Goal: Information Seeking & Learning: Learn about a topic

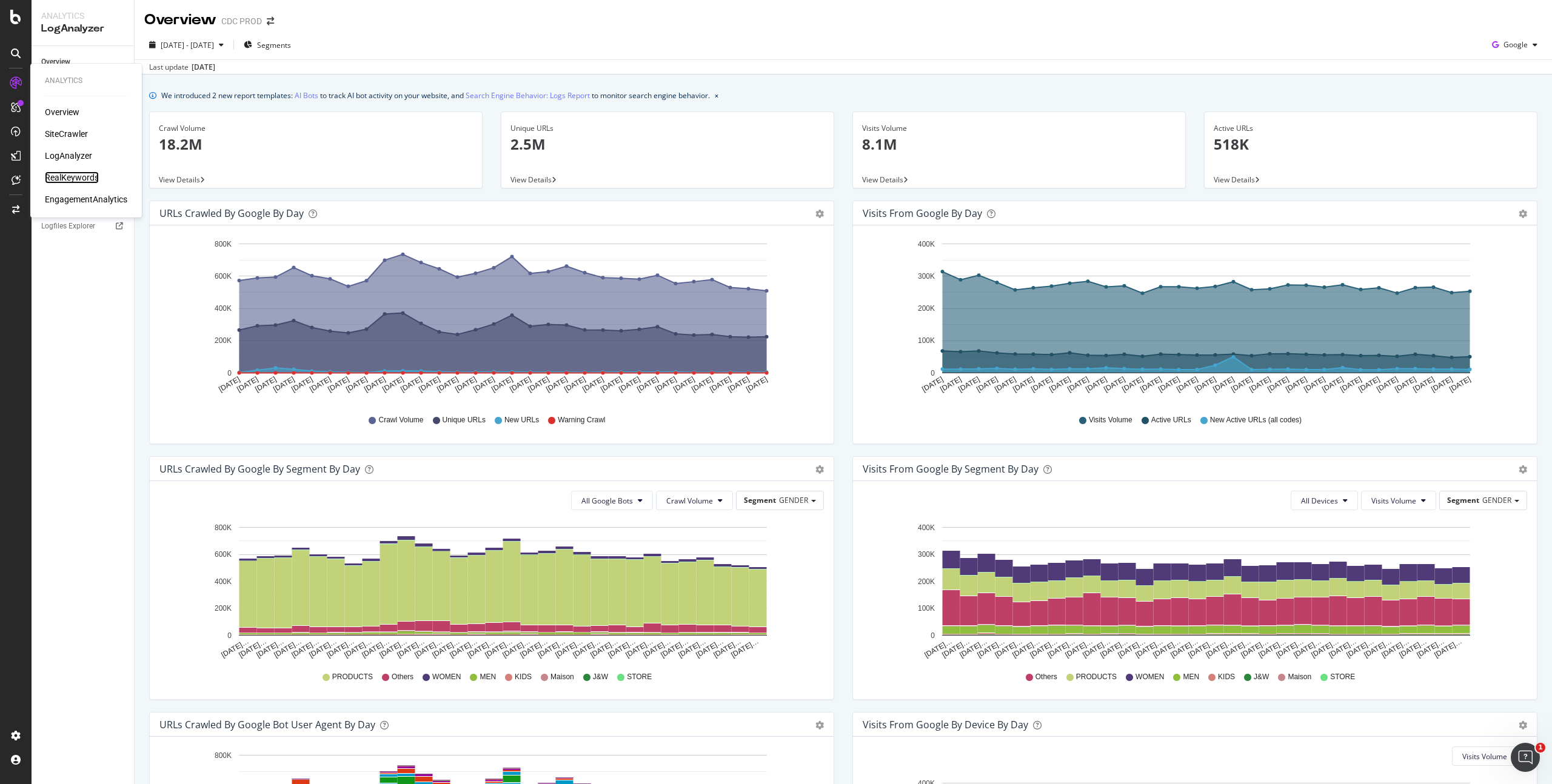
click at [79, 174] on div "RealKeywords" at bounding box center [72, 177] width 54 height 12
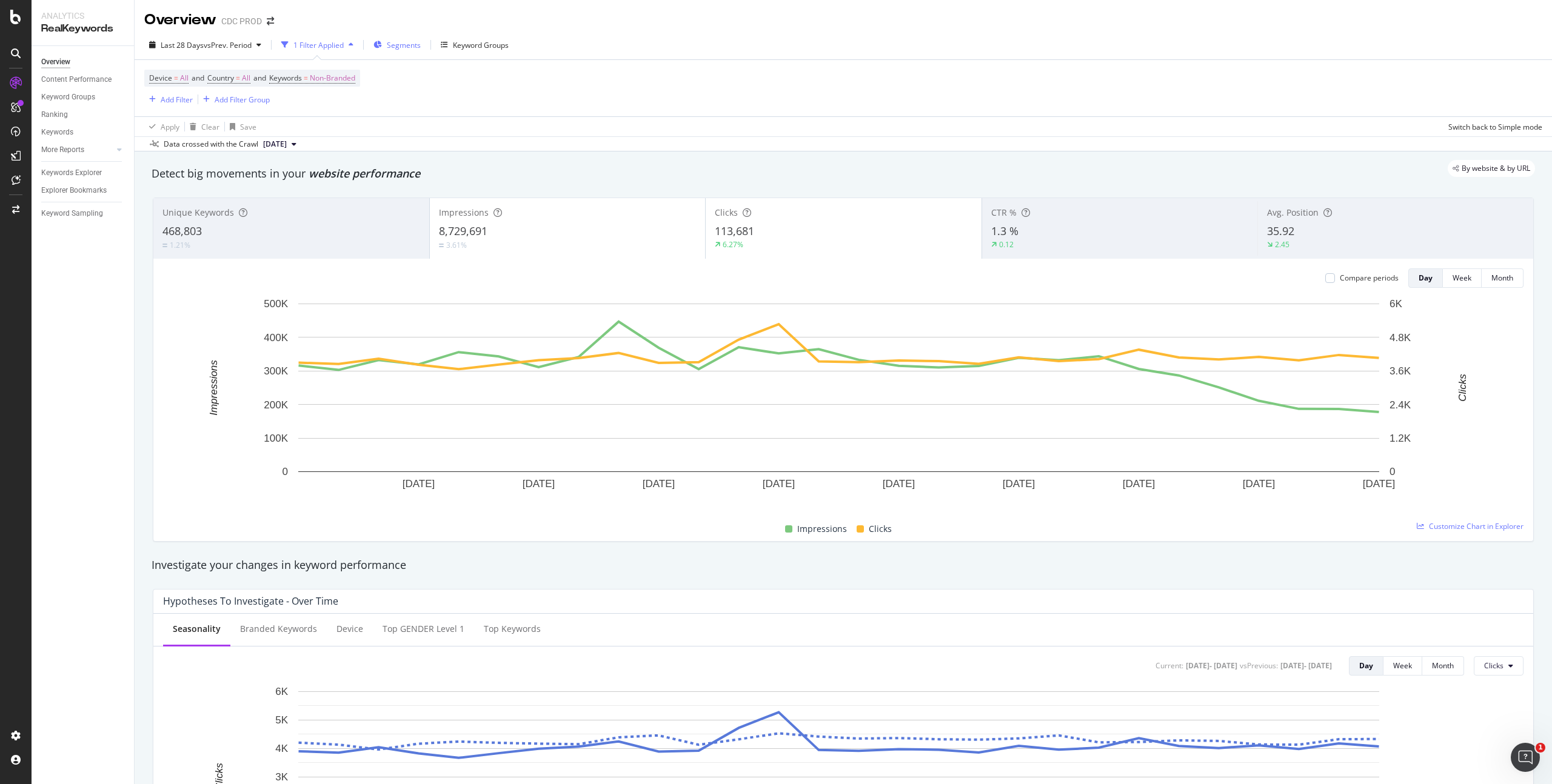
click at [405, 44] on span "Segments" at bounding box center [404, 45] width 34 height 10
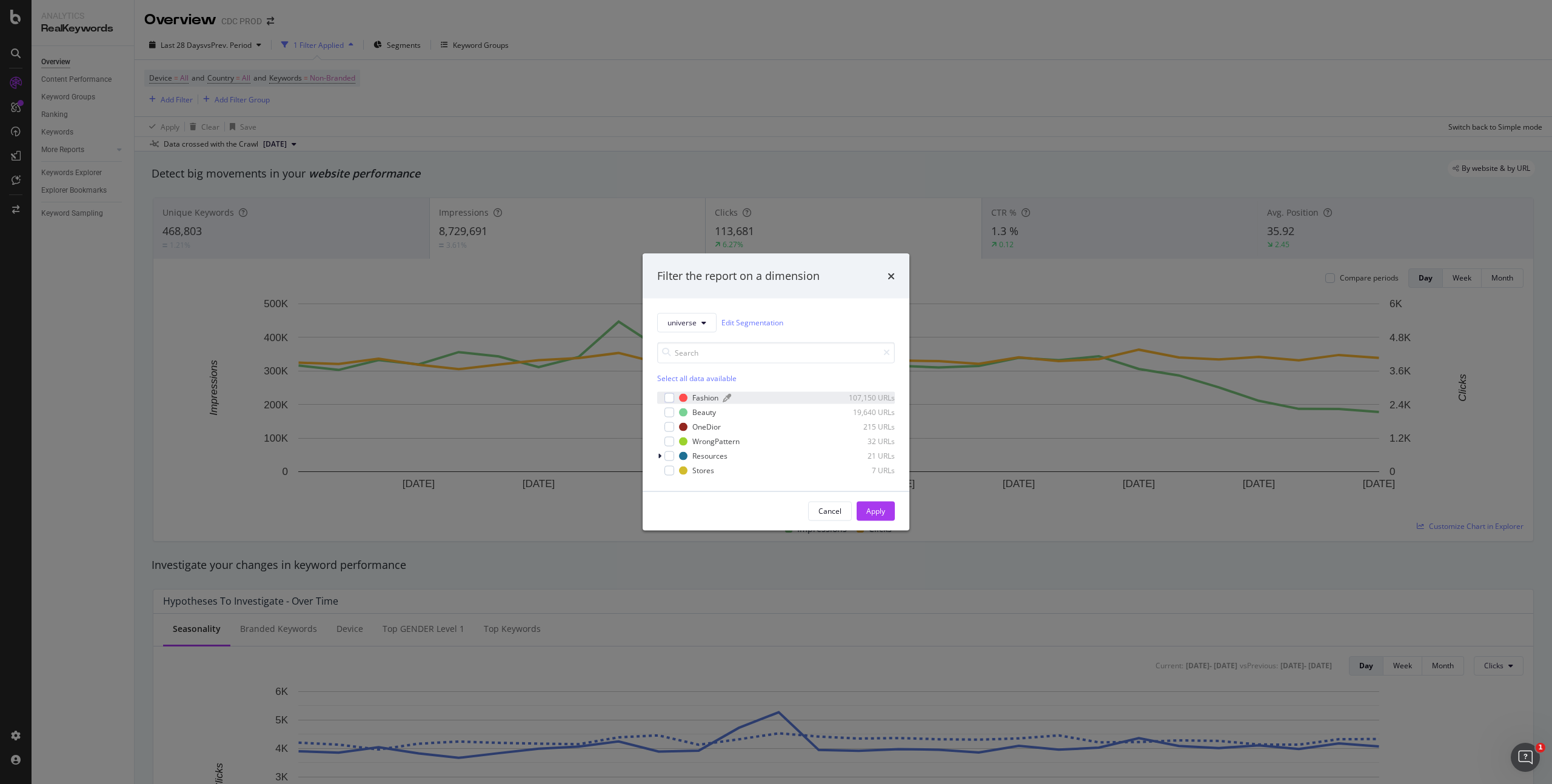
click at [703, 397] on div "Fashion" at bounding box center [705, 397] width 26 height 10
click at [708, 424] on div "OneDior" at bounding box center [707, 427] width 28 height 10
click at [884, 514] on div "Apply" at bounding box center [876, 510] width 19 height 10
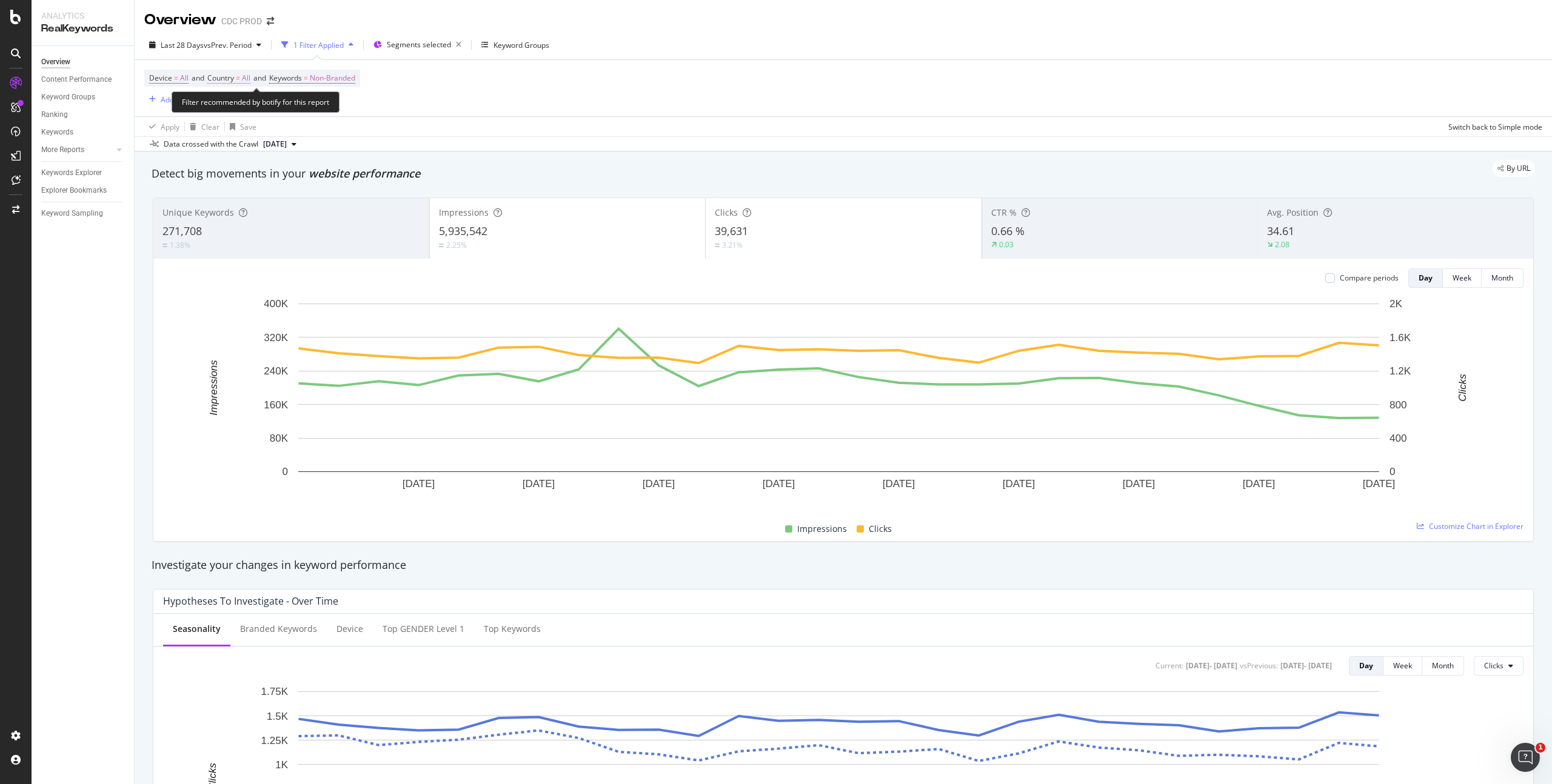
click at [251, 79] on span "All" at bounding box center [246, 78] width 9 height 17
drag, startPoint x: 510, startPoint y: 78, endPoint x: 500, endPoint y: 83, distance: 11.2
click at [510, 78] on div "Device = All and Country = All and Keywords = Non-Branded Add Filter Add Filter…" at bounding box center [843, 88] width 1398 height 56
click at [171, 101] on div "Add Filter" at bounding box center [176, 100] width 32 height 10
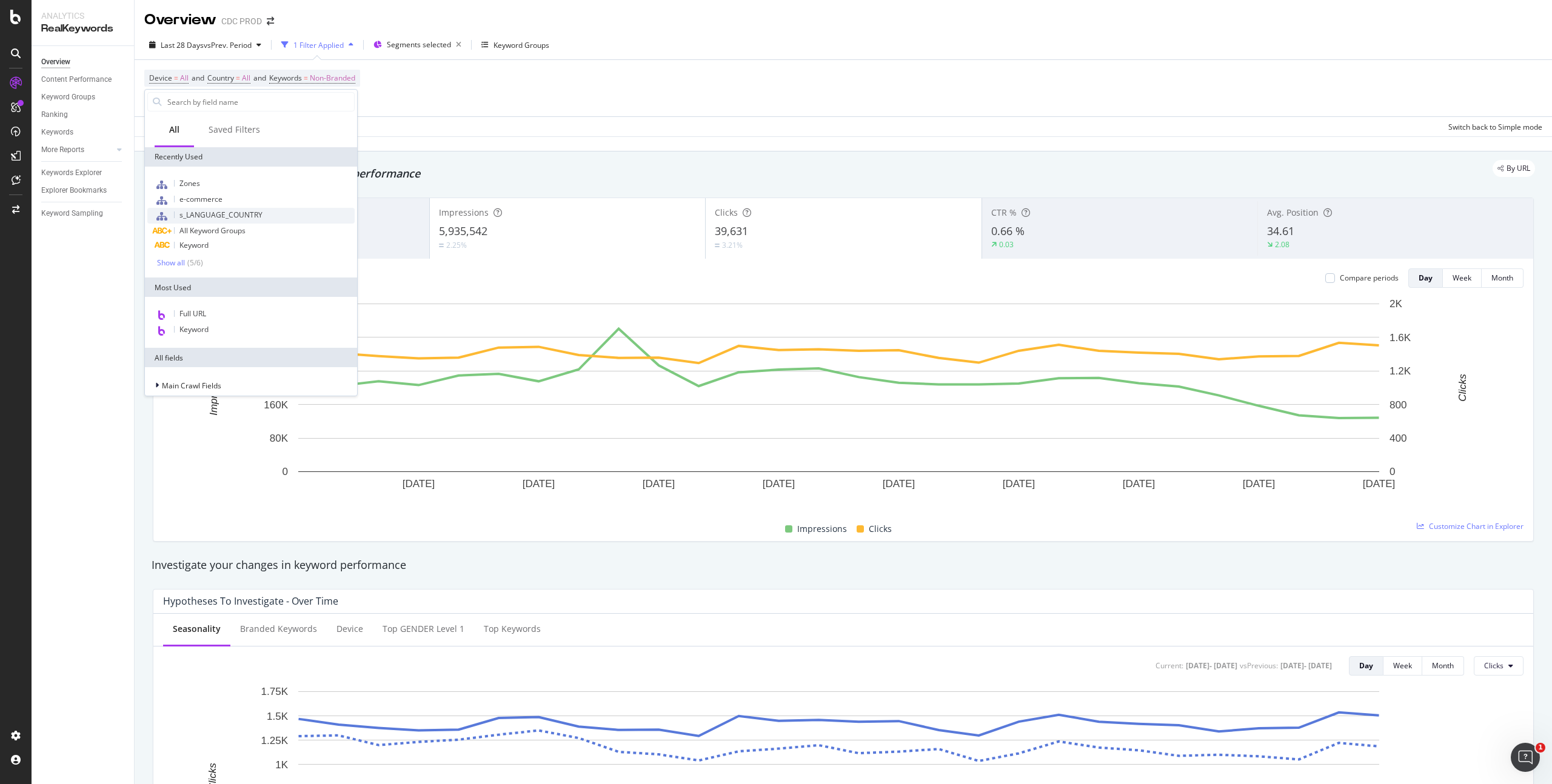
click at [253, 213] on span "s_LANGUAGE_COUNTRY" at bounding box center [221, 215] width 83 height 10
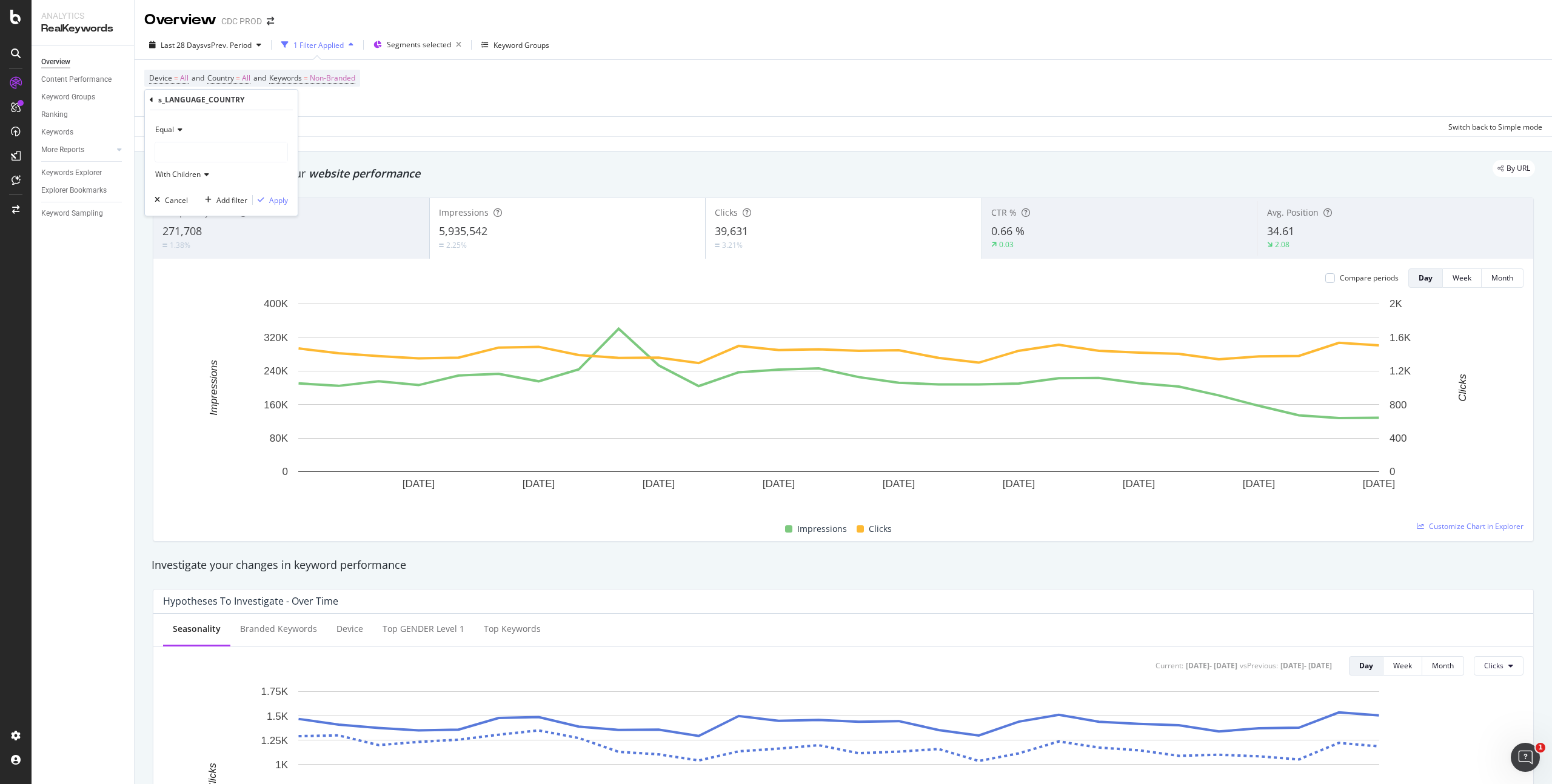
click at [177, 148] on div at bounding box center [221, 152] width 132 height 20
click at [203, 223] on span "10,891 URLS" at bounding box center [207, 224] width 45 height 10
drag, startPoint x: 276, startPoint y: 200, endPoint x: 369, endPoint y: 192, distance: 93.3
click at [276, 200] on div "Apply" at bounding box center [278, 200] width 19 height 10
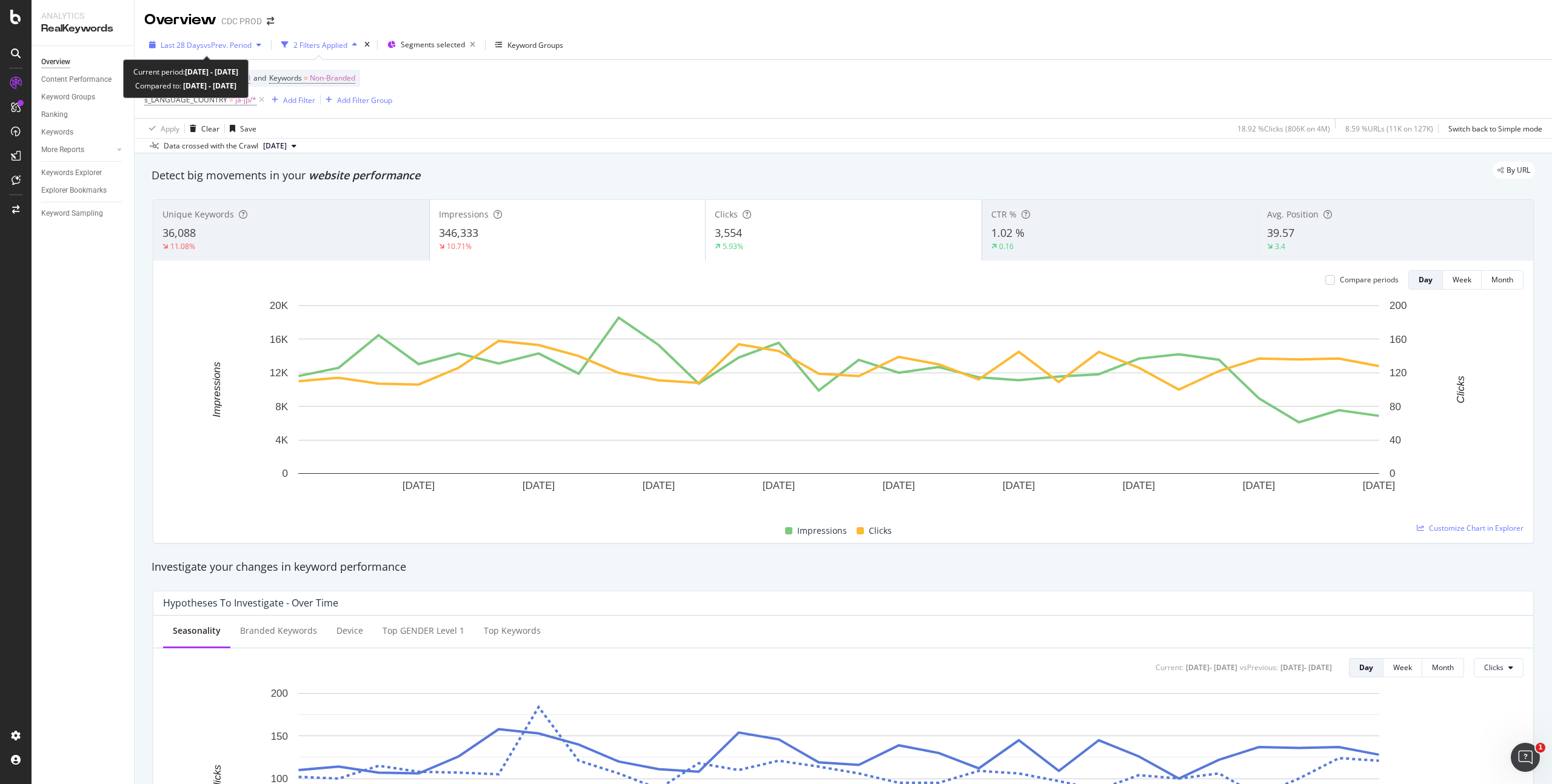
click at [214, 45] on span "vs Prev. Period" at bounding box center [228, 45] width 48 height 10
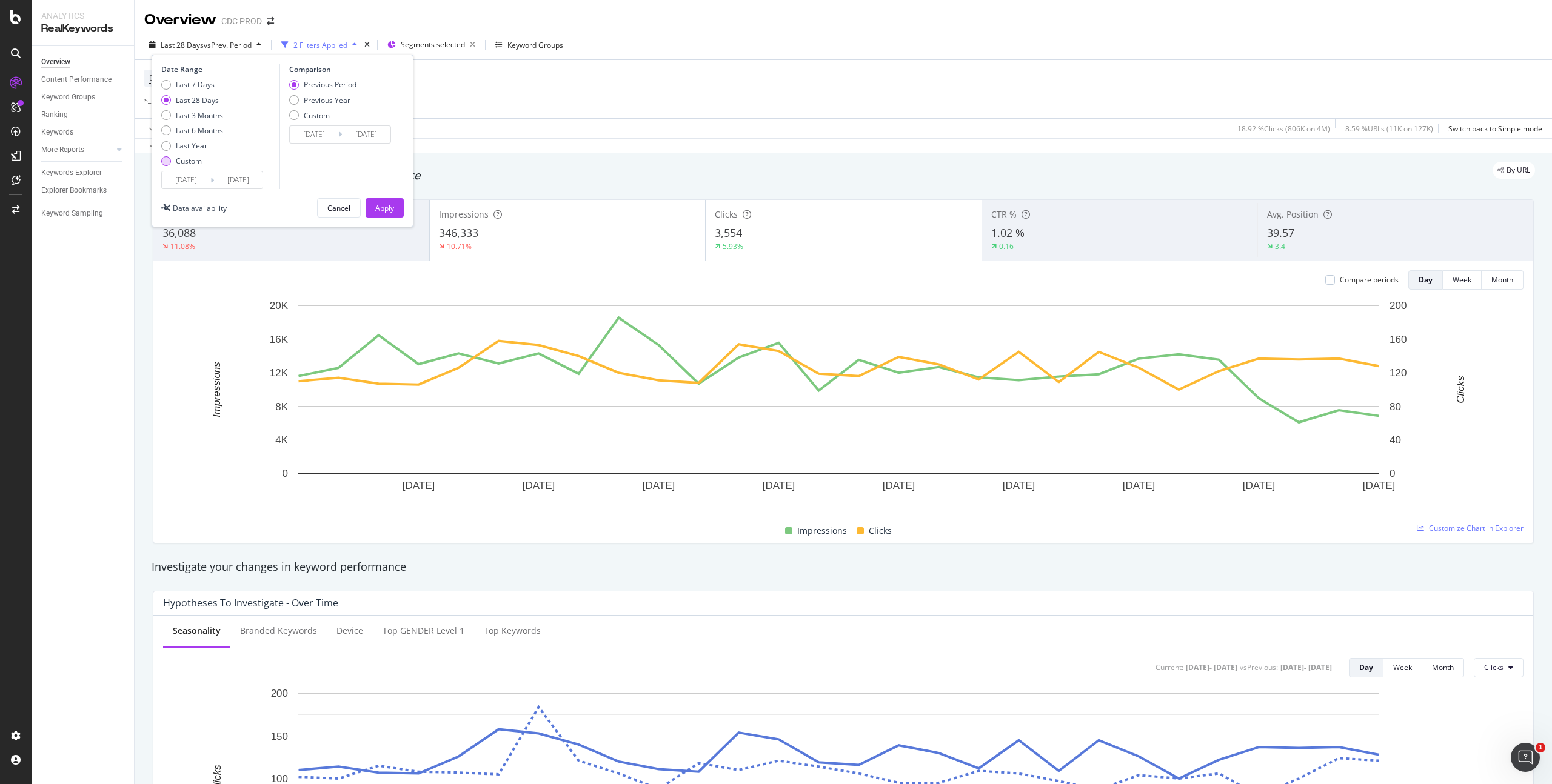
click at [193, 159] on div "Custom" at bounding box center [189, 160] width 26 height 10
click at [196, 181] on input "2025/08/19" at bounding box center [186, 179] width 49 height 17
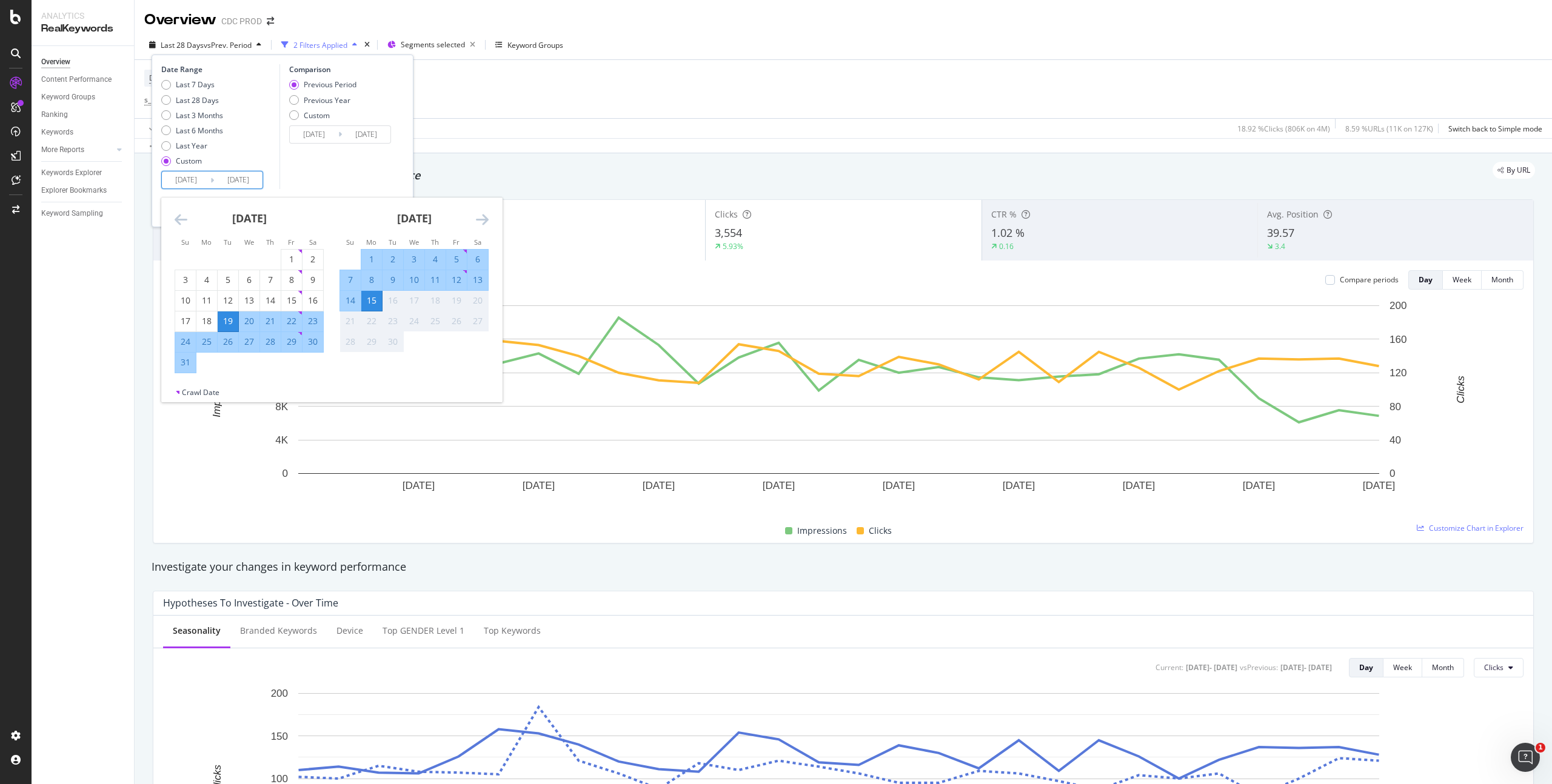
click at [373, 280] on div "8" at bounding box center [371, 280] width 20 height 12
type input "[DATE]"
type input "2025/08/31"
type input "[DATE]"
click at [350, 299] on div "14" at bounding box center [350, 301] width 20 height 12
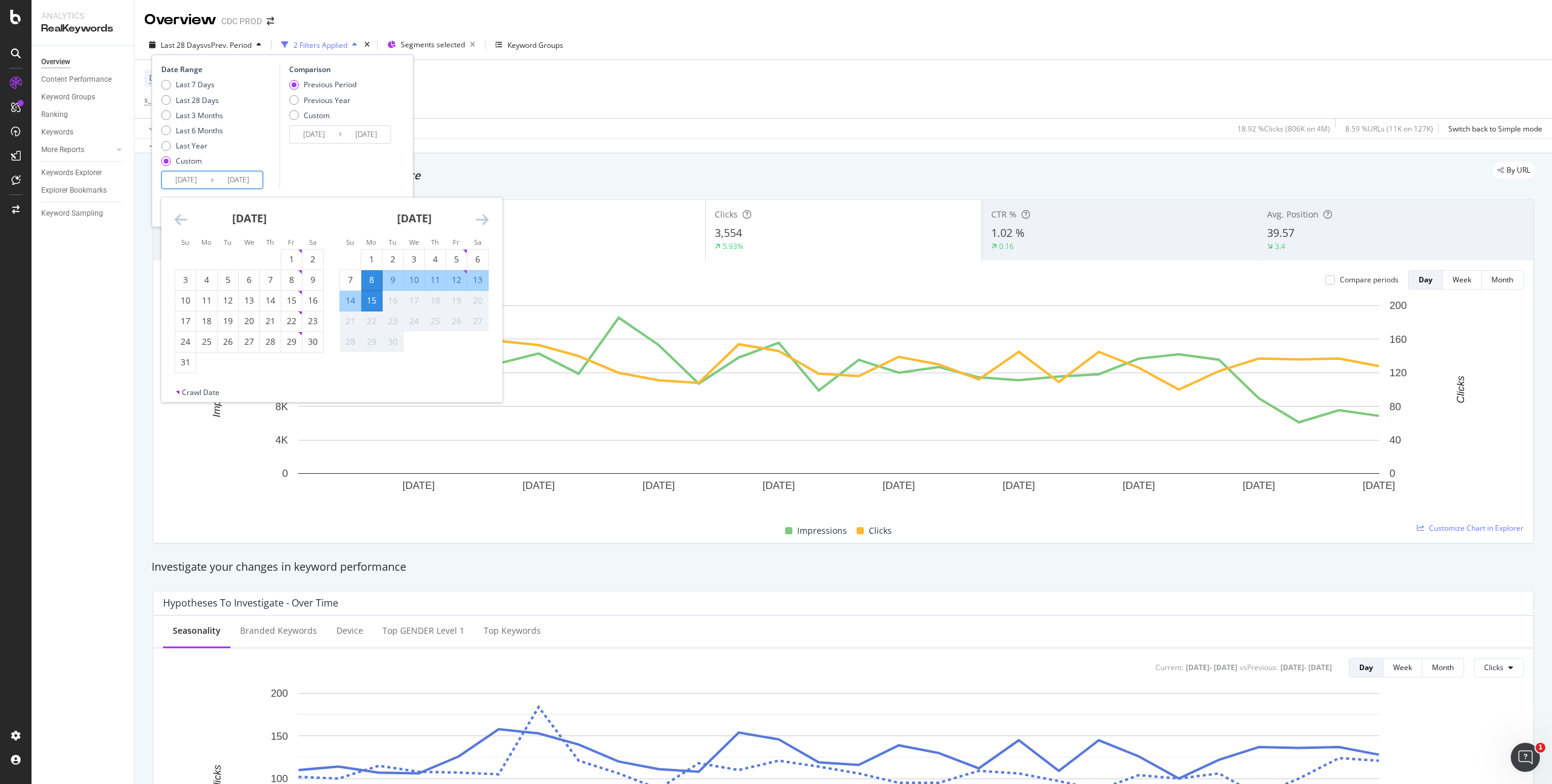
type input "[DATE]"
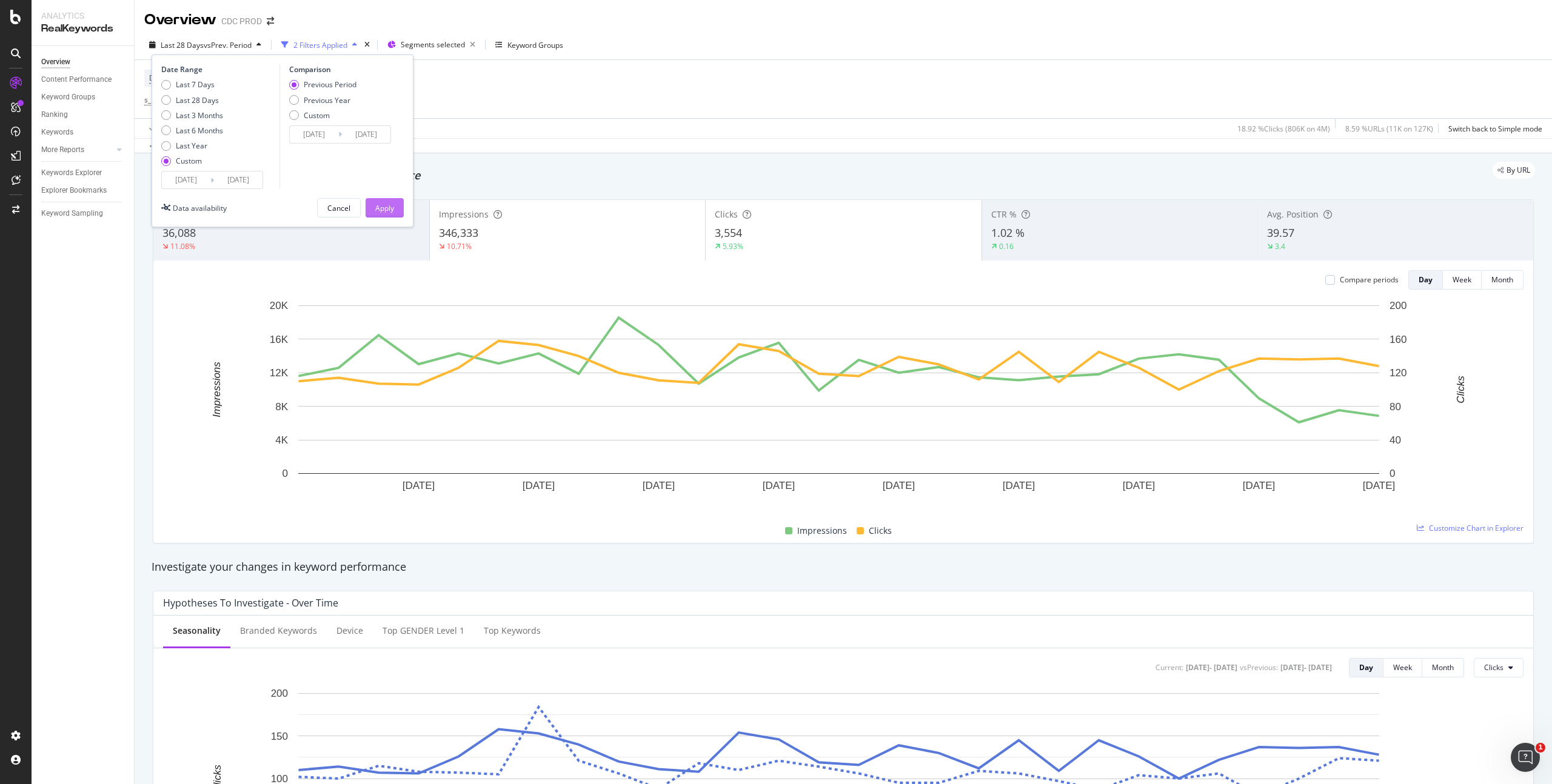
click at [381, 205] on div "Apply" at bounding box center [385, 208] width 19 height 10
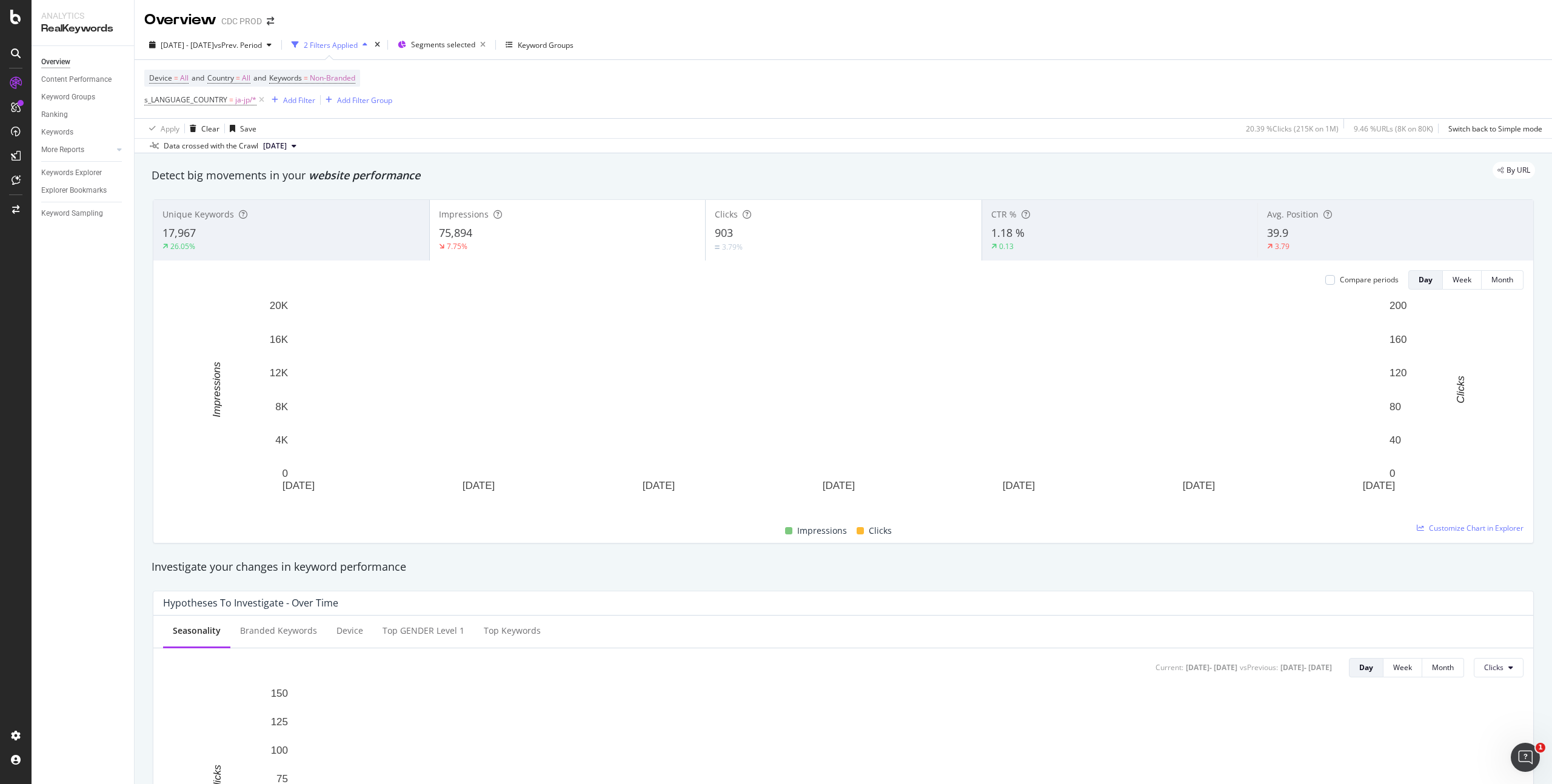
click at [814, 233] on div "903" at bounding box center [843, 233] width 257 height 16
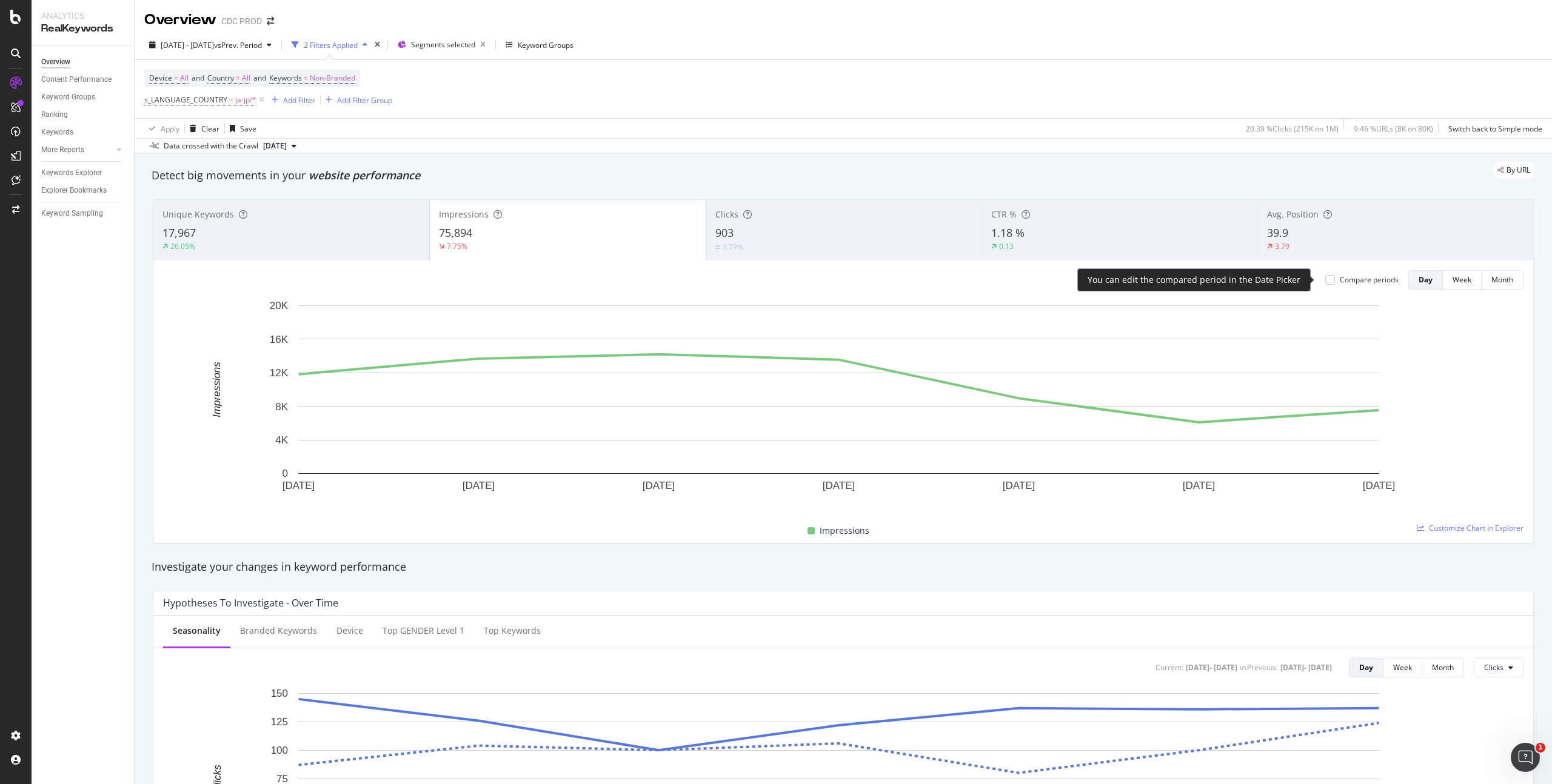
click at [1329, 278] on div "Compare periods" at bounding box center [1362, 279] width 73 height 10
click at [1326, 282] on div at bounding box center [1330, 280] width 9 height 9
click at [846, 228] on div "903" at bounding box center [844, 233] width 257 height 16
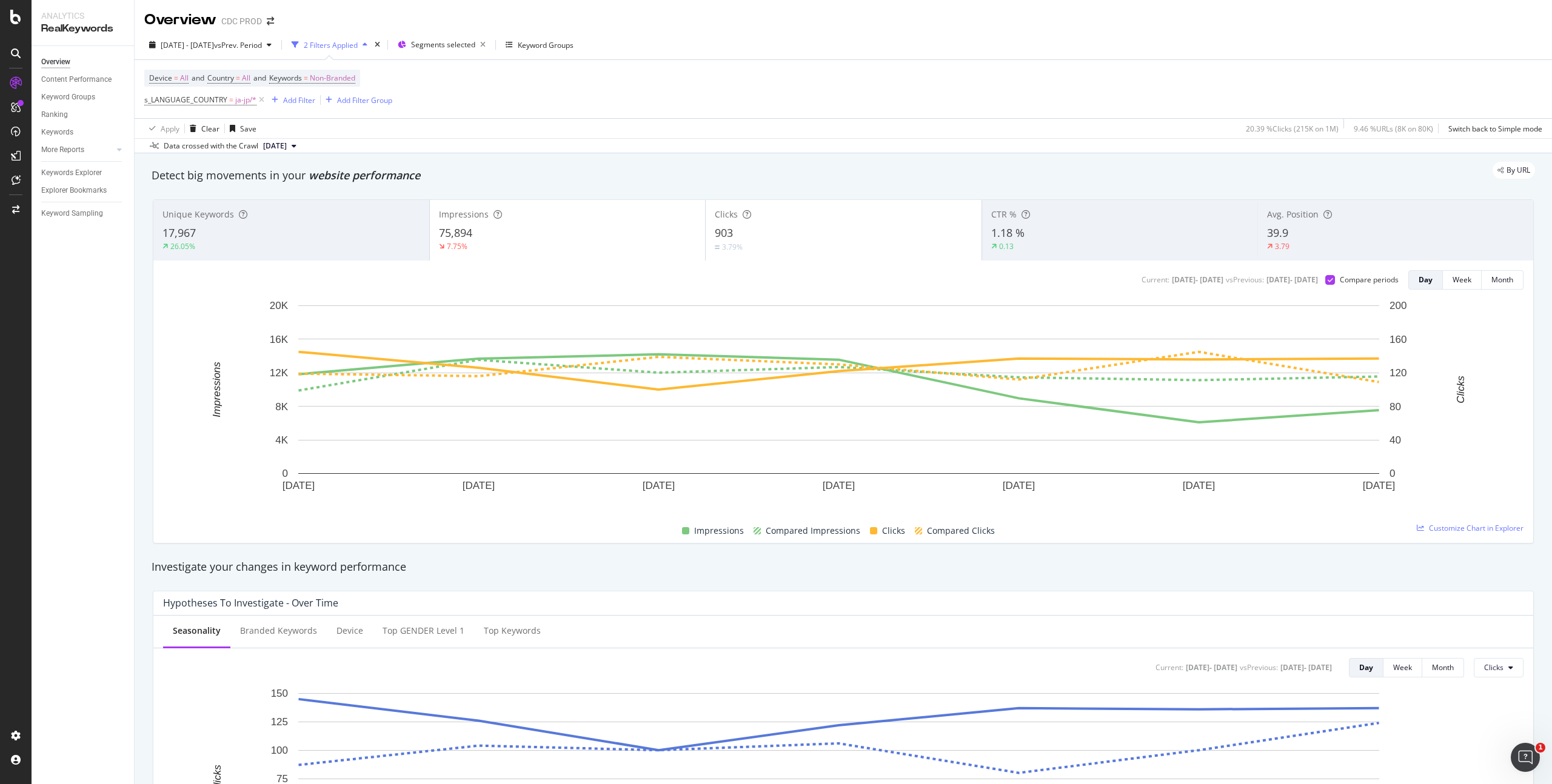
click at [638, 223] on div "Impressions 75,894 7.75%" at bounding box center [568, 230] width 276 height 55
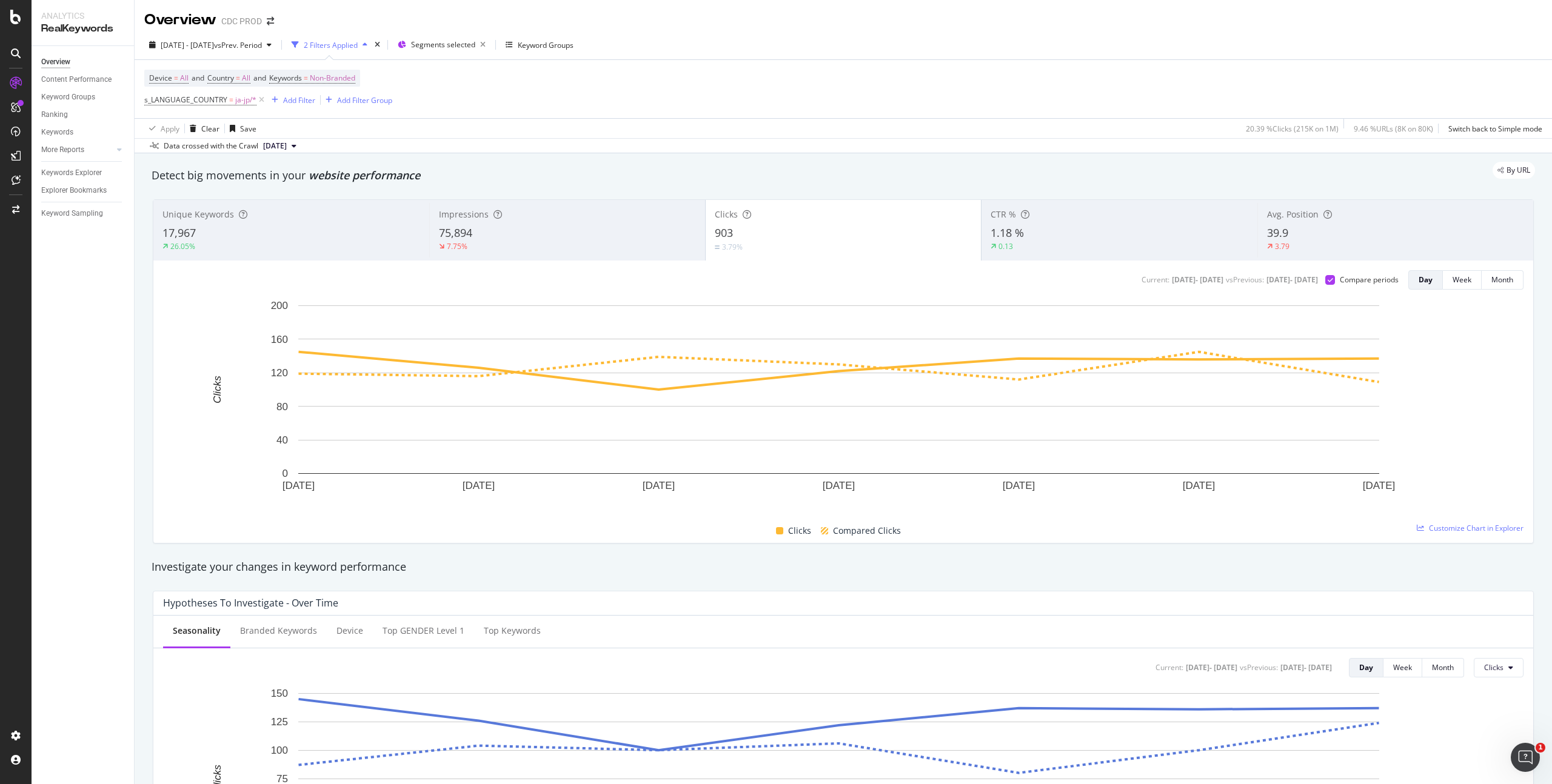
click at [1091, 234] on div "1.18 %" at bounding box center [1120, 233] width 257 height 16
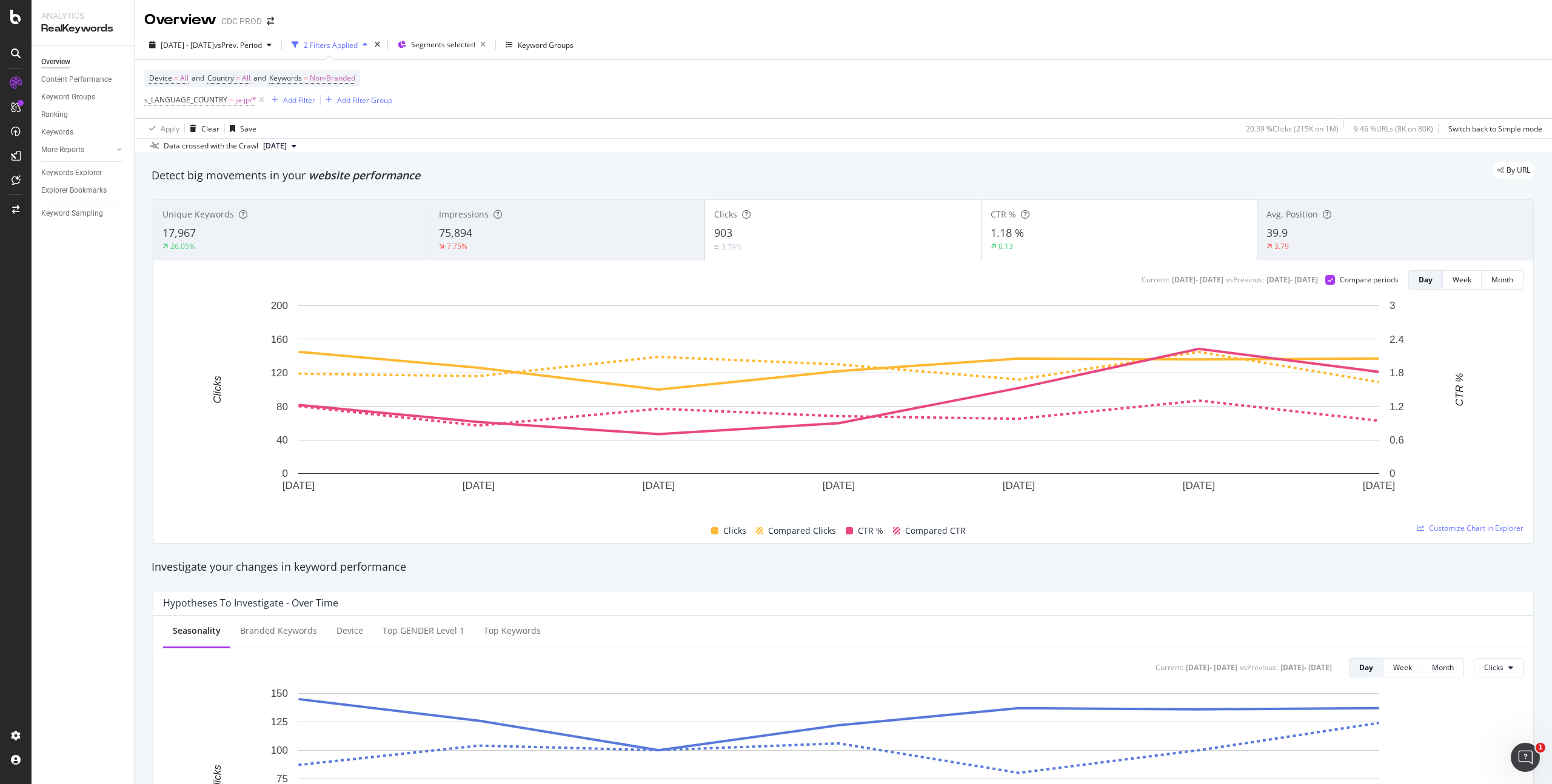
click at [839, 246] on div "3.79%" at bounding box center [843, 246] width 257 height 12
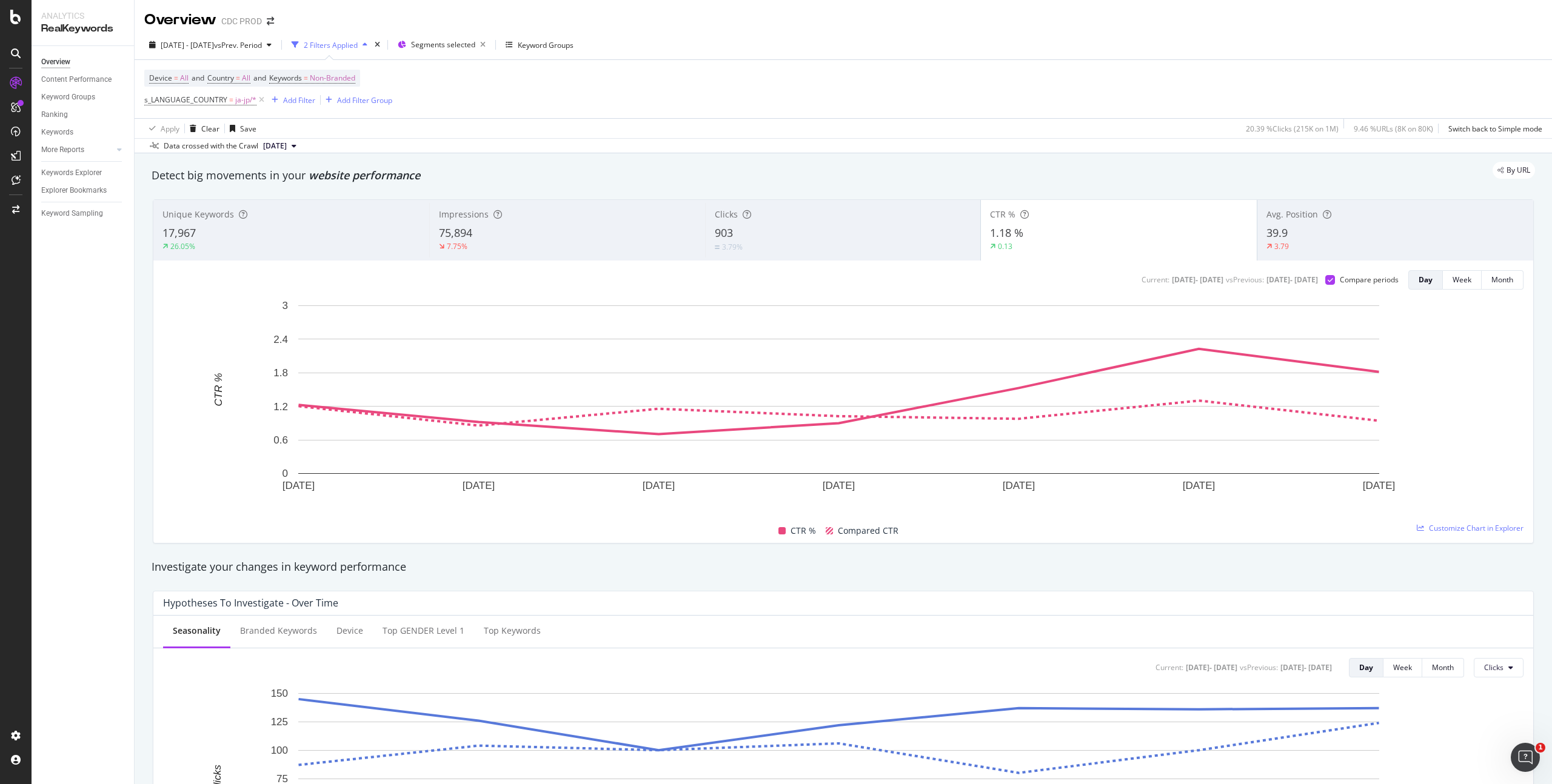
click at [517, 229] on div "75,894" at bounding box center [568, 233] width 257 height 16
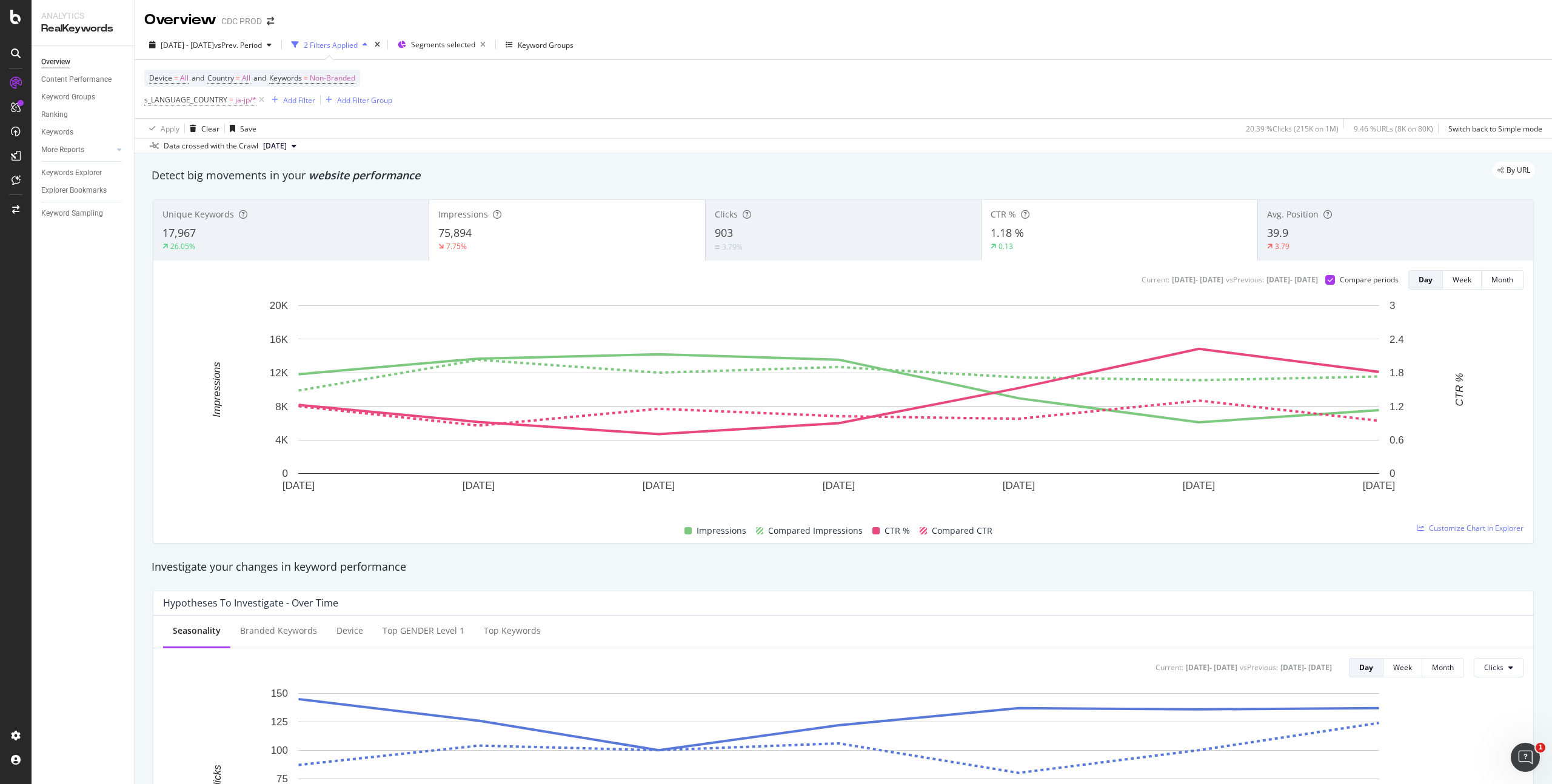
click at [1127, 253] on div "CTR % 1.18 % 0.13" at bounding box center [1119, 230] width 275 height 55
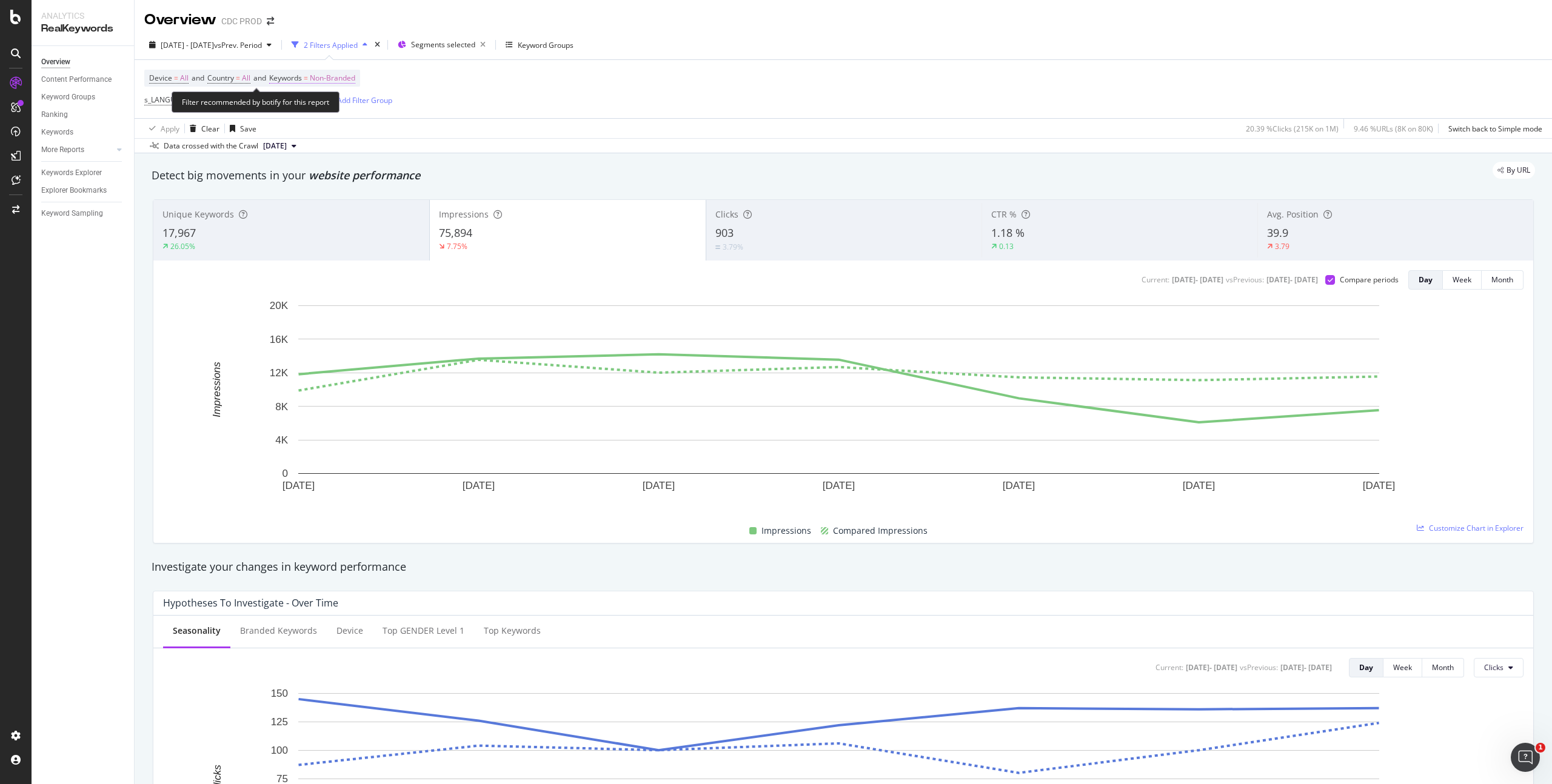
click at [350, 78] on span "Non-Branded" at bounding box center [332, 78] width 45 height 17
click at [333, 107] on span "Non-Branded" at bounding box center [312, 106] width 50 height 10
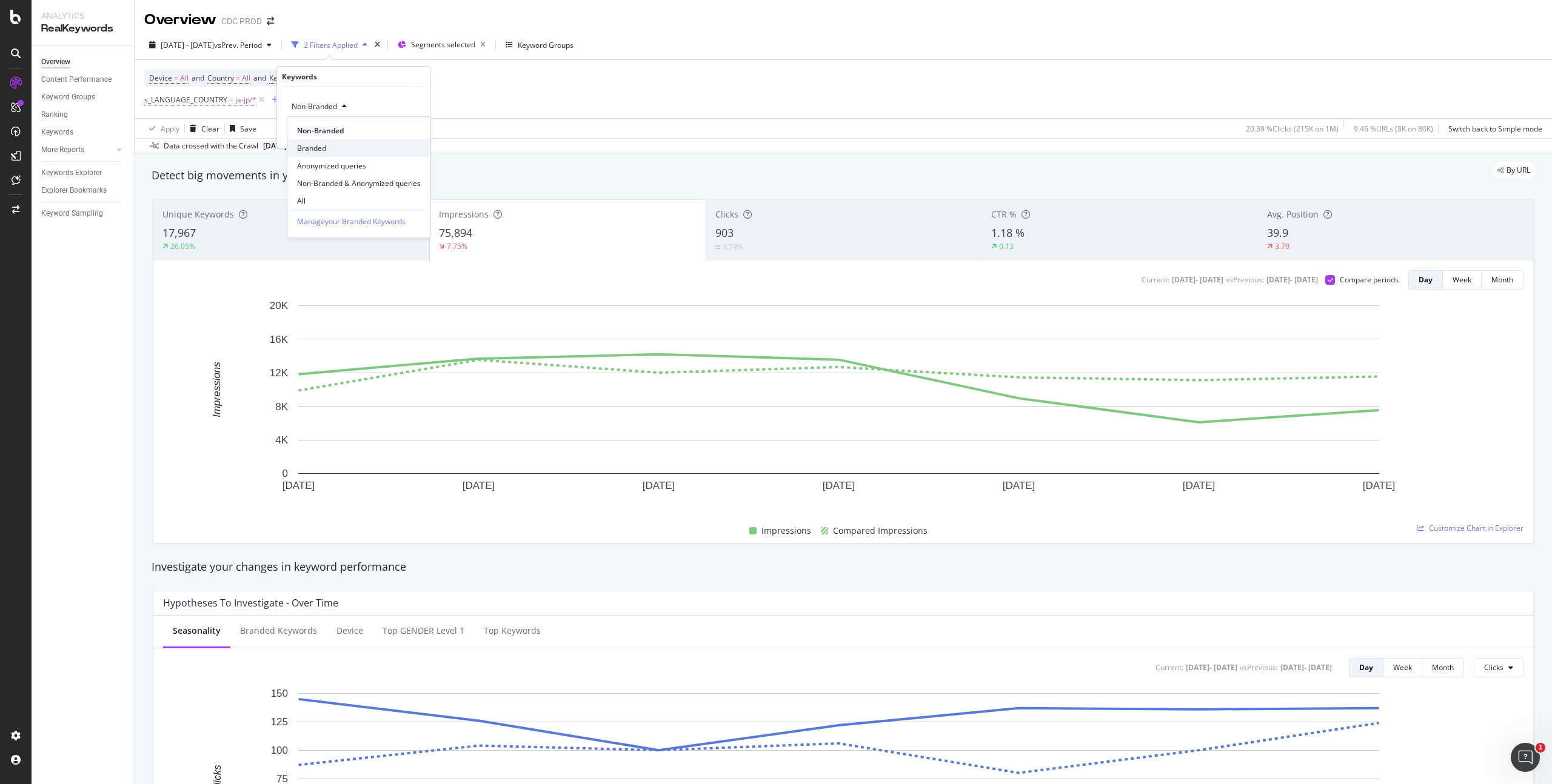
click at [338, 151] on span "Branded" at bounding box center [359, 148] width 124 height 11
click at [402, 131] on div "Apply" at bounding box center [411, 132] width 19 height 10
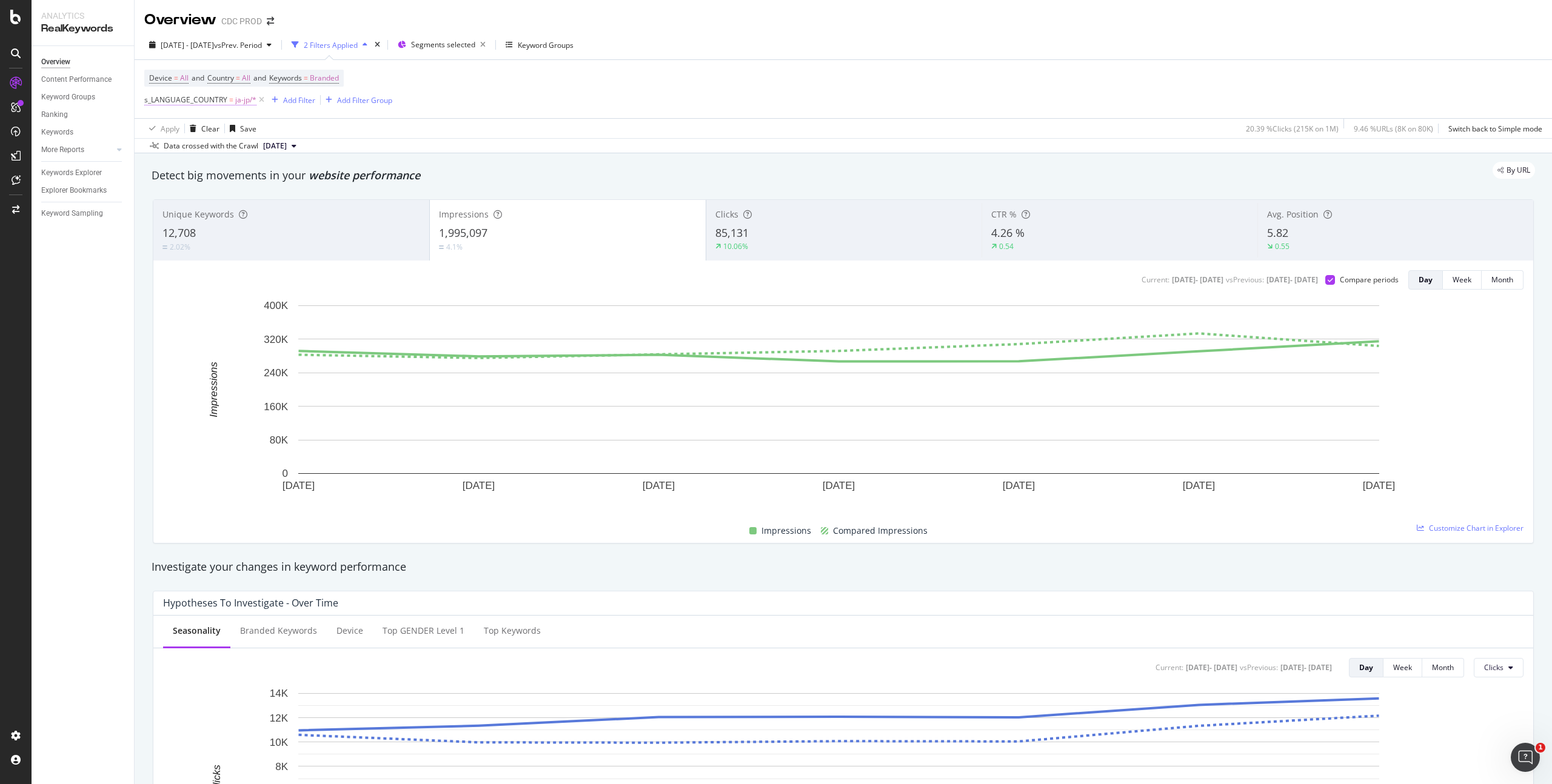
click at [245, 101] on span "ja-jp/*" at bounding box center [245, 100] width 21 height 17
click at [179, 156] on div "ja-jp" at bounding box center [221, 151] width 132 height 20
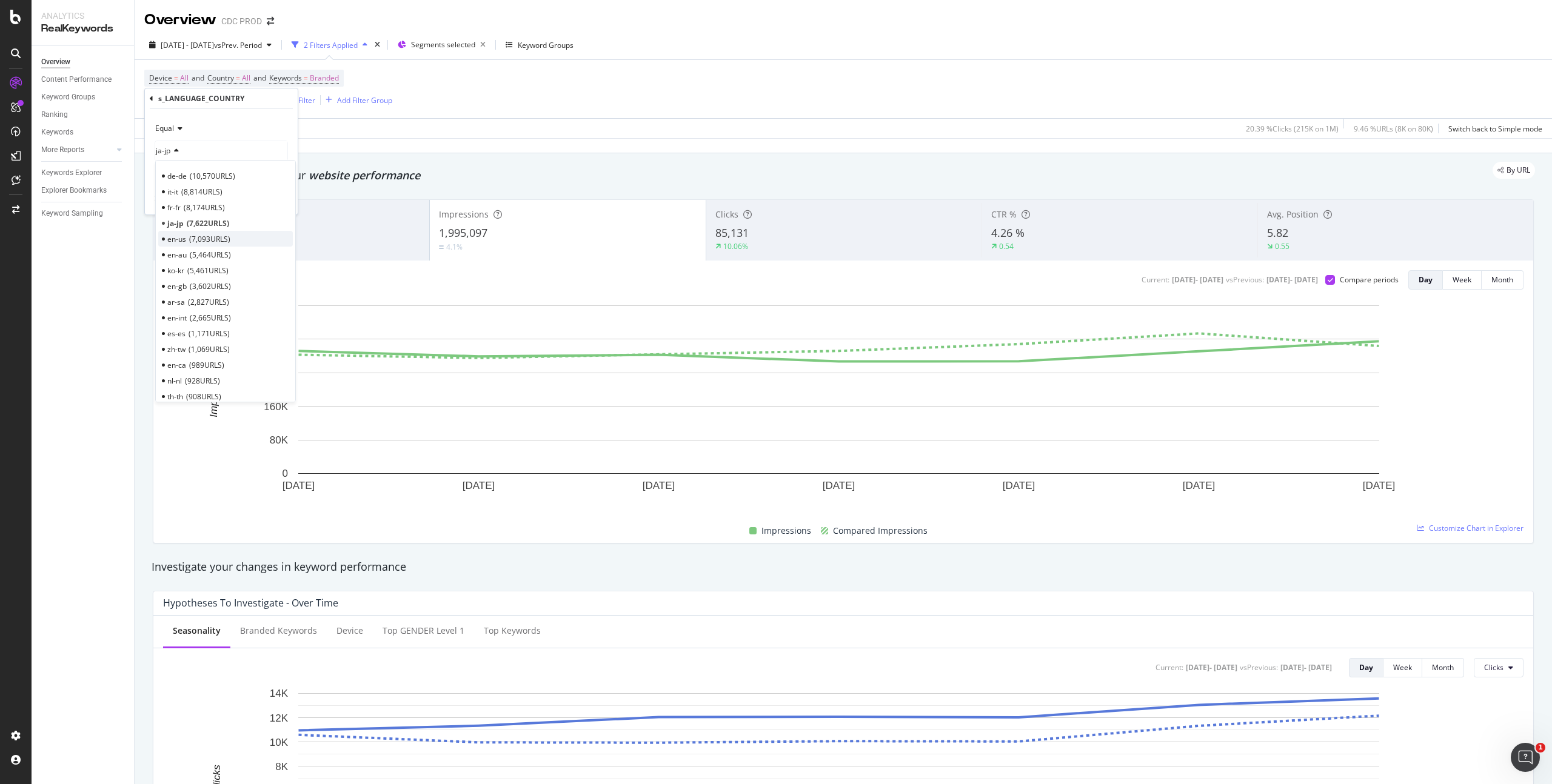
click at [222, 240] on span "7,093 URLS" at bounding box center [209, 238] width 41 height 10
click at [284, 200] on div "Apply" at bounding box center [278, 198] width 19 height 10
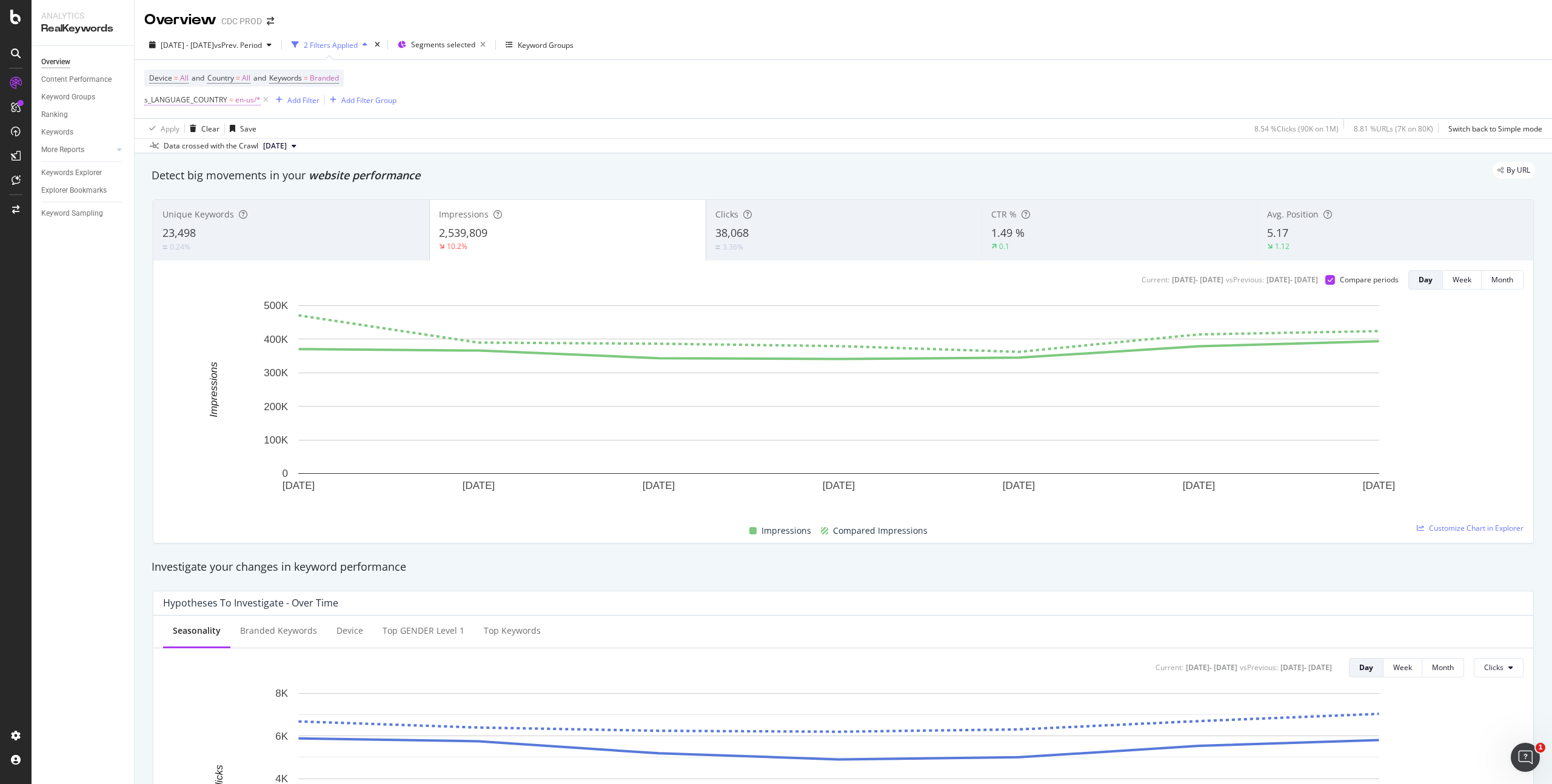
click at [245, 99] on span "en-us/*" at bounding box center [248, 100] width 26 height 17
click at [177, 152] on icon at bounding box center [179, 150] width 9 height 7
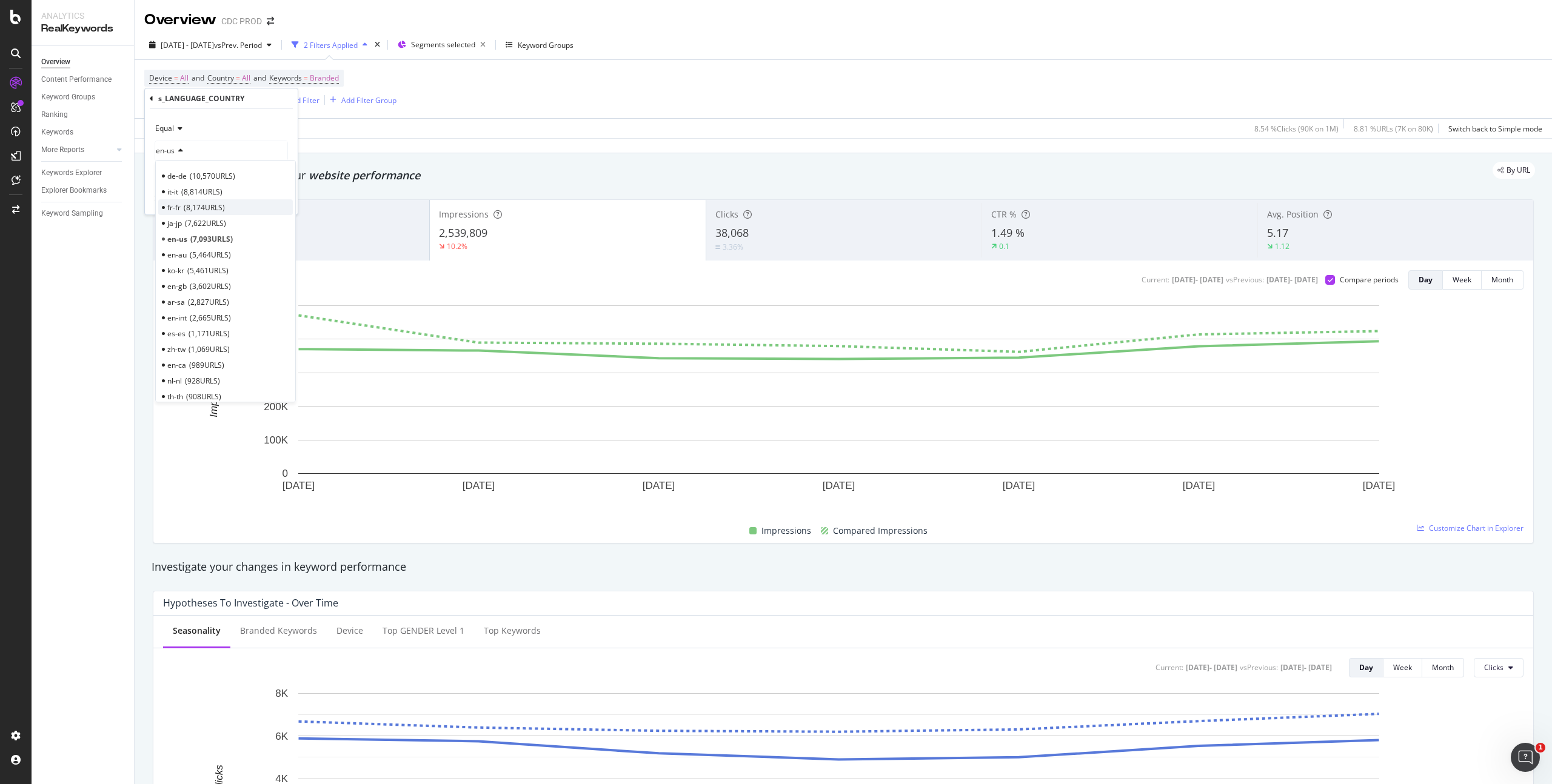
click at [206, 207] on span "8,174 URLS" at bounding box center [204, 207] width 41 height 10
click at [282, 199] on div "Apply" at bounding box center [278, 198] width 19 height 10
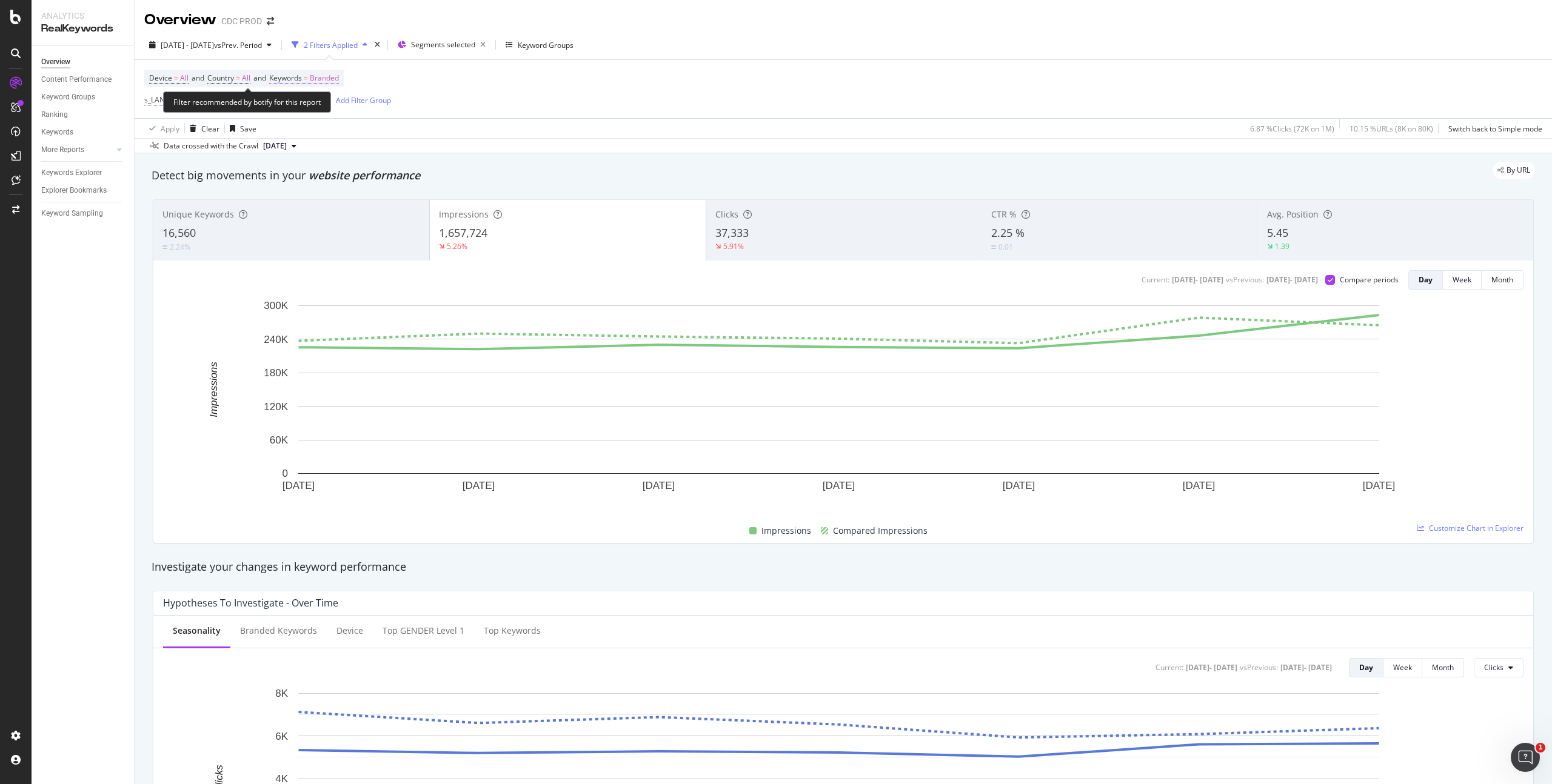
click at [339, 79] on span "Branded" at bounding box center [324, 78] width 29 height 17
click at [314, 108] on span "Branded" at bounding box center [303, 106] width 34 height 10
click at [320, 198] on span "All" at bounding box center [359, 201] width 124 height 11
click at [413, 133] on div "Apply" at bounding box center [411, 132] width 19 height 10
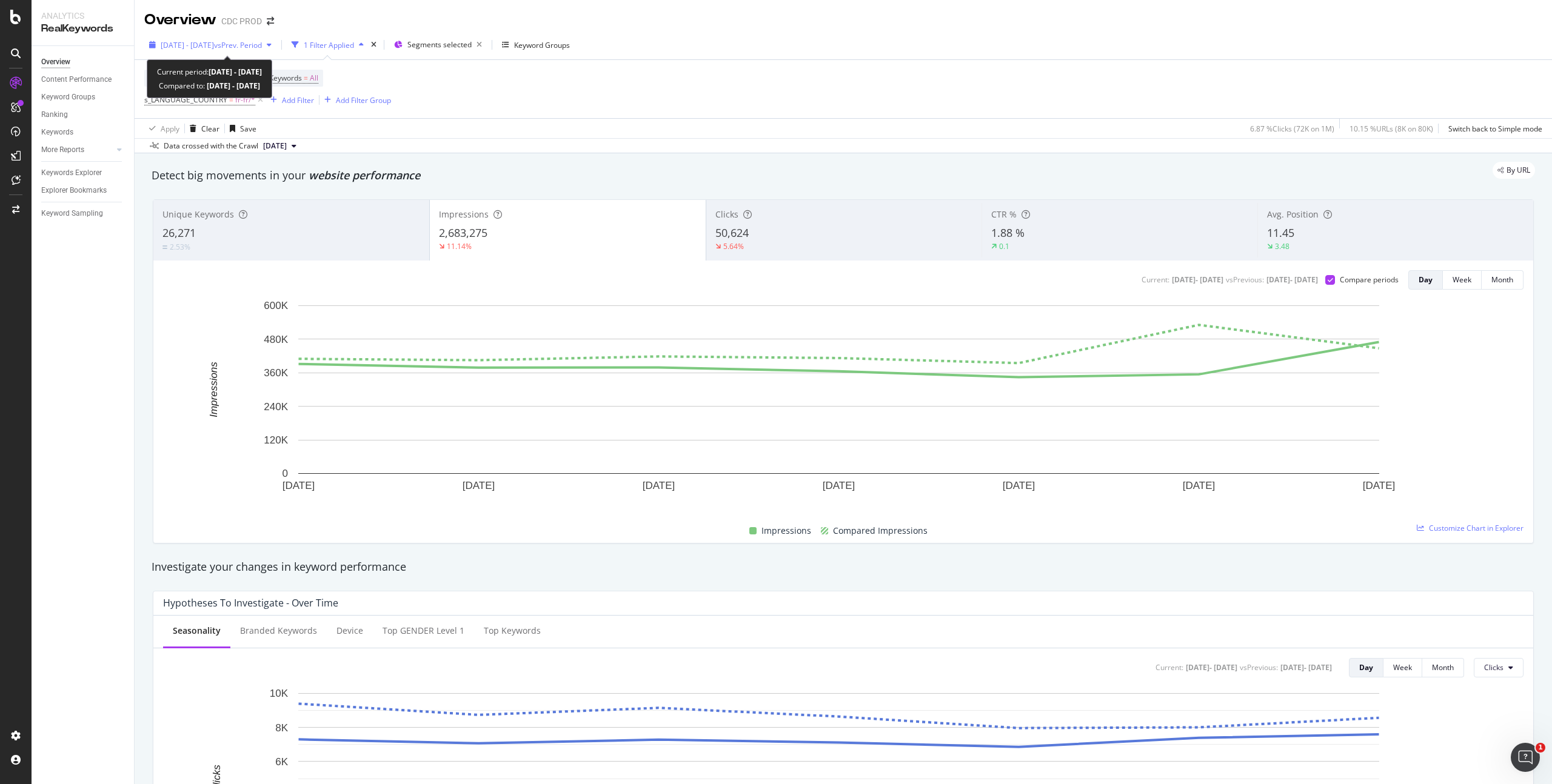
click at [262, 45] on span "vs Prev. Period" at bounding box center [238, 45] width 48 height 10
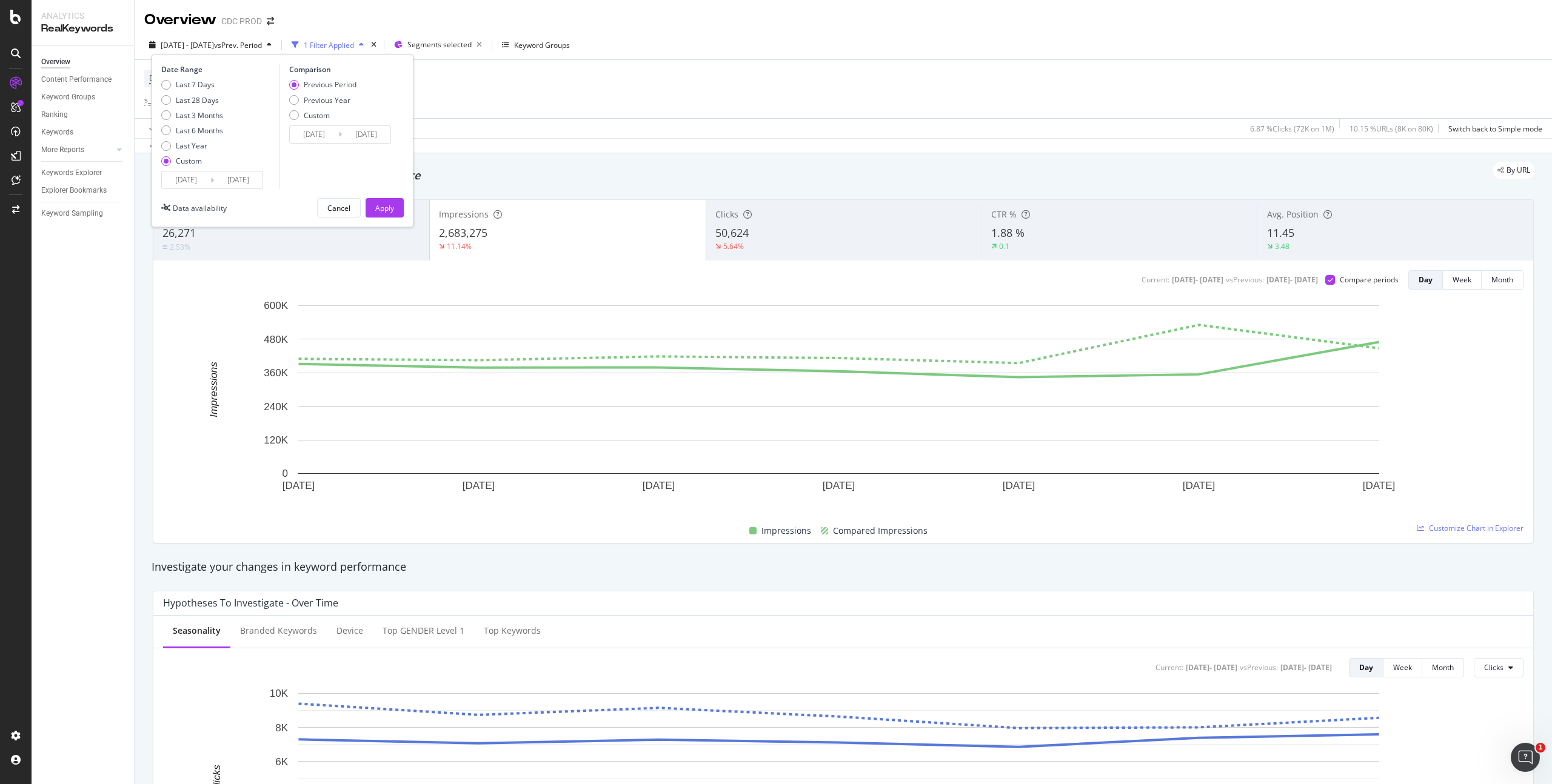
click at [195, 177] on input "[DATE]" at bounding box center [186, 179] width 49 height 17
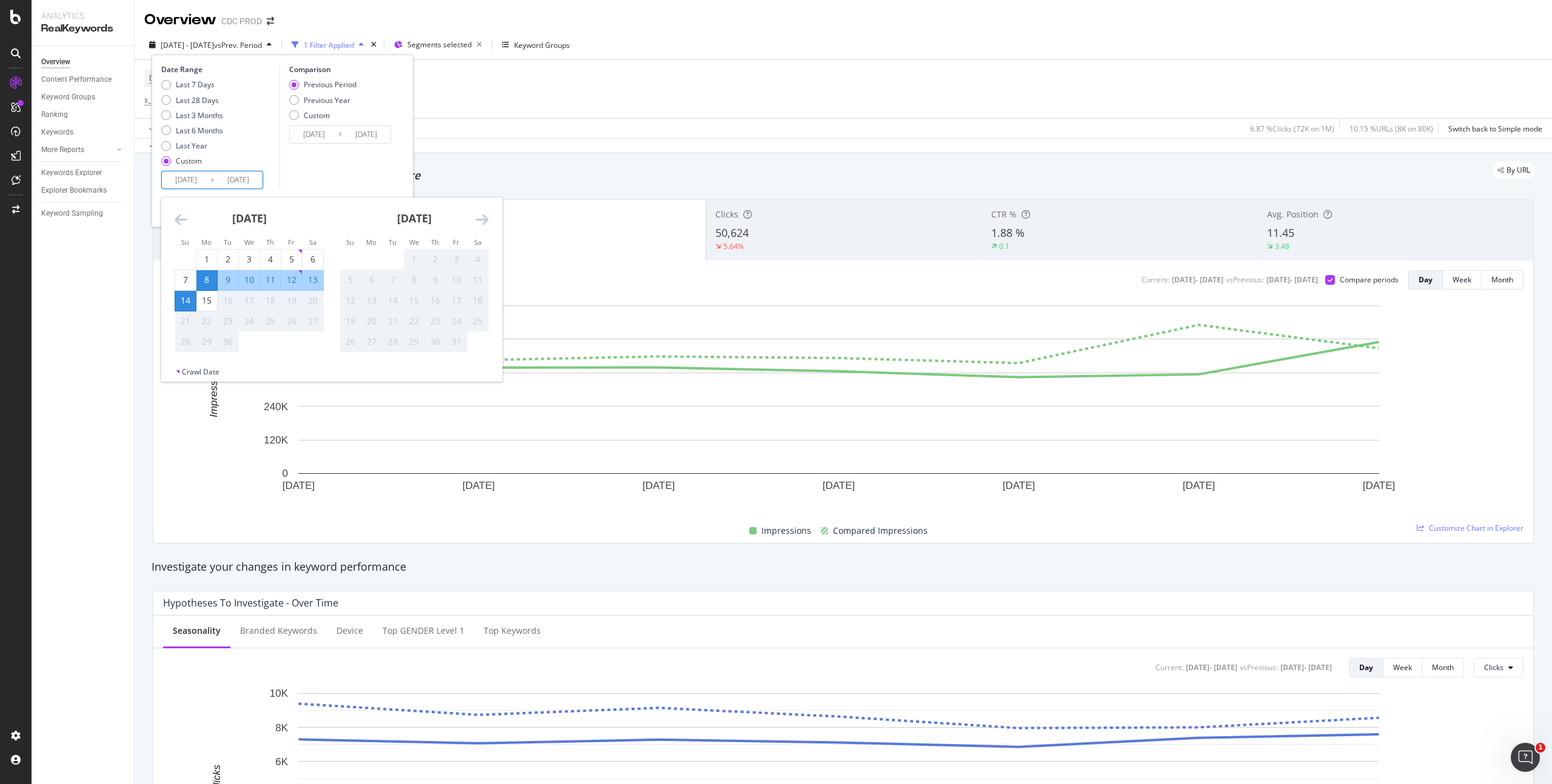
click at [206, 324] on div "22" at bounding box center [207, 321] width 20 height 12
click at [615, 89] on div "Device = All and Country = All and Keywords = All s_LANGUAGE_COUNTRY = fr-fr/* …" at bounding box center [843, 89] width 1398 height 58
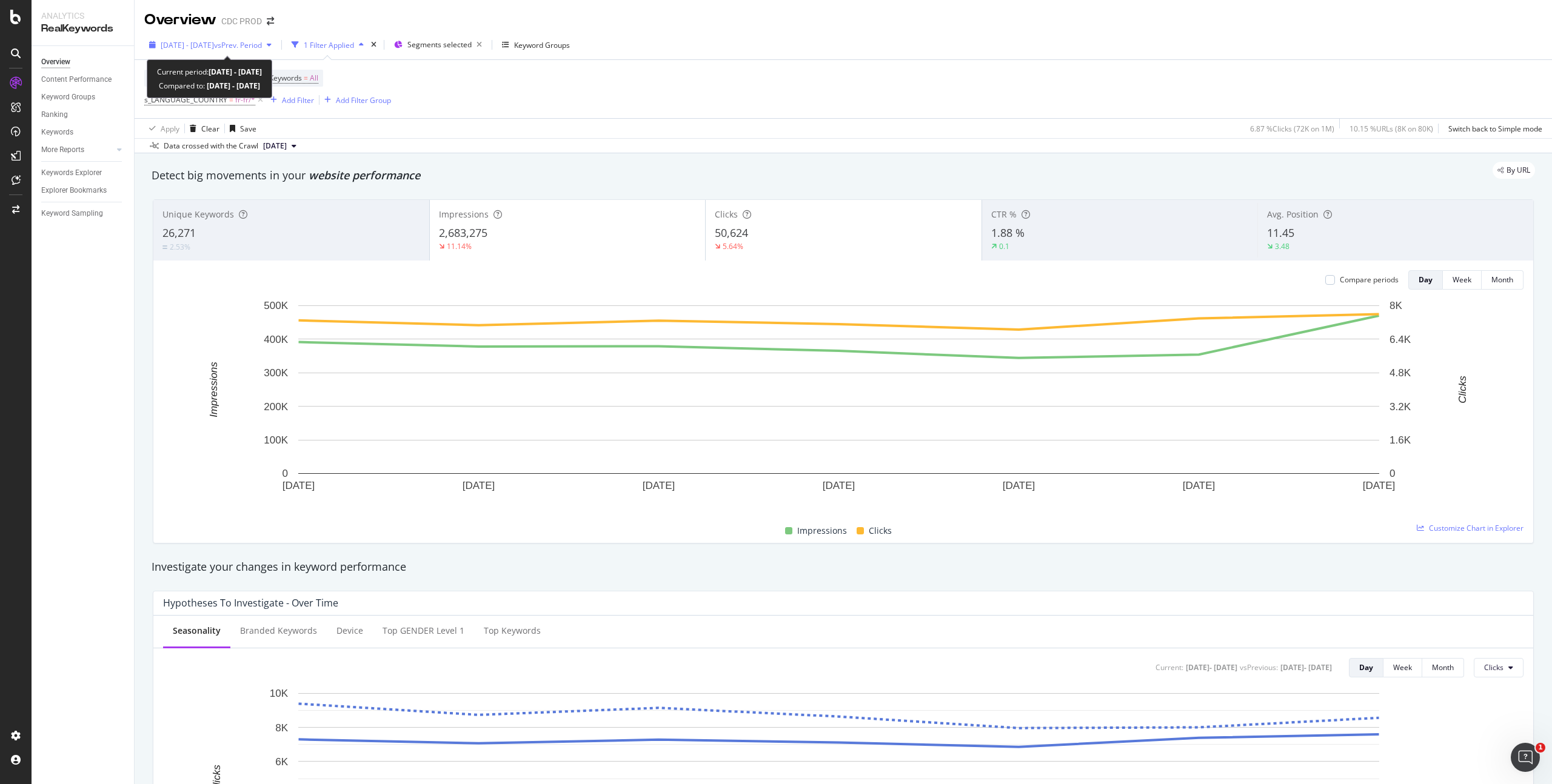
click at [228, 39] on div "[DATE] - [DATE] vs Prev. Period" at bounding box center [210, 45] width 132 height 18
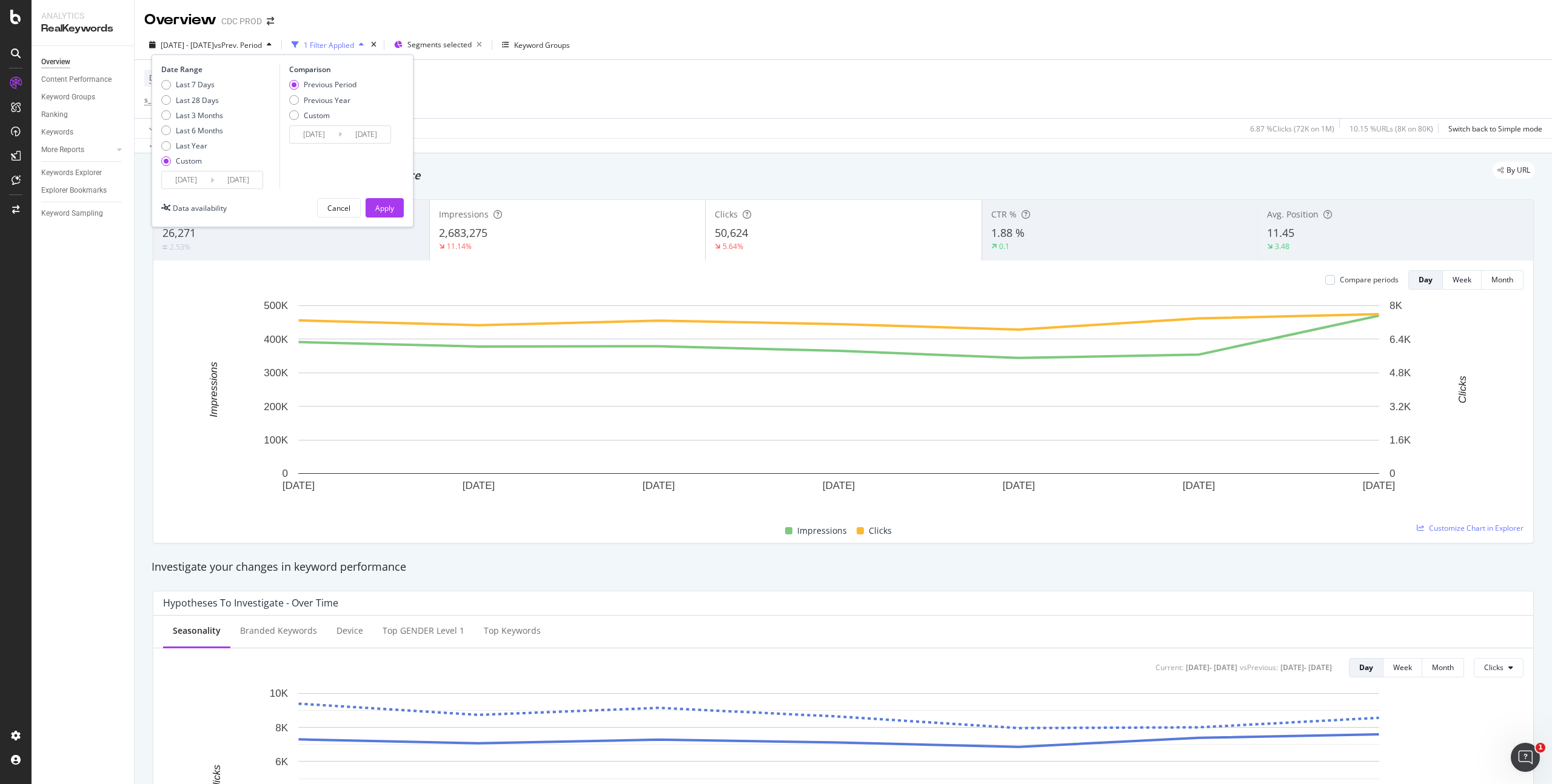
click at [218, 182] on input "[DATE]" at bounding box center [238, 179] width 49 height 17
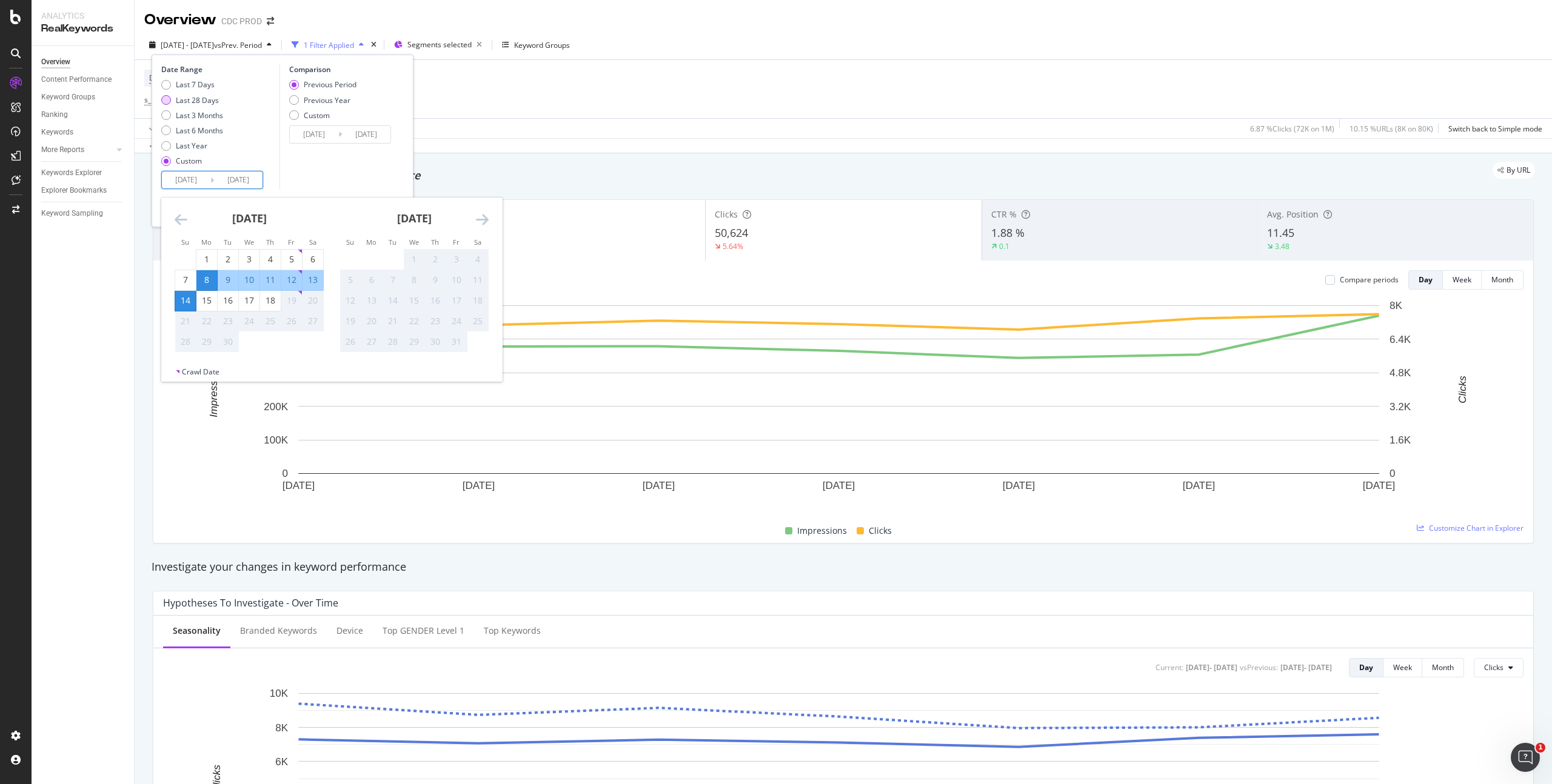
click at [213, 101] on div "Last 28 Days" at bounding box center [198, 100] width 43 height 10
type input "[DATE]"
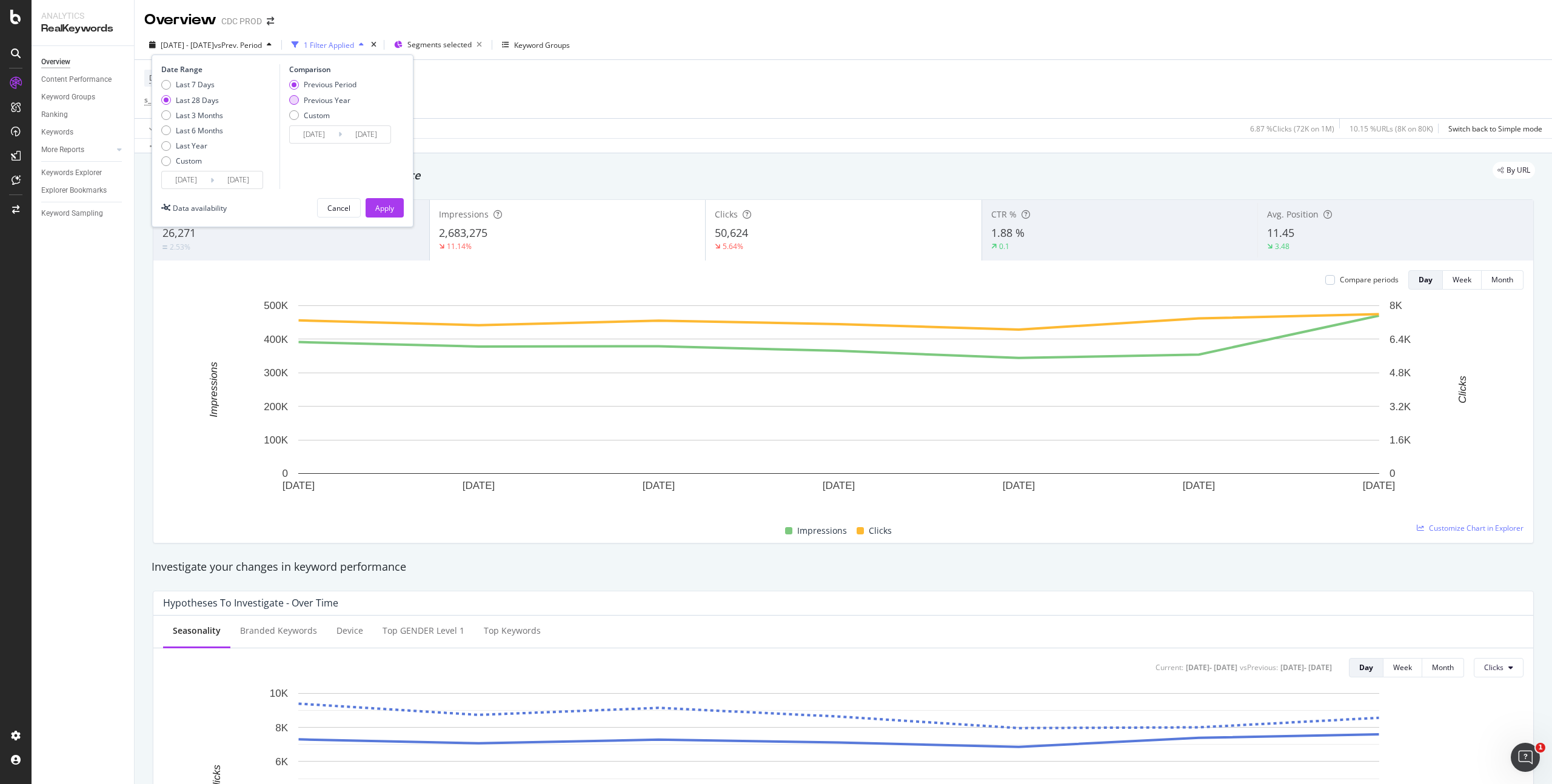
click at [345, 100] on div "Previous Year" at bounding box center [327, 100] width 47 height 10
type input "[DATE]"
click at [382, 212] on div "Apply" at bounding box center [385, 208] width 19 height 10
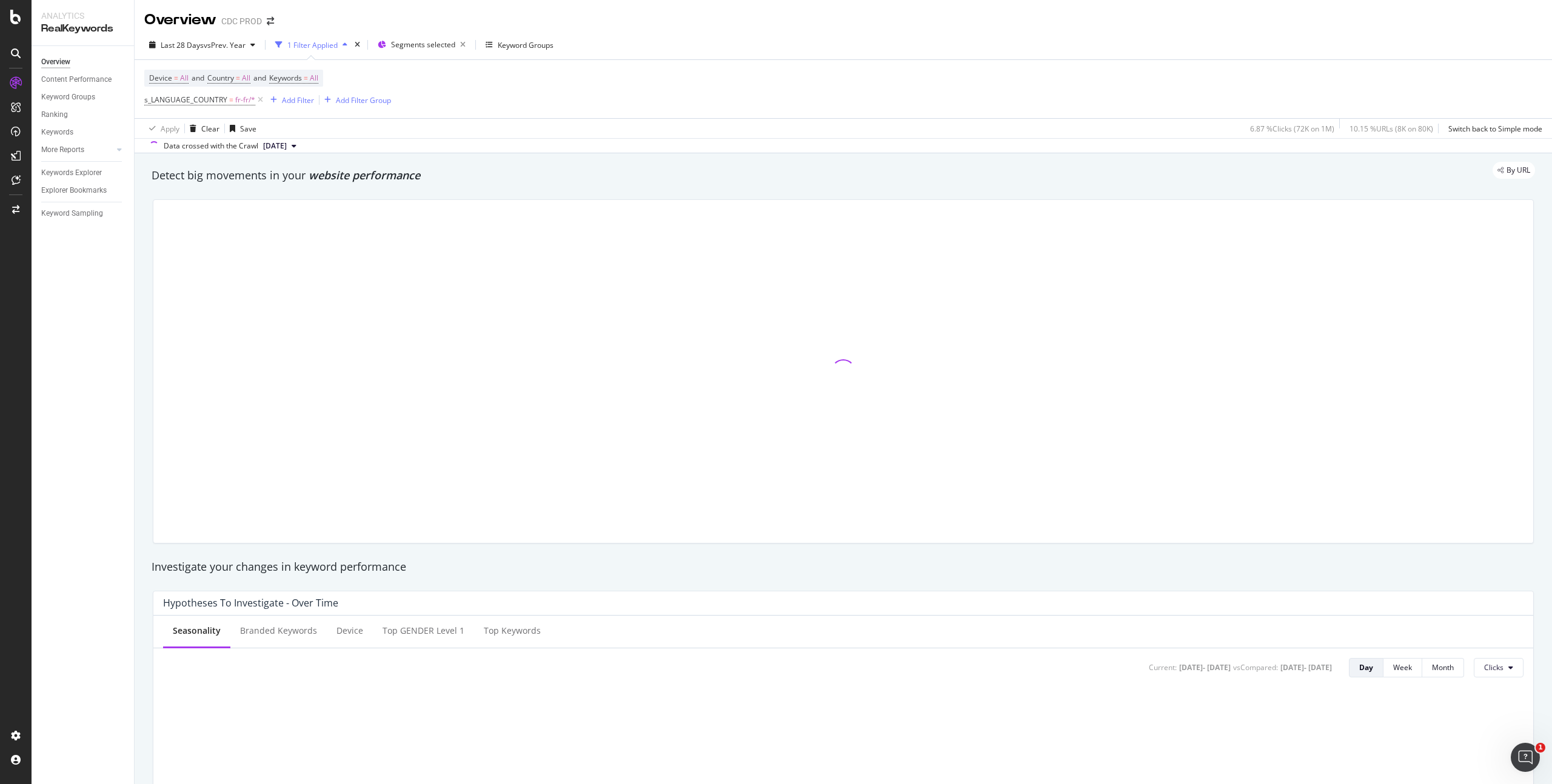
click at [320, 45] on div "1 Filter Applied" at bounding box center [312, 45] width 50 height 10
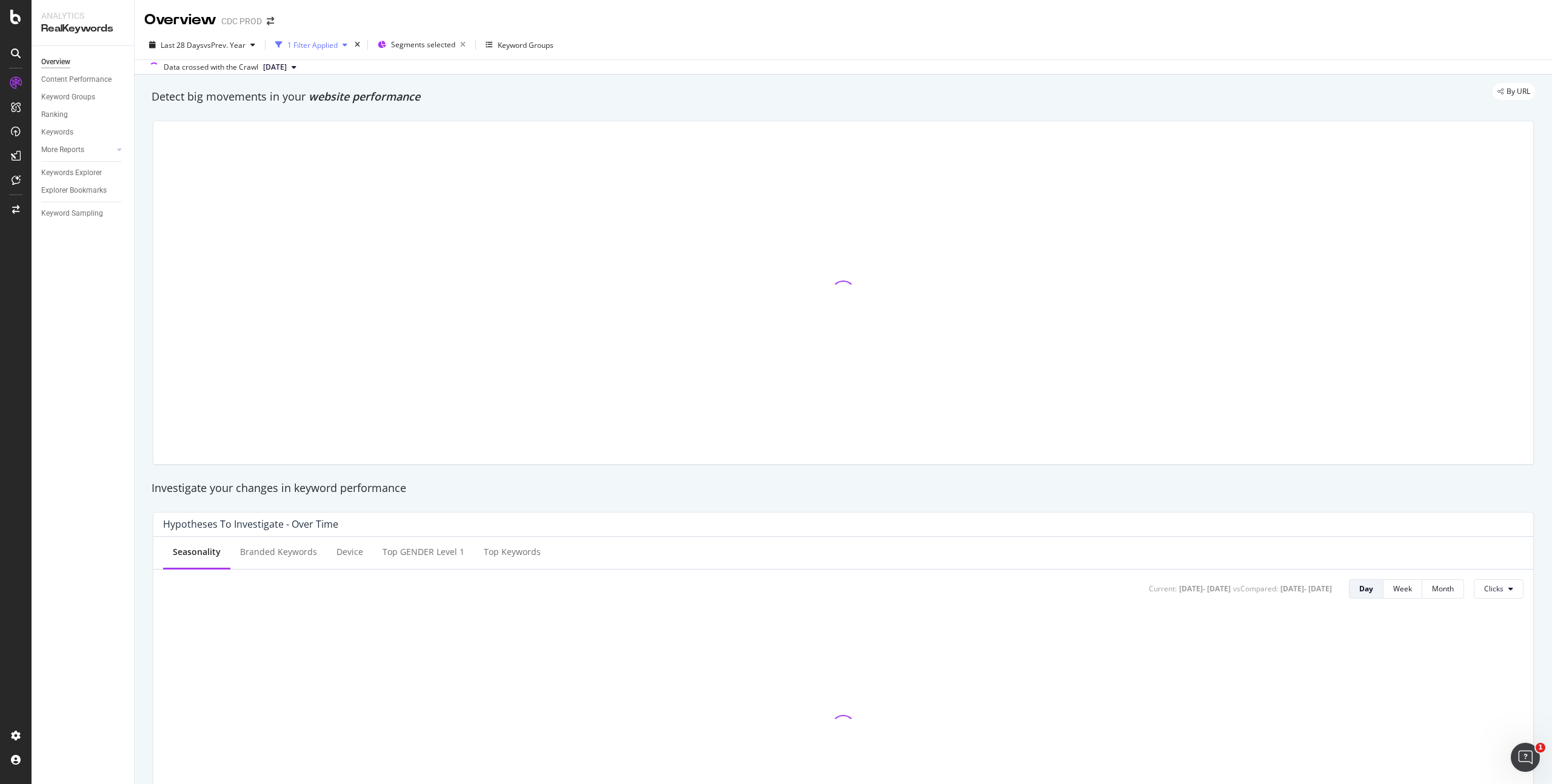
click at [320, 45] on div "1 Filter Applied" at bounding box center [312, 45] width 50 height 10
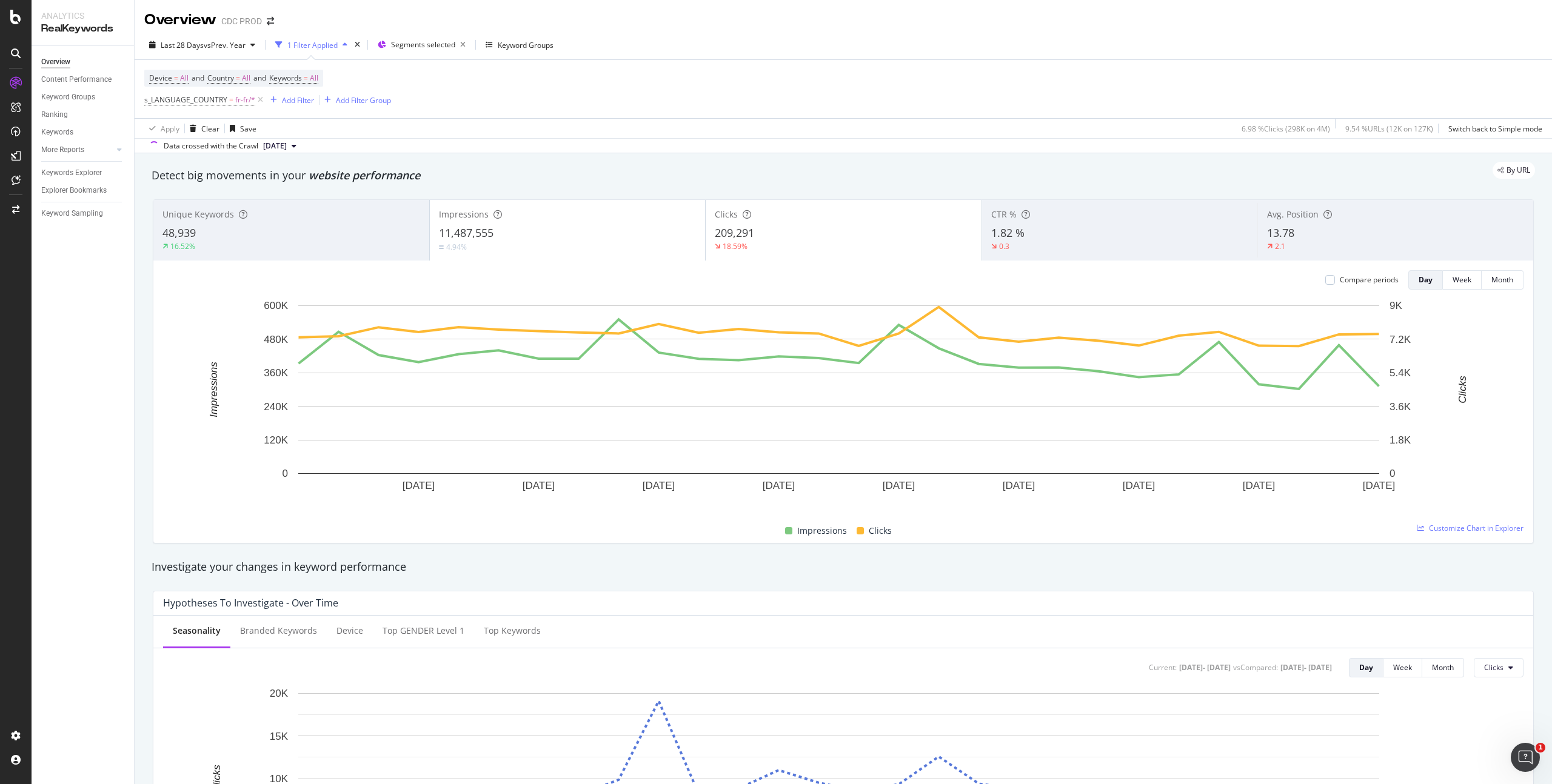
click at [495, 78] on div "Device = All and Country = All and Keywords = All s_LANGUAGE_COUNTRY = fr-fr/* …" at bounding box center [843, 89] width 1398 height 58
click at [259, 97] on icon at bounding box center [260, 100] width 10 height 12
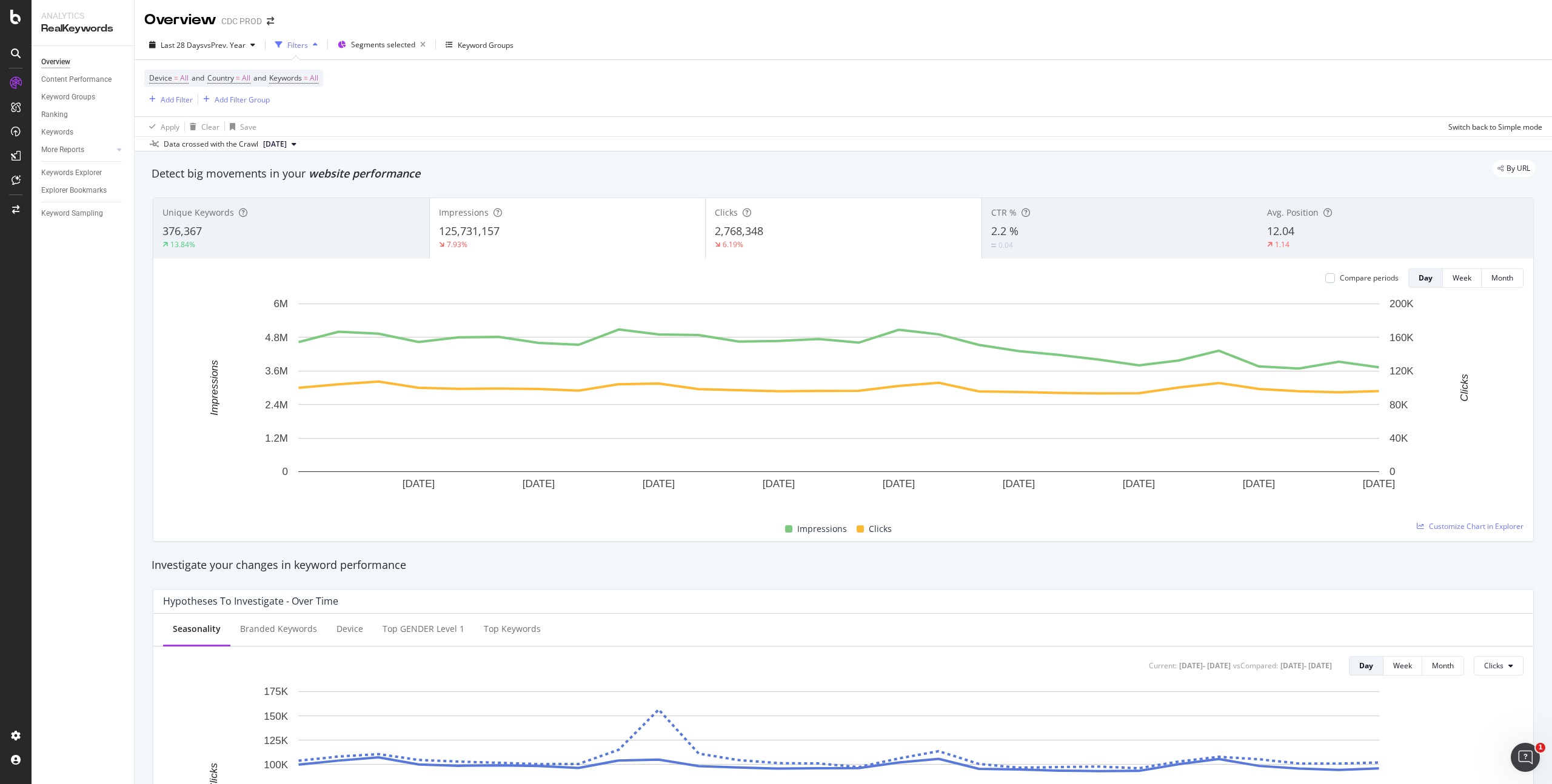
click at [897, 116] on div "Apply Clear Save Switch back to Simple mode" at bounding box center [843, 127] width 1418 height 20
click at [318, 77] on span "All" at bounding box center [314, 78] width 9 height 17
click at [727, 83] on div "Device = All and Country = All and Keywords = All Add Filter Add Filter Group" at bounding box center [843, 88] width 1398 height 56
click at [318, 78] on span "All" at bounding box center [314, 78] width 9 height 17
click at [291, 103] on span "All" at bounding box center [293, 106] width 14 height 10
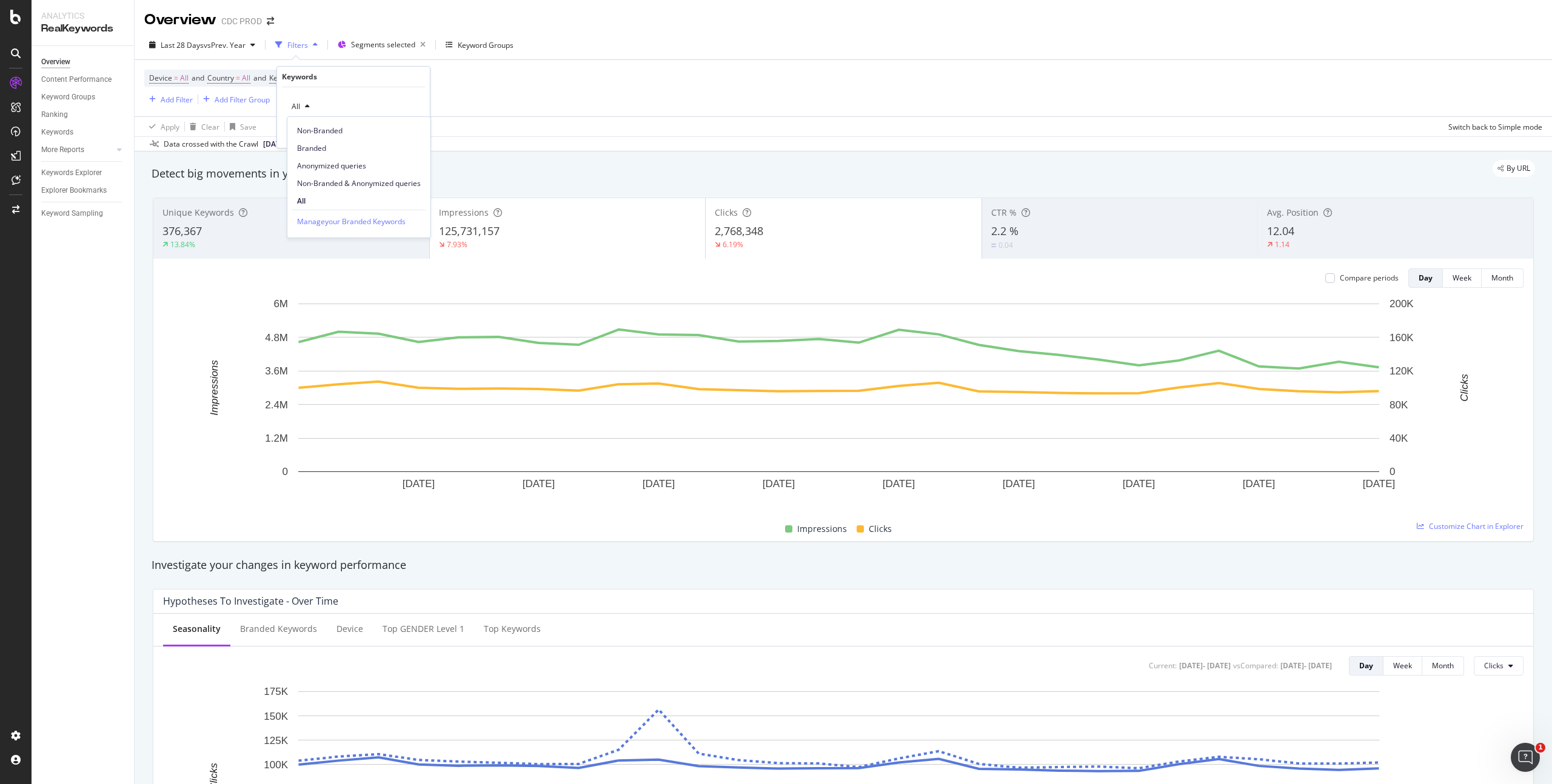
drag, startPoint x: 326, startPoint y: 145, endPoint x: 341, endPoint y: 145, distance: 15.0
click at [326, 145] on span "Branded" at bounding box center [359, 148] width 124 height 11
click at [419, 133] on div "Apply" at bounding box center [411, 132] width 19 height 10
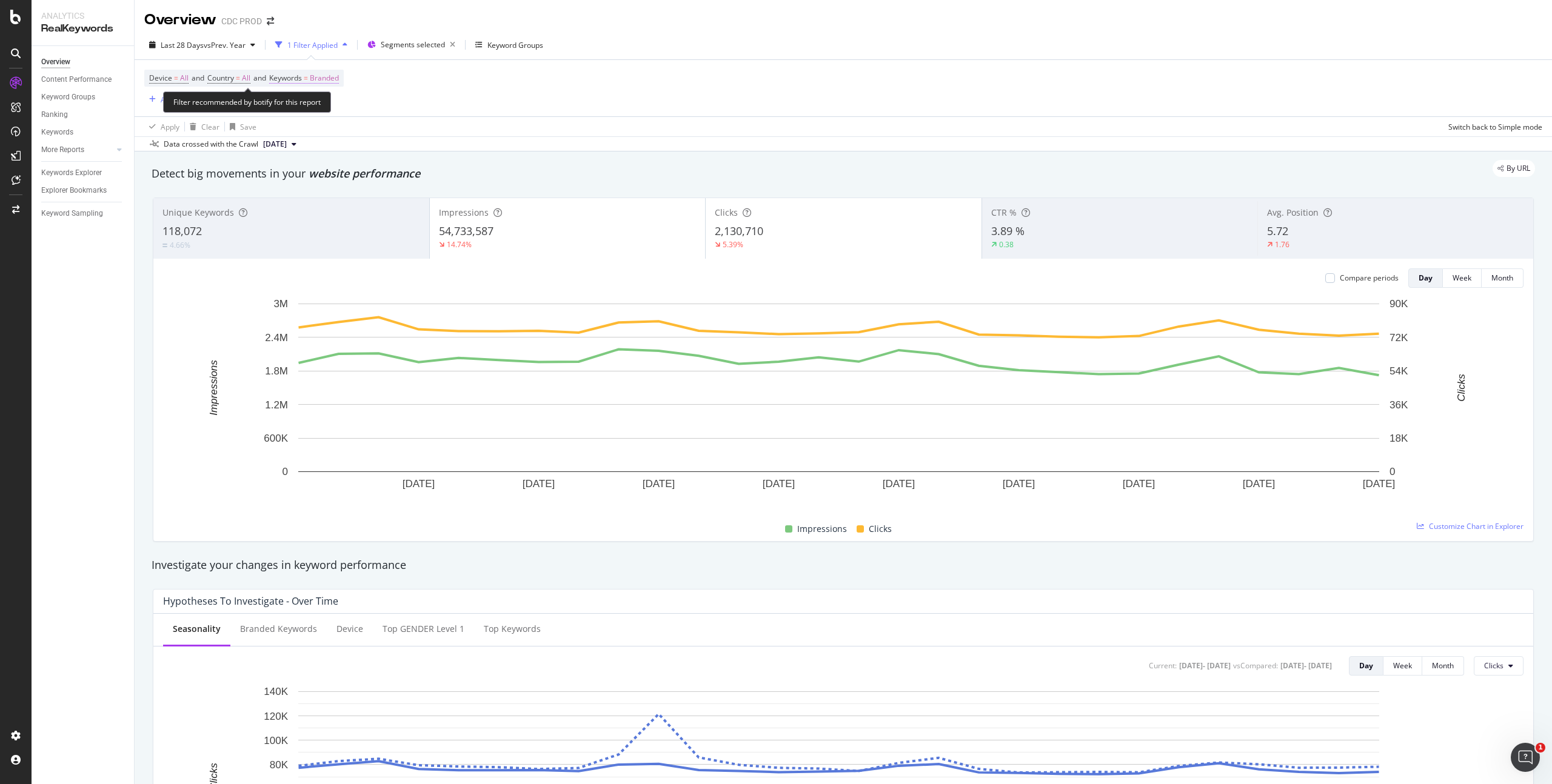
click at [331, 78] on span "Branded" at bounding box center [324, 78] width 29 height 17
drag, startPoint x: 306, startPoint y: 108, endPoint x: 316, endPoint y: 108, distance: 10.0
click at [306, 108] on span "Branded" at bounding box center [303, 106] width 34 height 10
click at [333, 130] on span "Non-Branded" at bounding box center [359, 131] width 124 height 11
click at [417, 131] on div "Apply" at bounding box center [411, 132] width 19 height 10
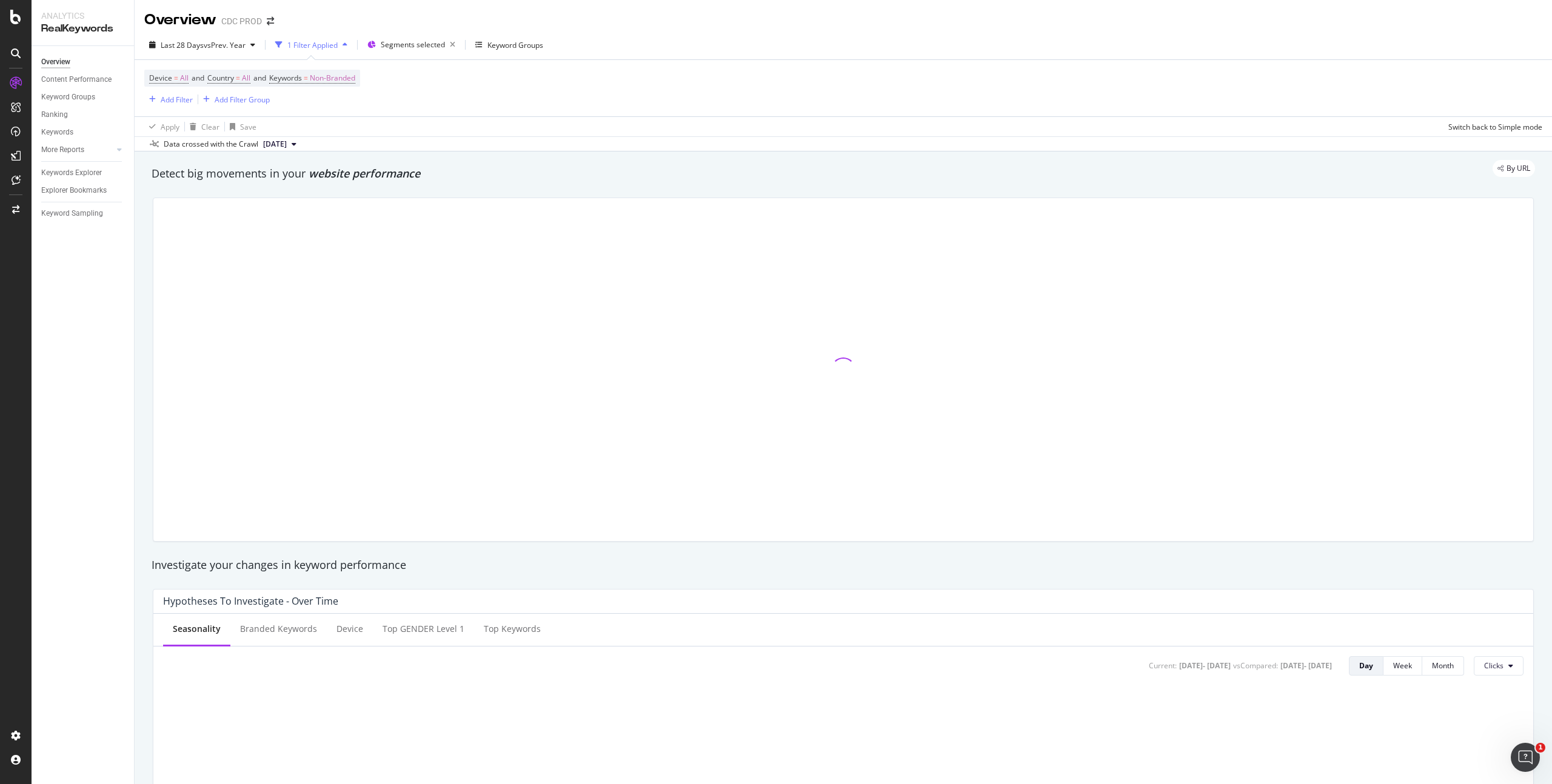
click at [676, 79] on div "Device = All and Country = All and Keywords = Non-Branded Add Filter Add Filter…" at bounding box center [843, 88] width 1398 height 56
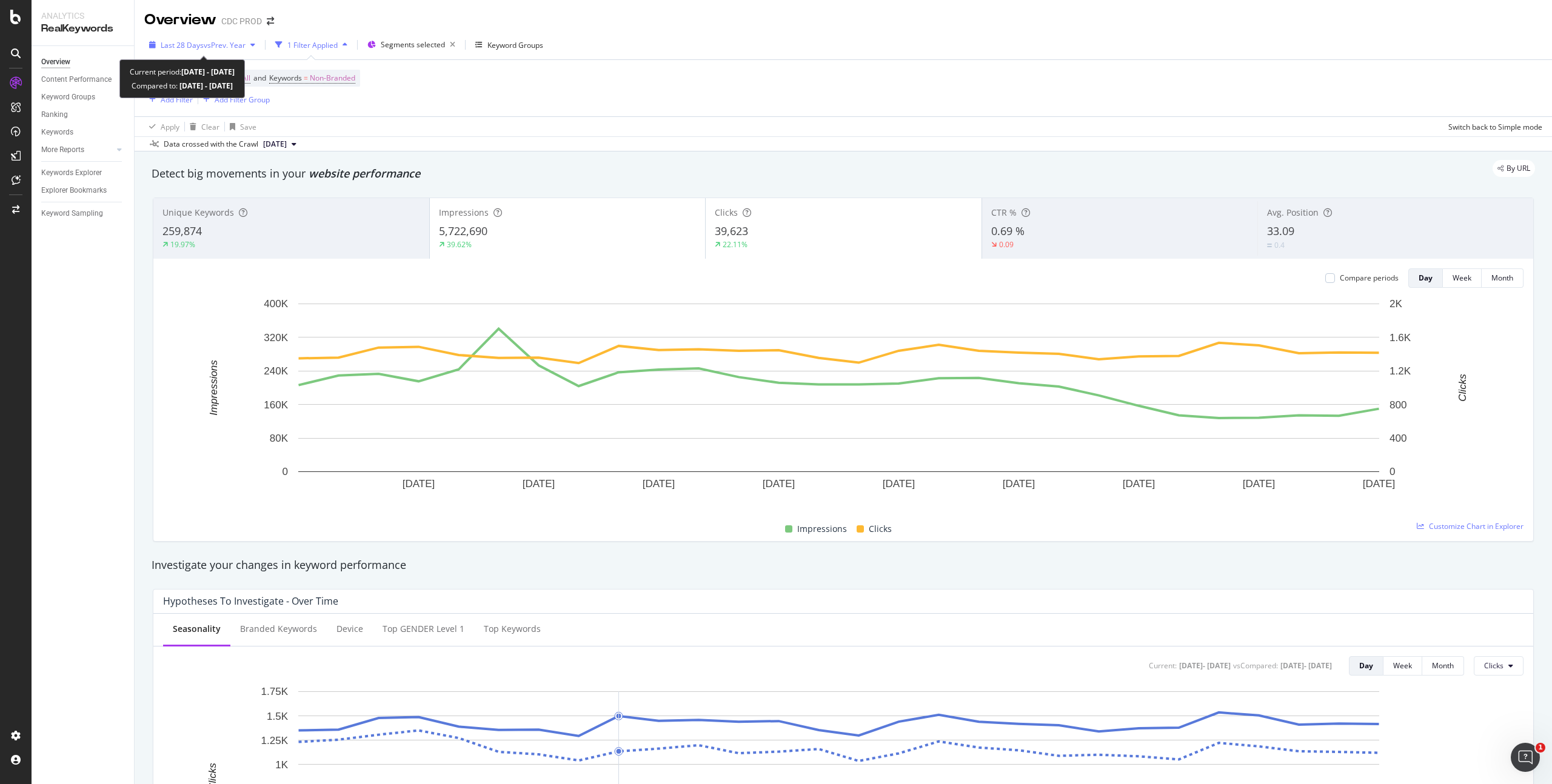
click at [209, 44] on span "vs Prev. Year" at bounding box center [225, 45] width 42 height 10
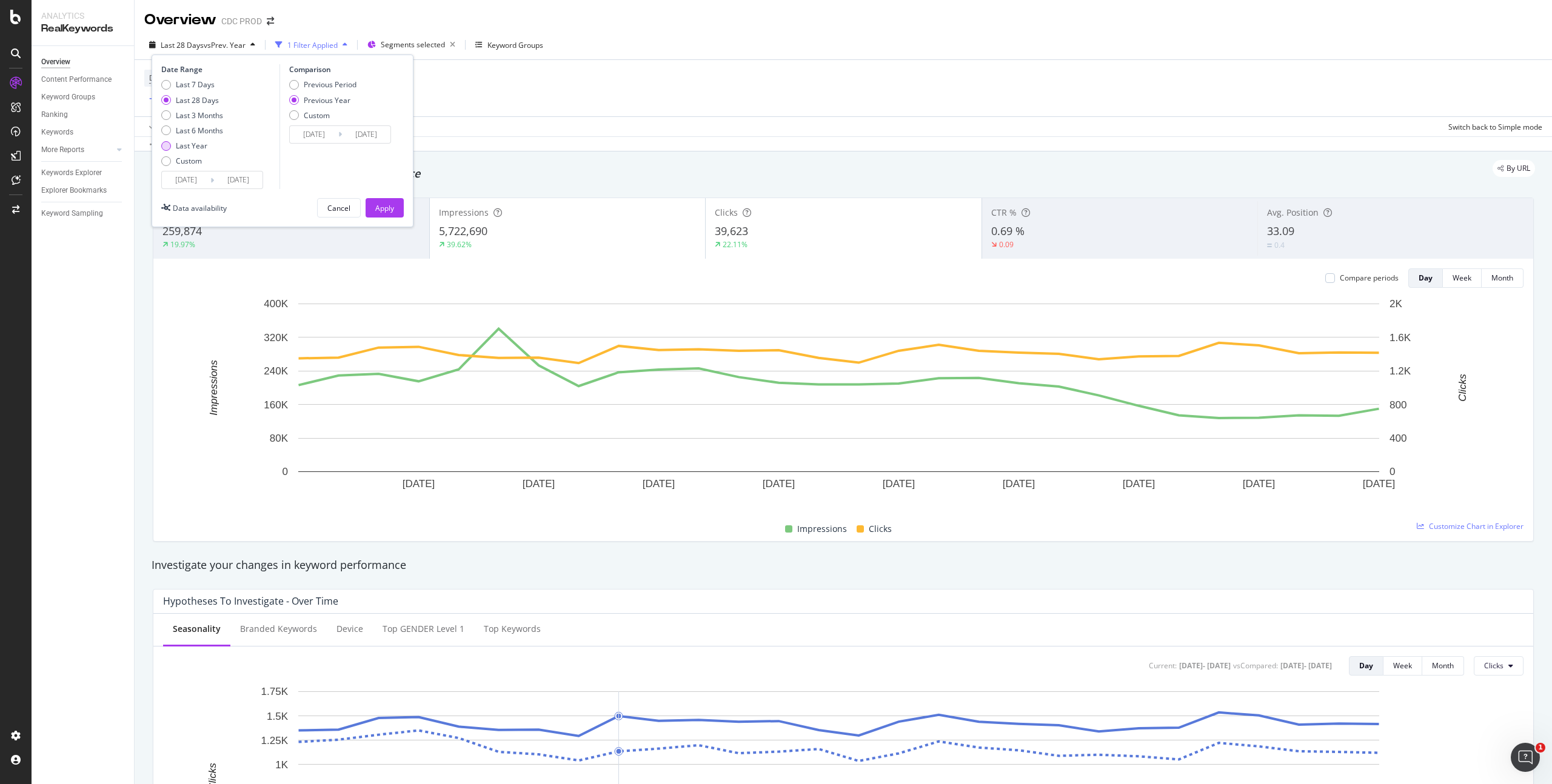
click at [204, 146] on div "Last Year" at bounding box center [192, 146] width 32 height 10
type input "[DATE]"
click at [390, 206] on div "Apply" at bounding box center [385, 208] width 19 height 10
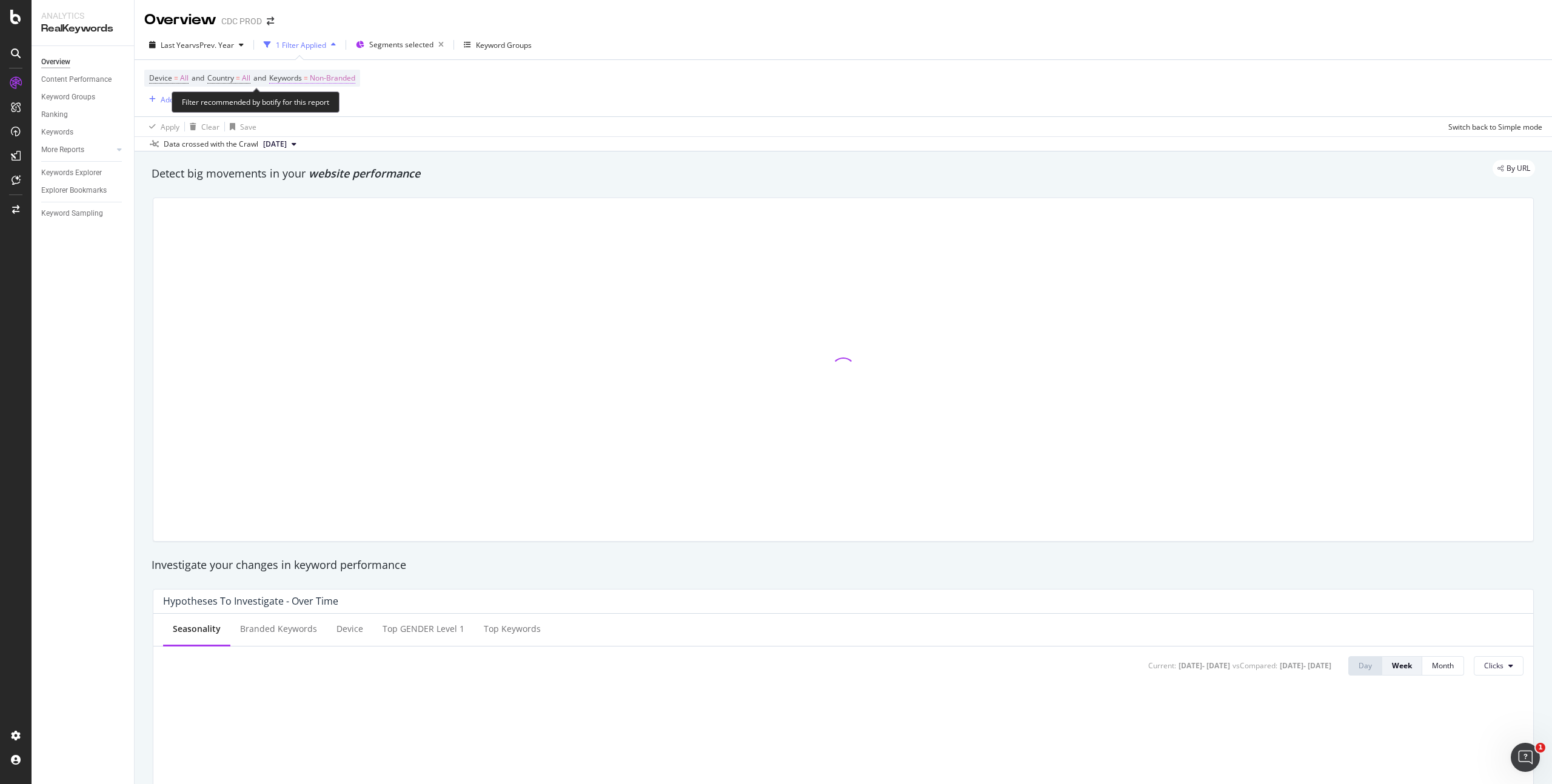
click at [343, 78] on span "Non-Branded" at bounding box center [332, 78] width 45 height 17
click at [337, 100] on div "Non-Branded" at bounding box center [319, 106] width 65 height 18
click at [335, 104] on span "Non-Branded" at bounding box center [312, 106] width 50 height 10
click at [335, 105] on span "Non-Branded" at bounding box center [312, 106] width 50 height 10
click at [318, 202] on span "All" at bounding box center [359, 201] width 124 height 11
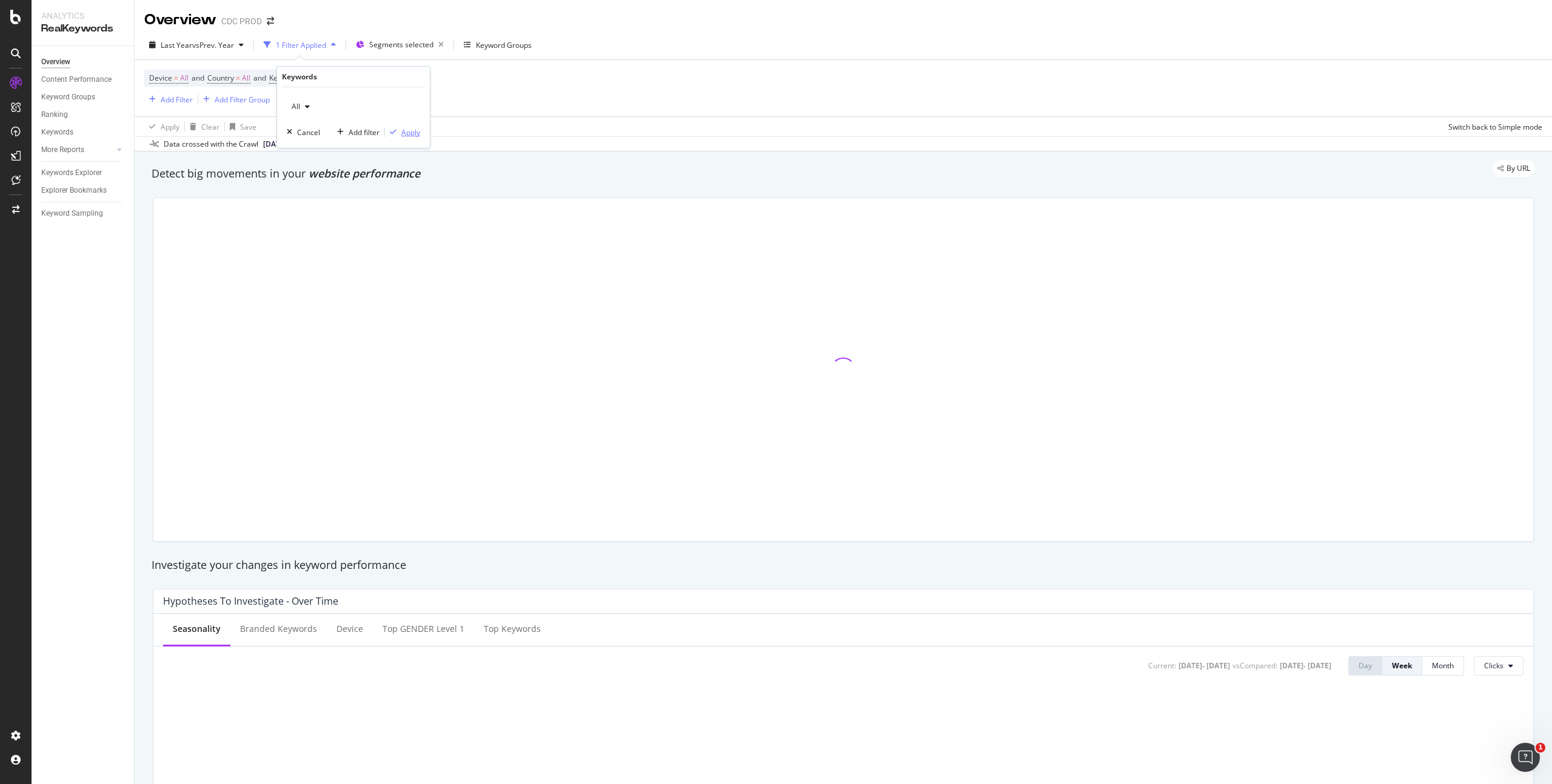
click at [415, 135] on div "Apply" at bounding box center [411, 132] width 19 height 10
click at [642, 91] on div "Device = All and Country = All and Keywords = All Add Filter Add Filter Group" at bounding box center [843, 88] width 1398 height 56
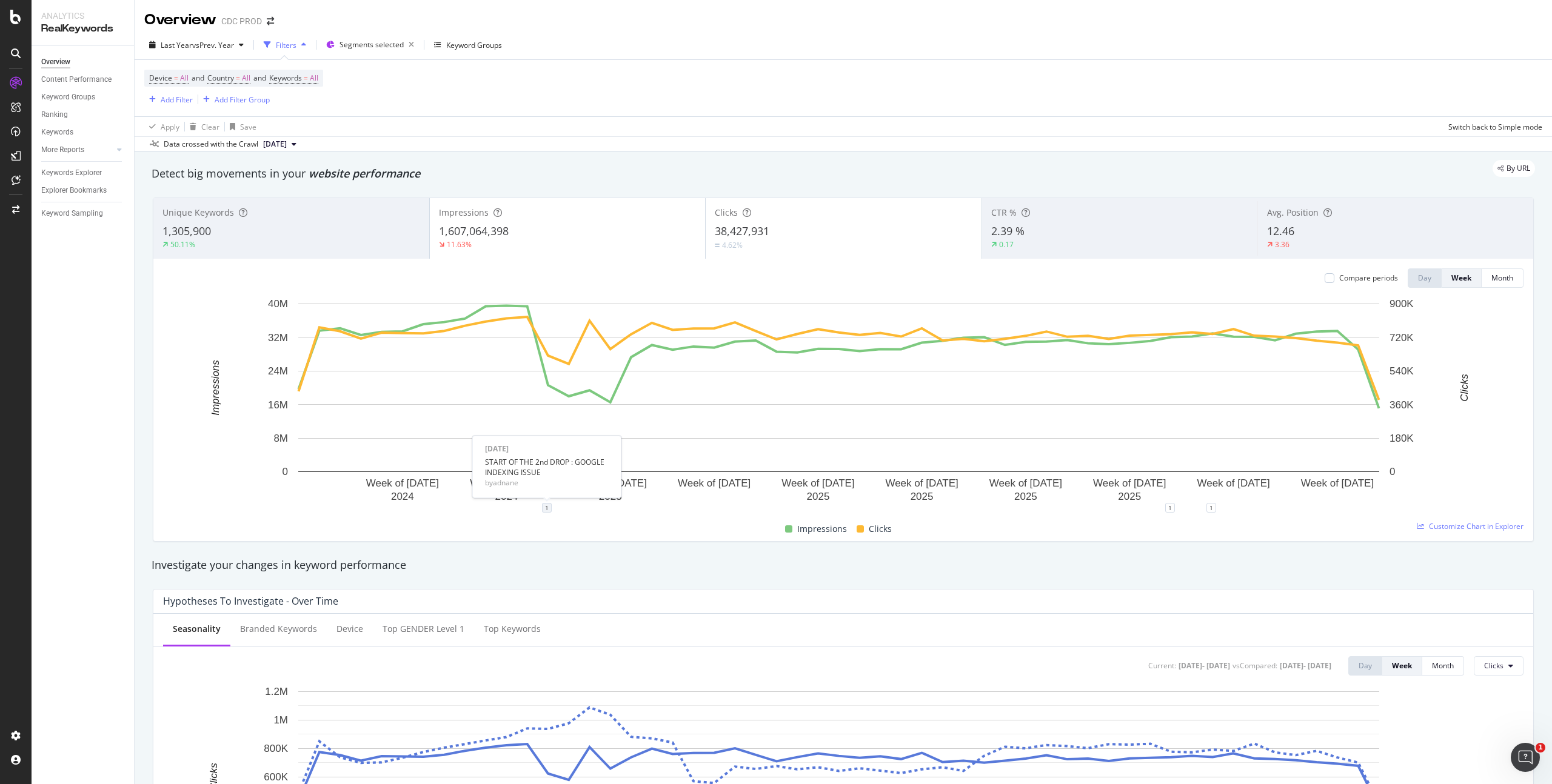
click at [547, 508] on div "1" at bounding box center [547, 508] width 9 height 9
click at [596, 519] on div "Impressions Clicks" at bounding box center [839, 529] width 1361 height 24
click at [648, 506] on icon "plus" at bounding box center [651, 508] width 7 height 7
click at [631, 439] on textarea at bounding box center [650, 435] width 108 height 37
type textarea "End Of Google indexing"
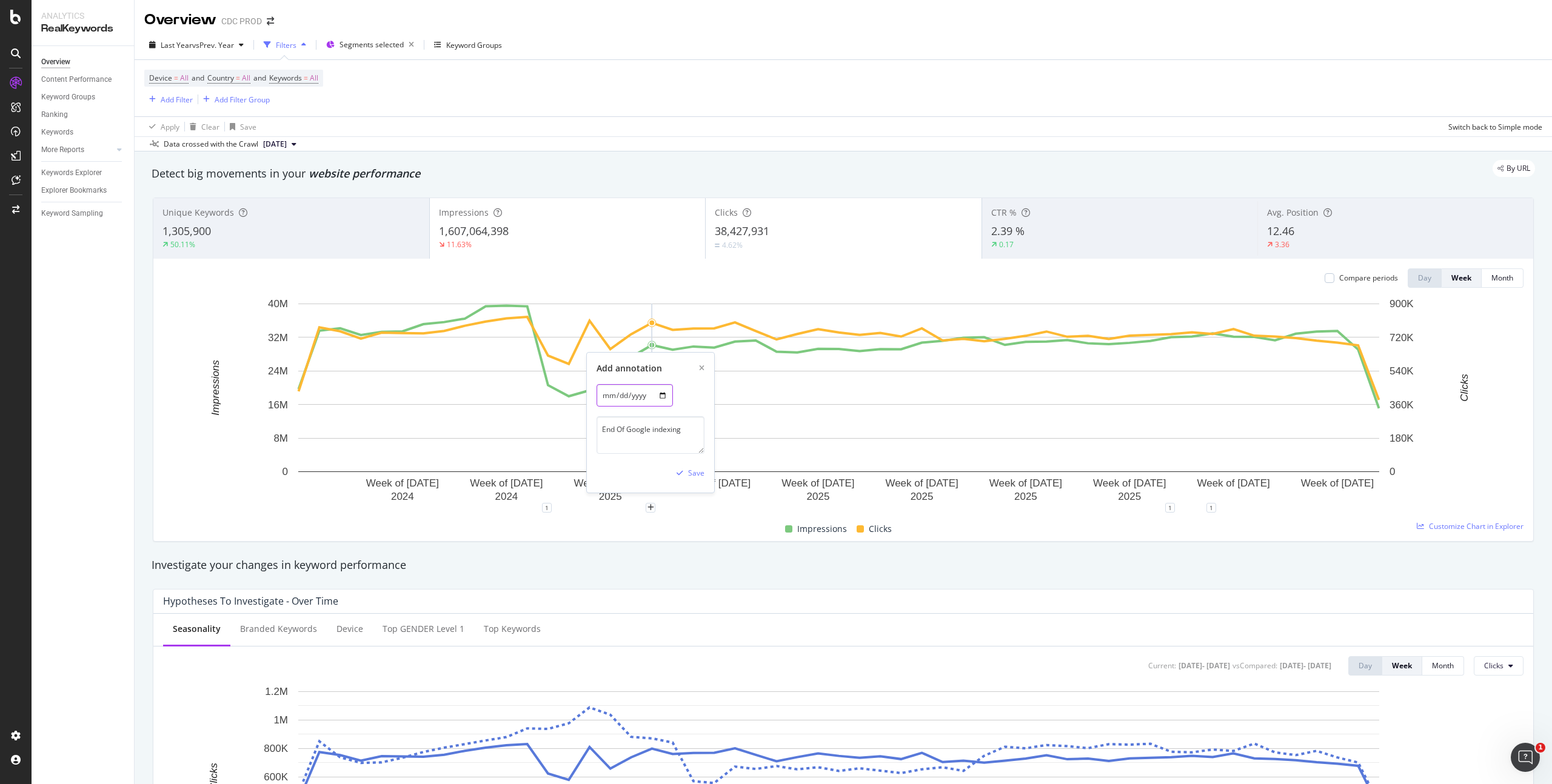
click at [615, 398] on input "[DATE]" at bounding box center [635, 395] width 77 height 22
click at [661, 397] on input "[DATE]" at bounding box center [635, 395] width 77 height 22
type input "[DATE]"
click at [679, 435] on textarea "End Of Google indexing" at bounding box center [650, 435] width 108 height 37
click at [694, 469] on div "Save" at bounding box center [696, 473] width 16 height 10
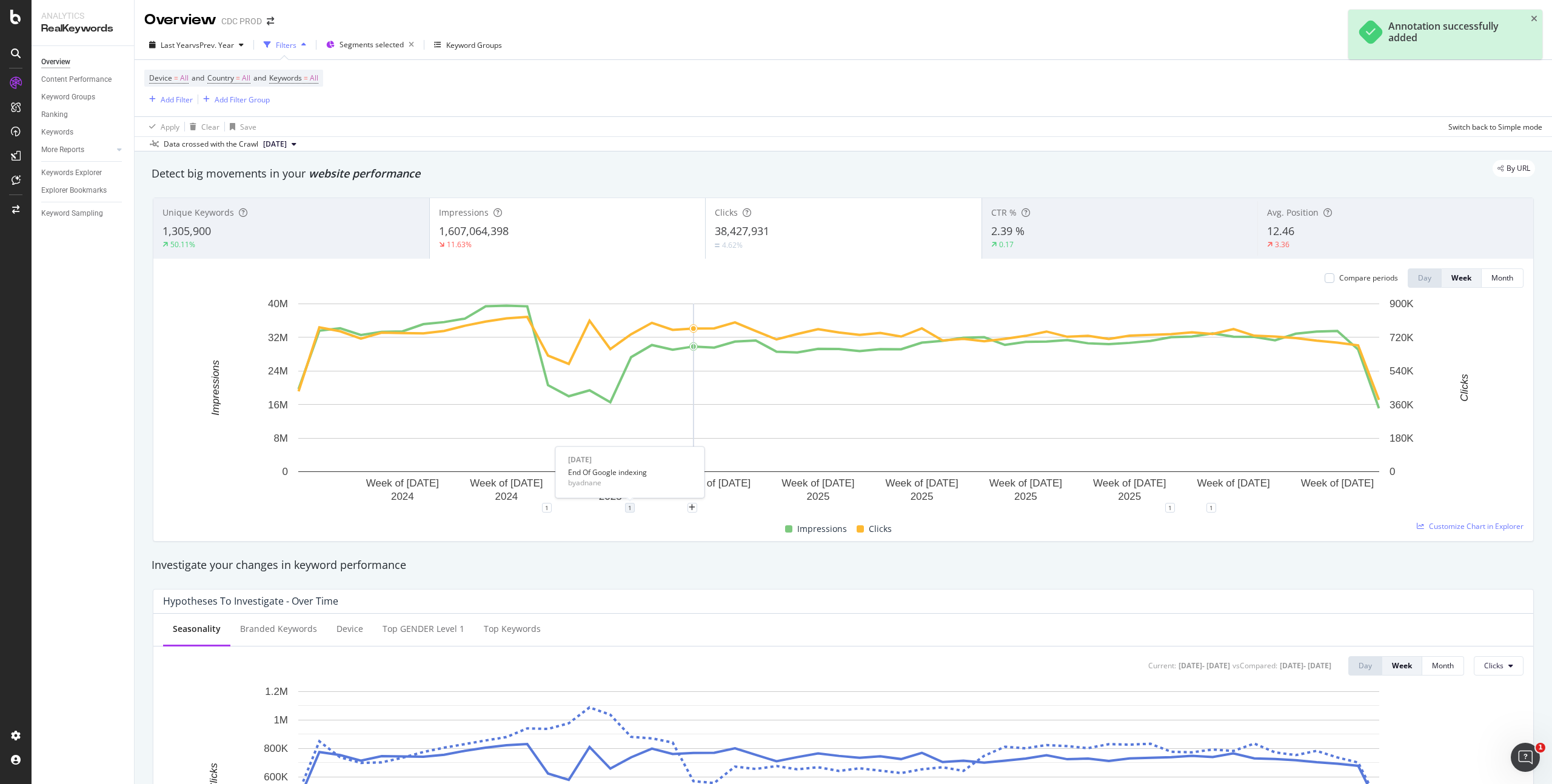
click at [631, 505] on div "1" at bounding box center [630, 508] width 9 height 9
click at [1378, 507] on icon "plus" at bounding box center [1378, 508] width 7 height 7
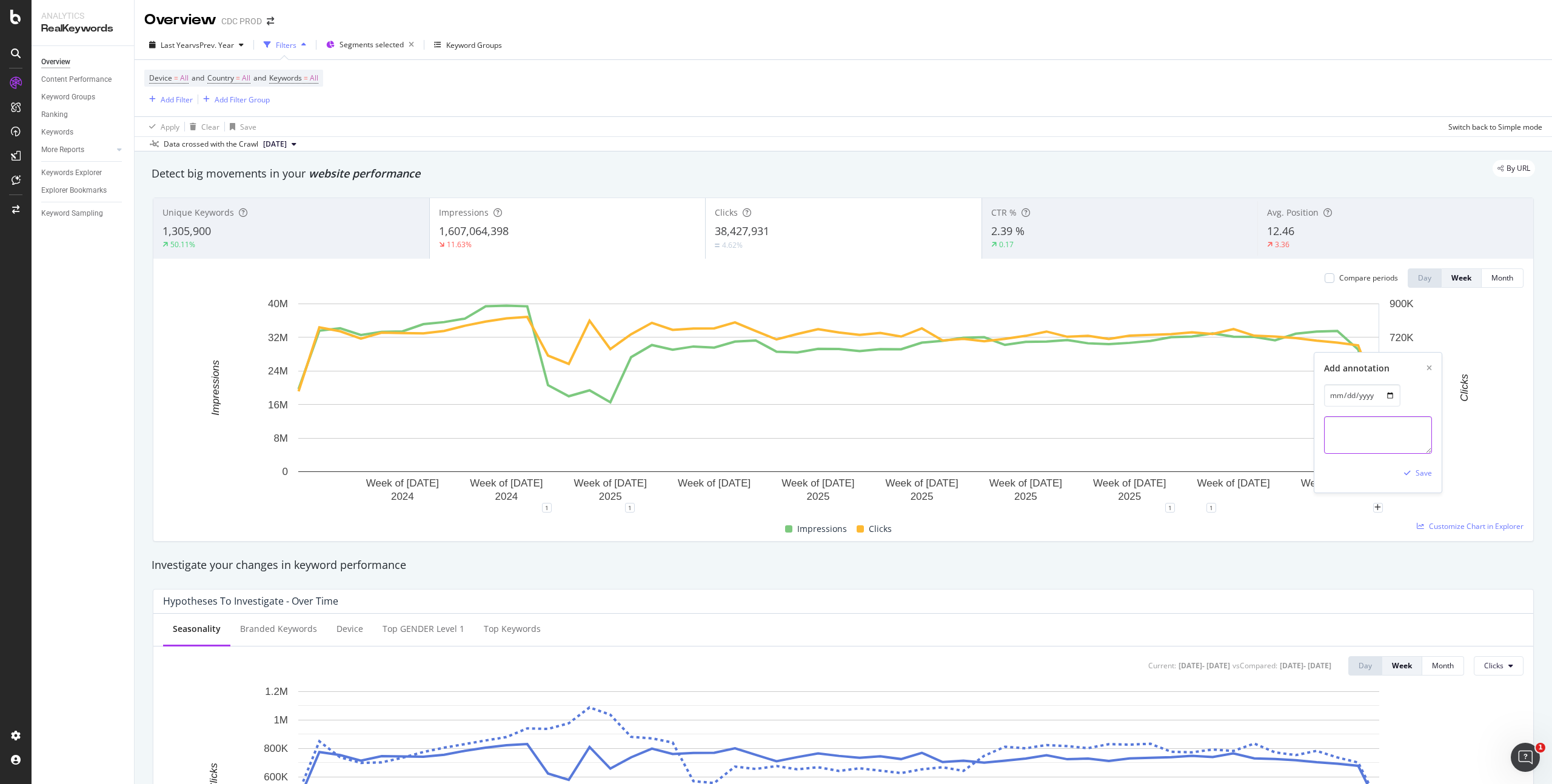
click at [1377, 439] on textarea at bounding box center [1378, 435] width 108 height 37
click at [1389, 396] on input "[DATE]" at bounding box center [1362, 395] width 77 height 22
type input "[DATE]"
click at [1365, 430] on textarea at bounding box center [1378, 435] width 108 height 37
type textarea "END OF GOOGLE SUPPORTING NUM=100"
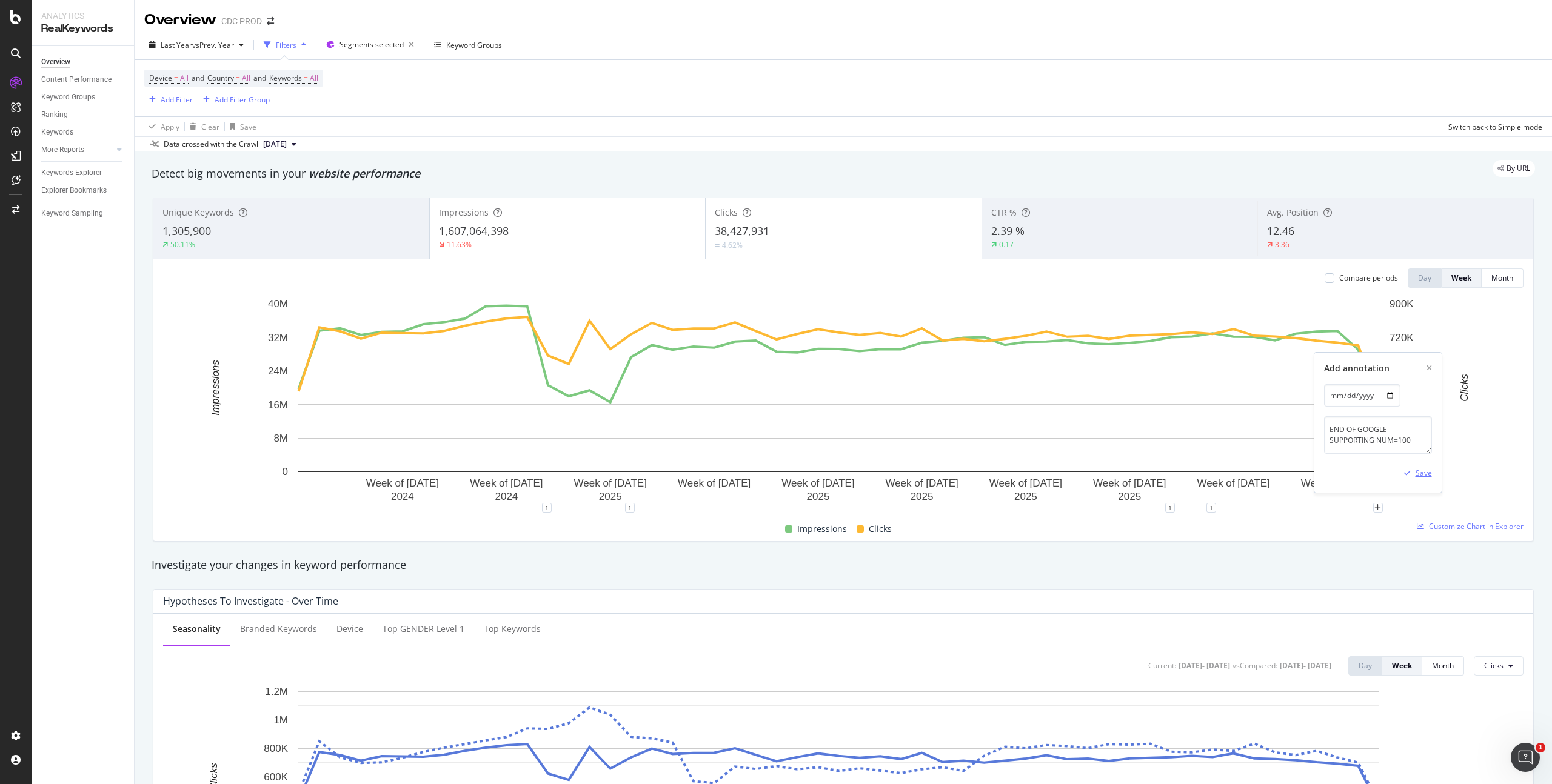
click at [1424, 477] on div "Save" at bounding box center [1424, 473] width 16 height 10
click at [292, 222] on div "Unique Keywords 1,305,900 50.11%" at bounding box center [291, 228] width 276 height 55
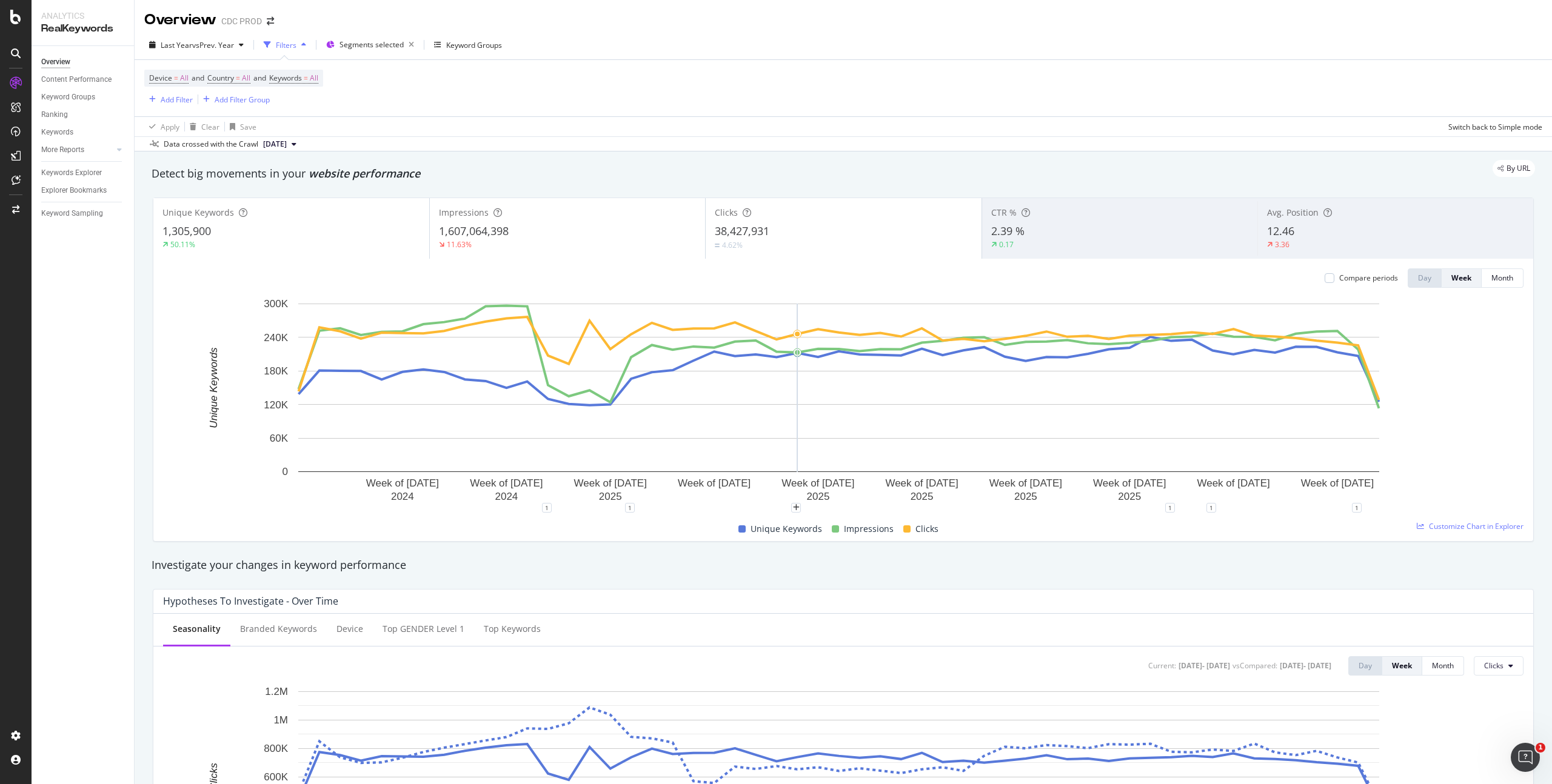
click at [1312, 533] on div "Unique Keywords Impressions Clicks" at bounding box center [839, 529] width 1361 height 24
click at [318, 77] on span "All" at bounding box center [314, 78] width 9 height 17
click at [303, 104] on div "button" at bounding box center [307, 106] width 14 height 7
click at [327, 146] on span "Branded" at bounding box center [359, 148] width 124 height 11
click at [407, 131] on div "Apply" at bounding box center [411, 132] width 19 height 10
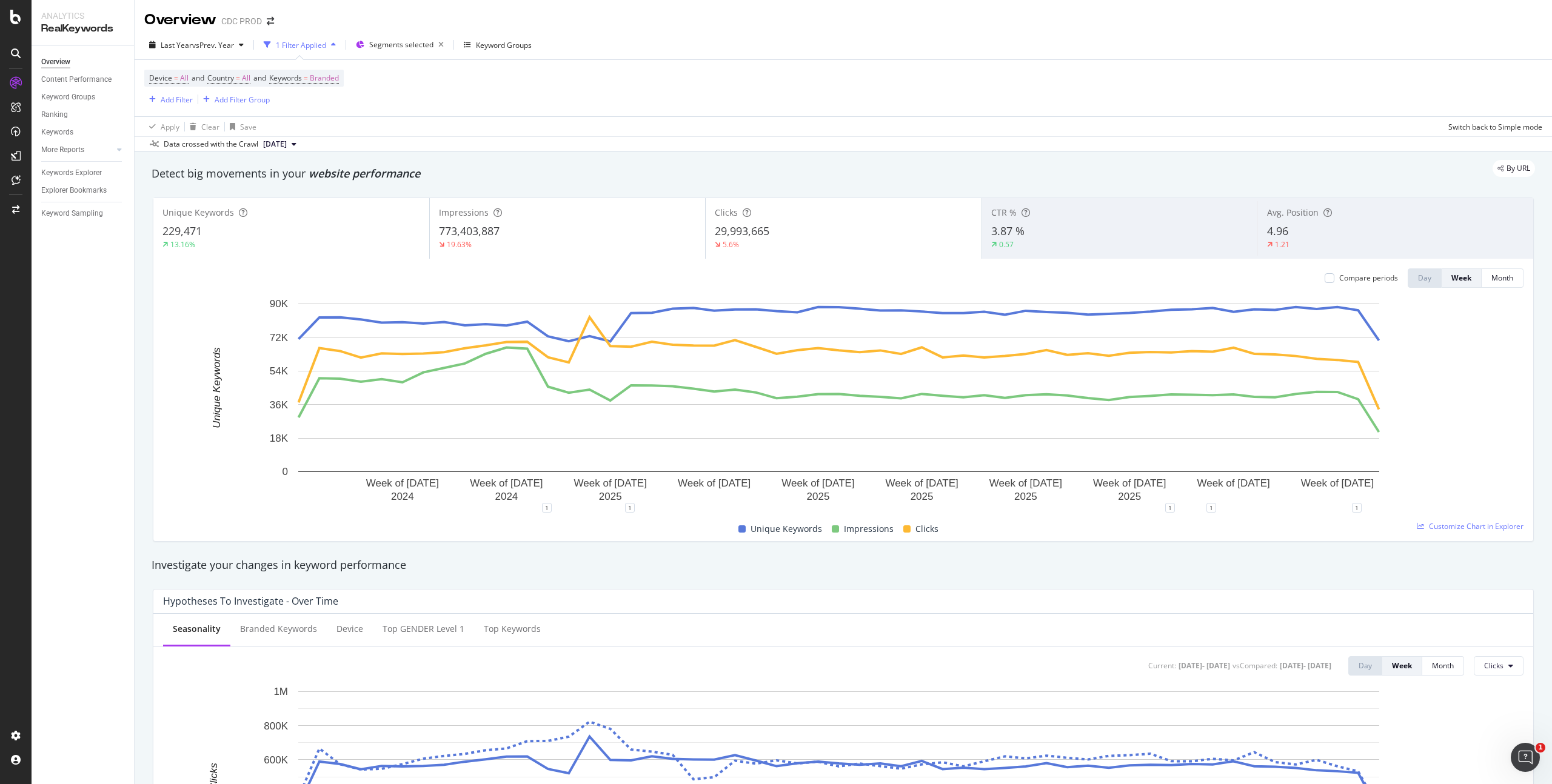
click at [1060, 234] on div "3.87 %" at bounding box center [1120, 231] width 257 height 16
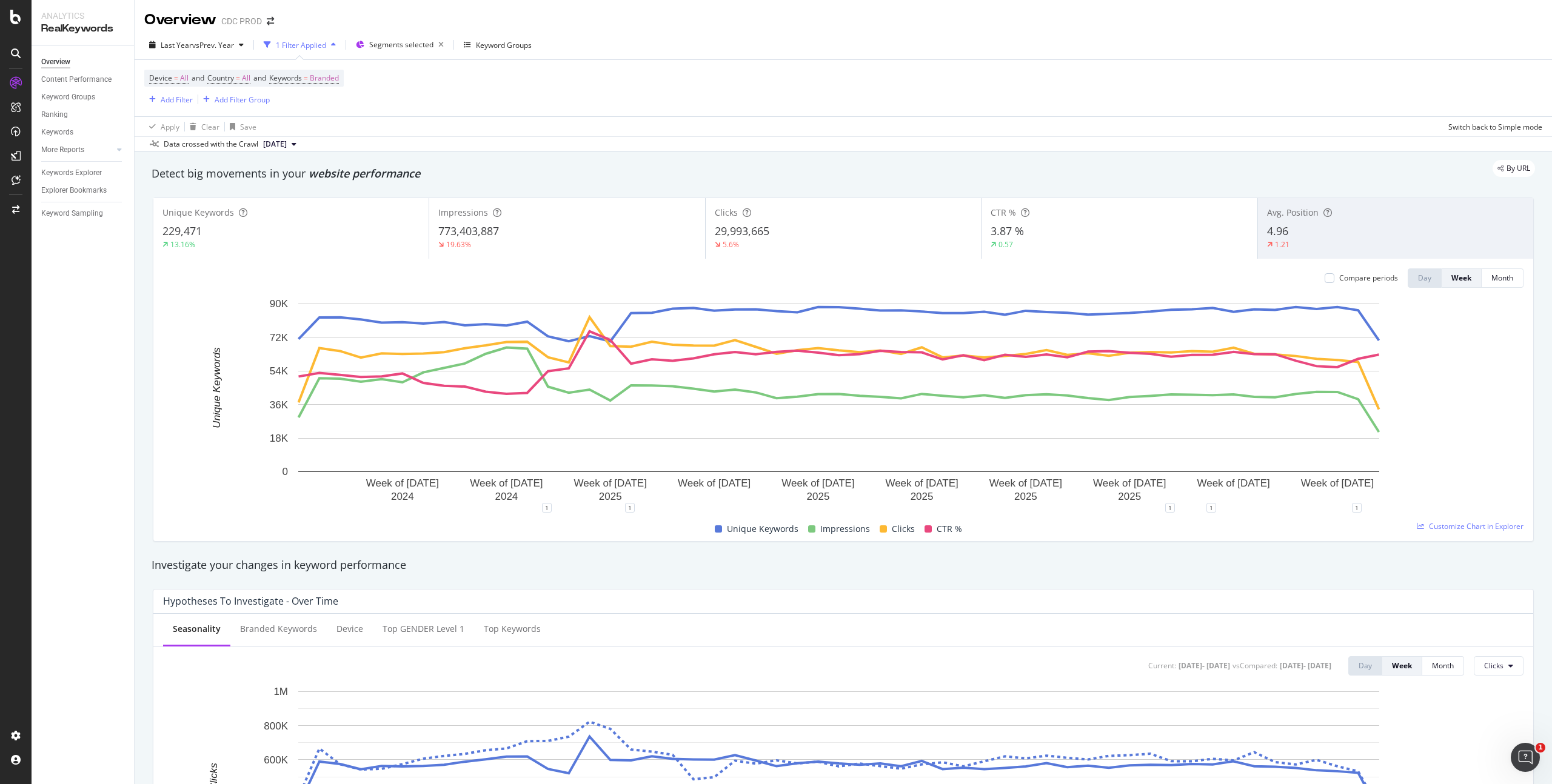
click at [264, 219] on div "Unique Keywords 229,471 13.16%" at bounding box center [291, 228] width 275 height 55
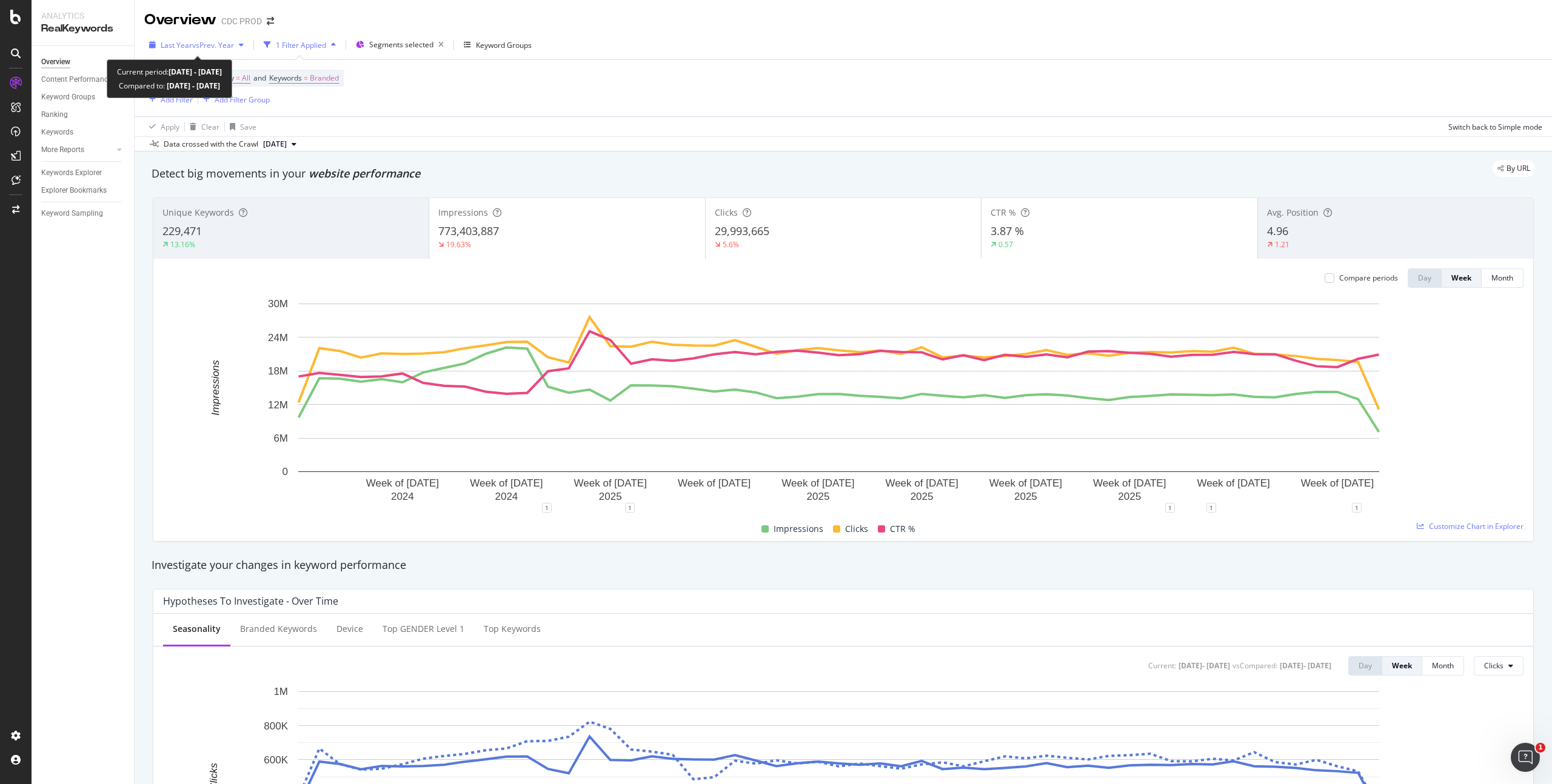
click at [209, 45] on span "vs Prev. Year" at bounding box center [213, 45] width 42 height 10
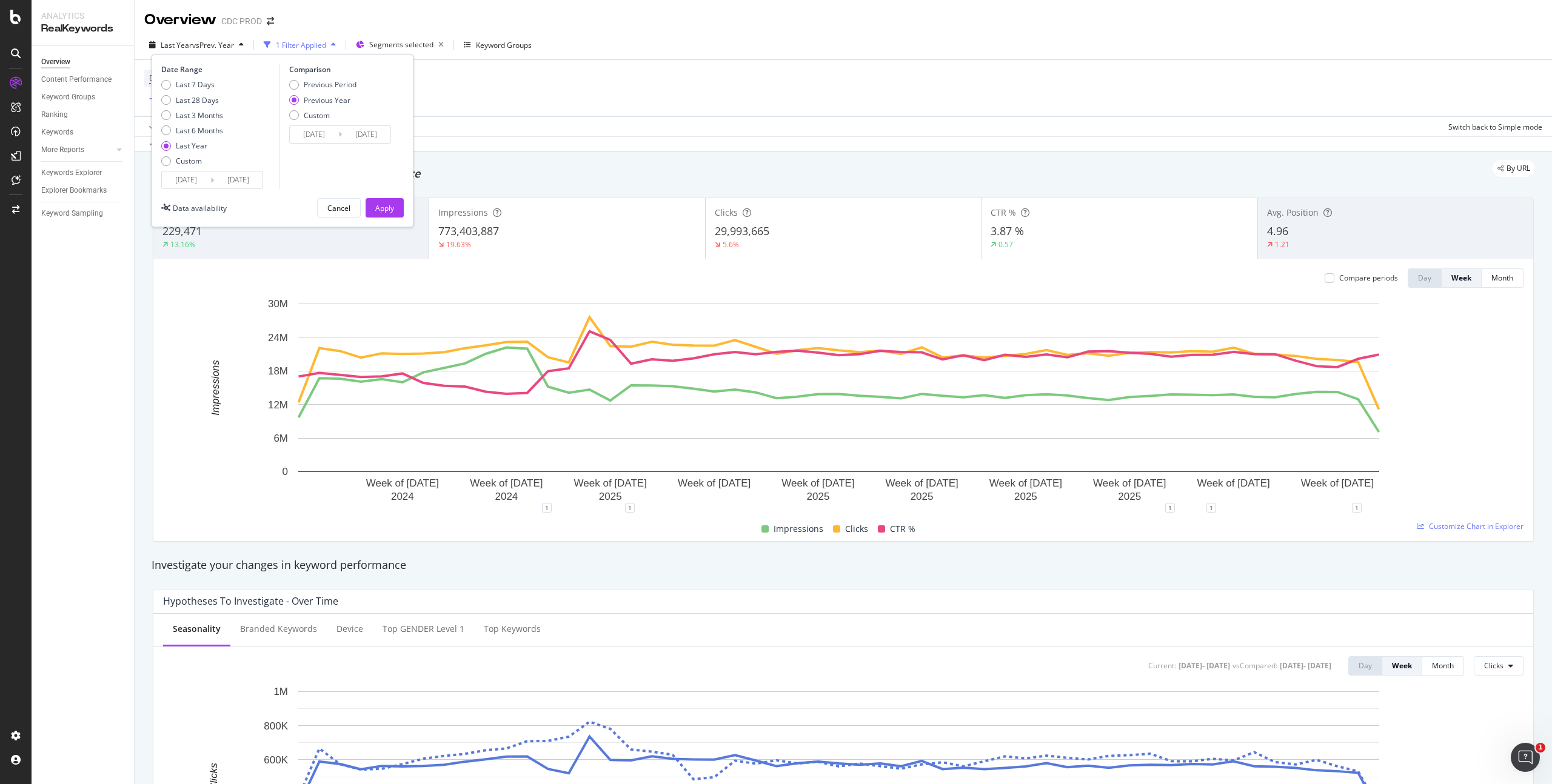
click at [217, 175] on input "[DATE]" at bounding box center [238, 179] width 49 height 17
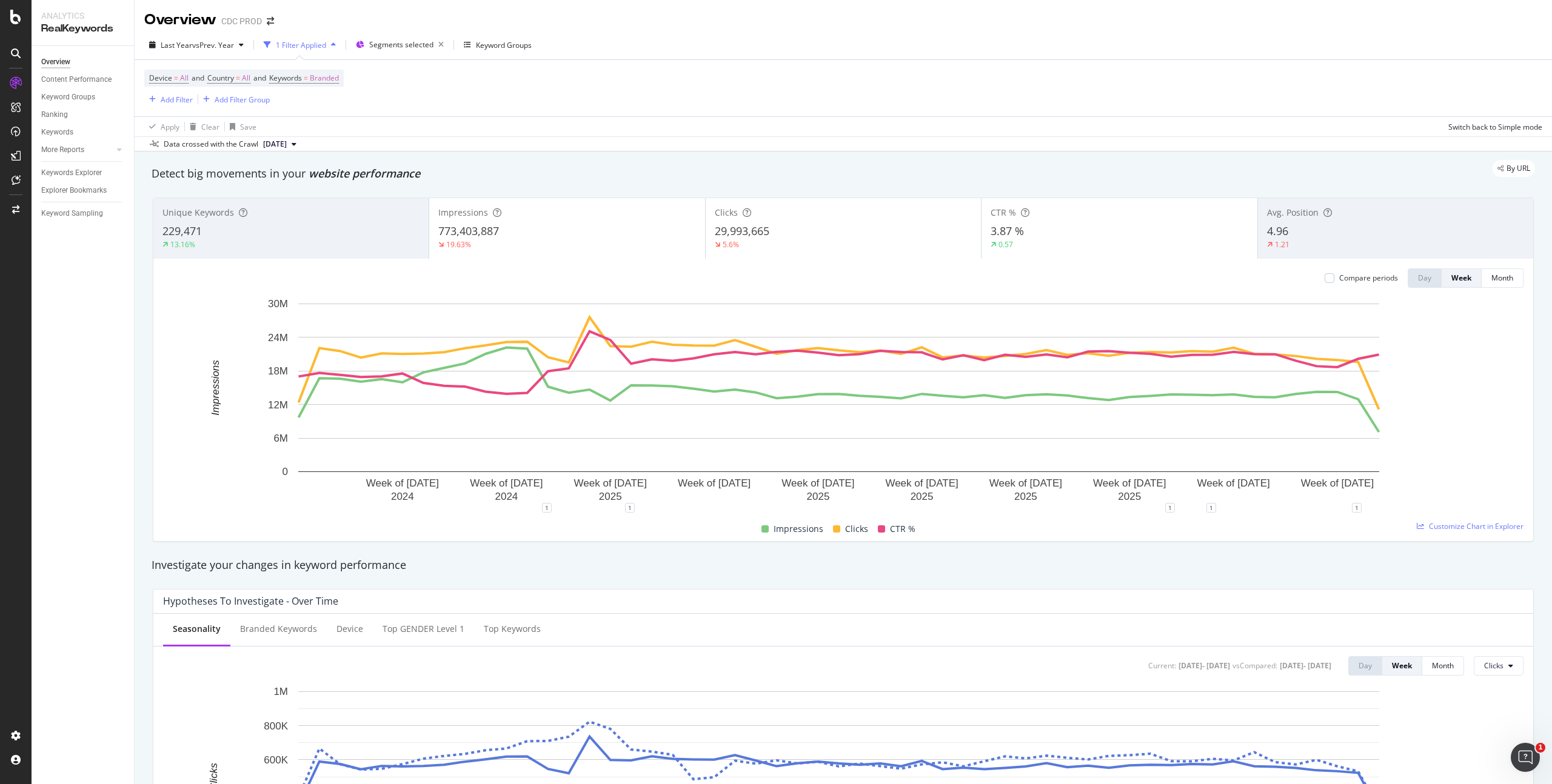
click at [461, 123] on div "Apply Clear Save Switch back to Simple mode" at bounding box center [843, 127] width 1418 height 20
click at [398, 48] on span "Segments selected" at bounding box center [401, 44] width 64 height 10
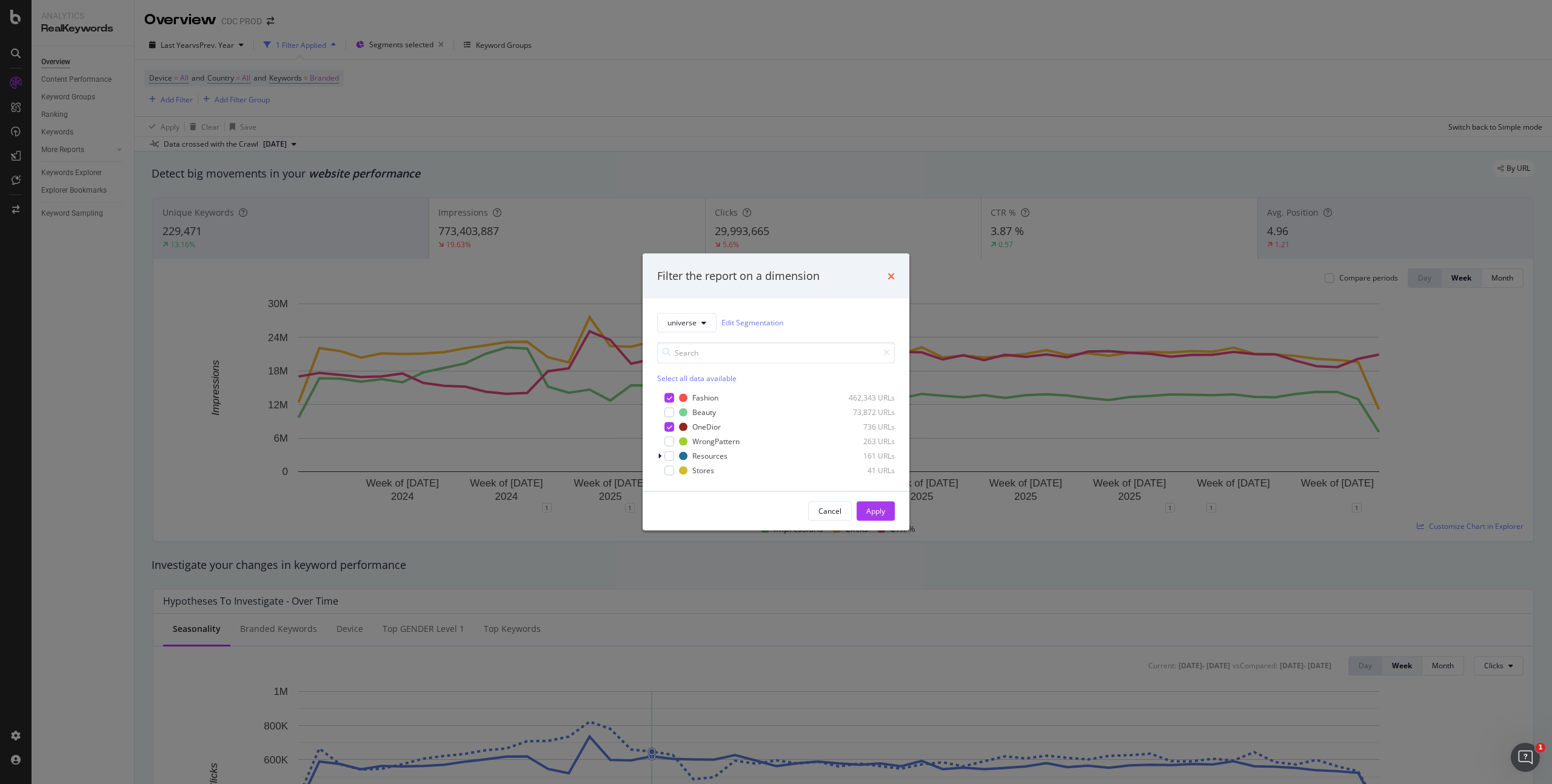
click at [893, 276] on icon "times" at bounding box center [891, 276] width 7 height 9
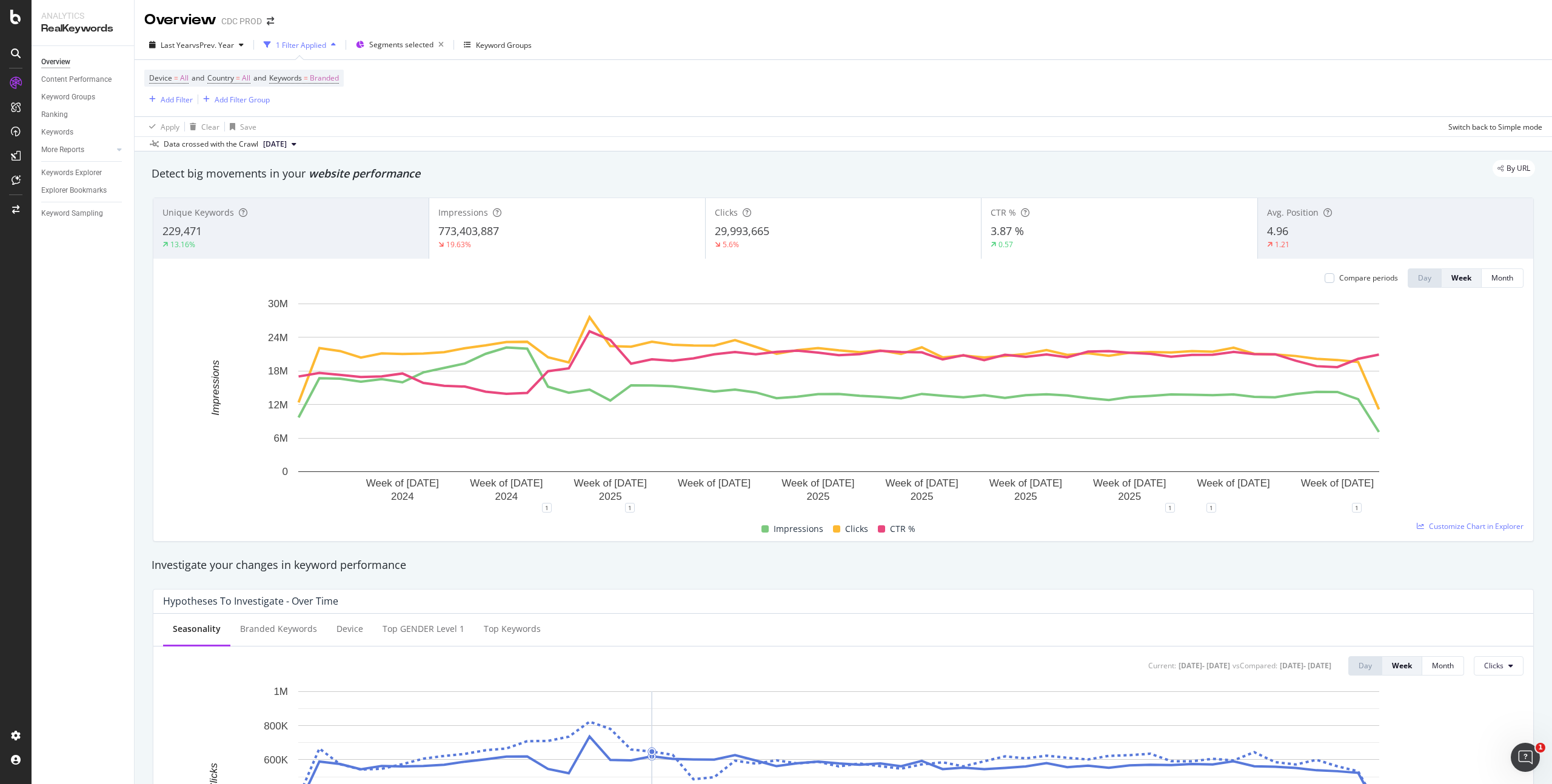
click at [469, 91] on div "Device = All and Country = All and Keywords = Branded Add Filter Add Filter Gro…" at bounding box center [843, 88] width 1398 height 56
click at [221, 42] on span "vs Prev. Year" at bounding box center [213, 45] width 42 height 10
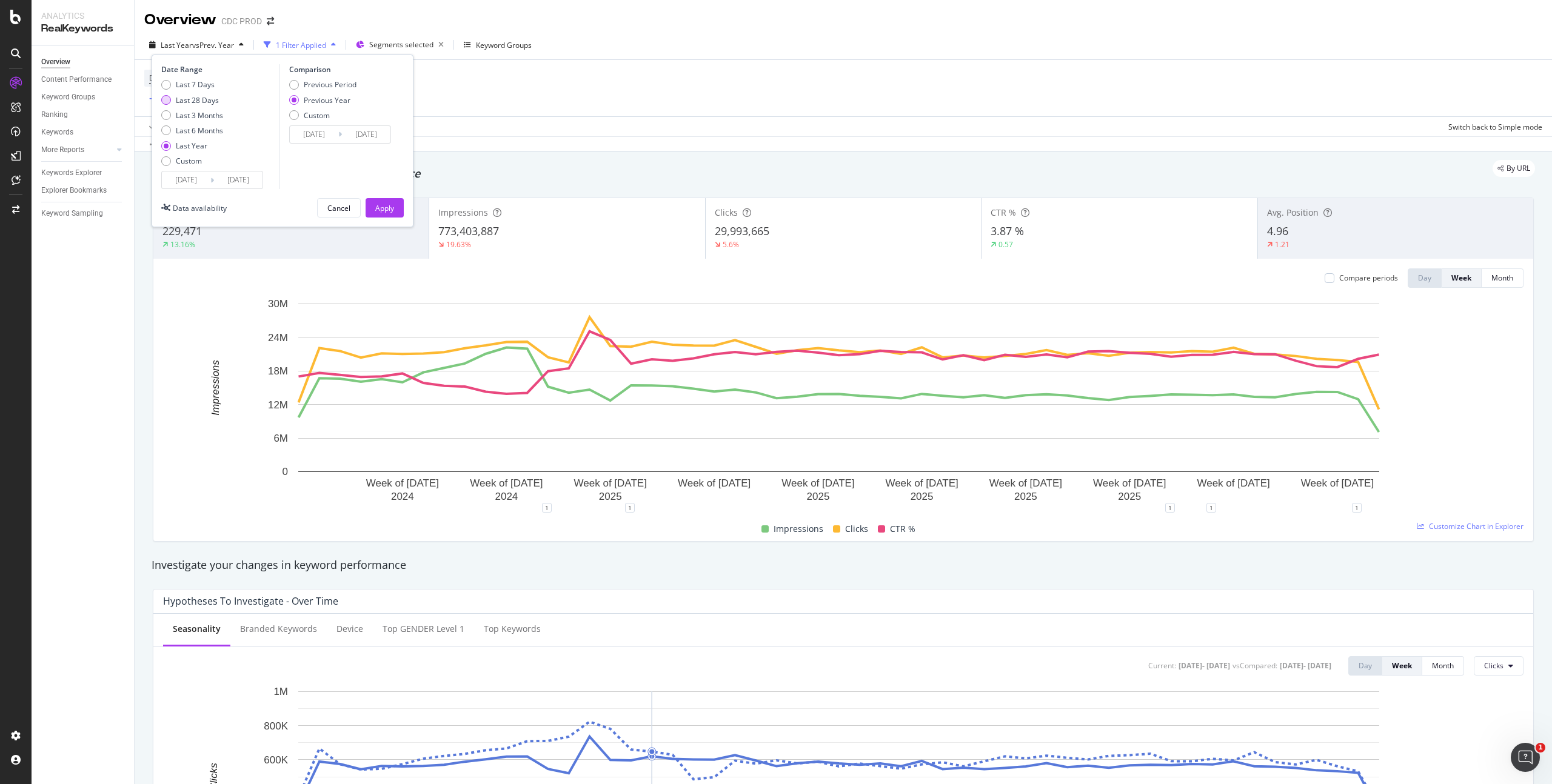
click at [202, 99] on div "Last 28 Days" at bounding box center [198, 100] width 43 height 10
type input "[DATE]"
click at [386, 204] on div "Apply" at bounding box center [385, 208] width 19 height 10
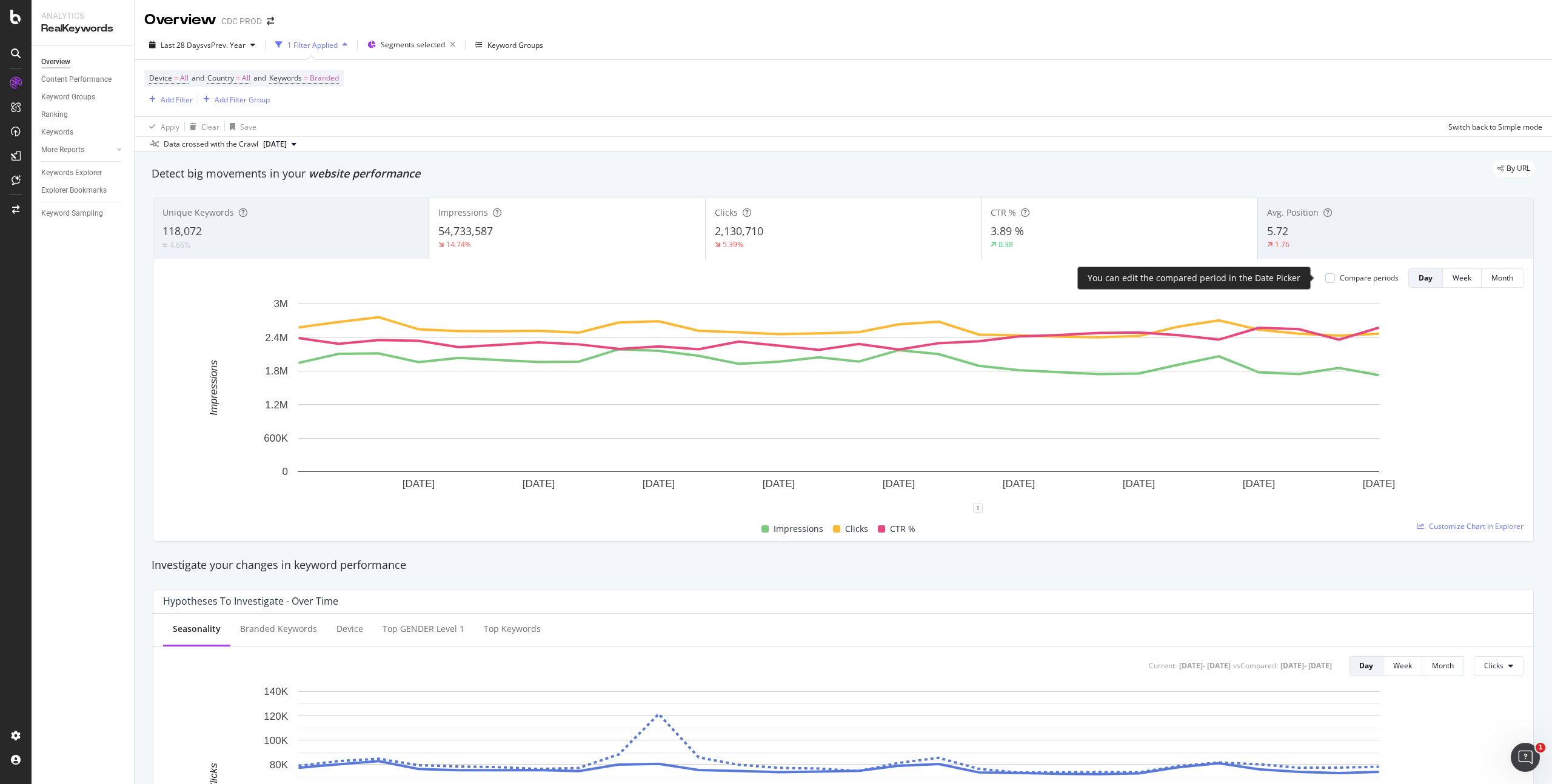
click at [1342, 277] on div "Compare periods" at bounding box center [1369, 278] width 59 height 10
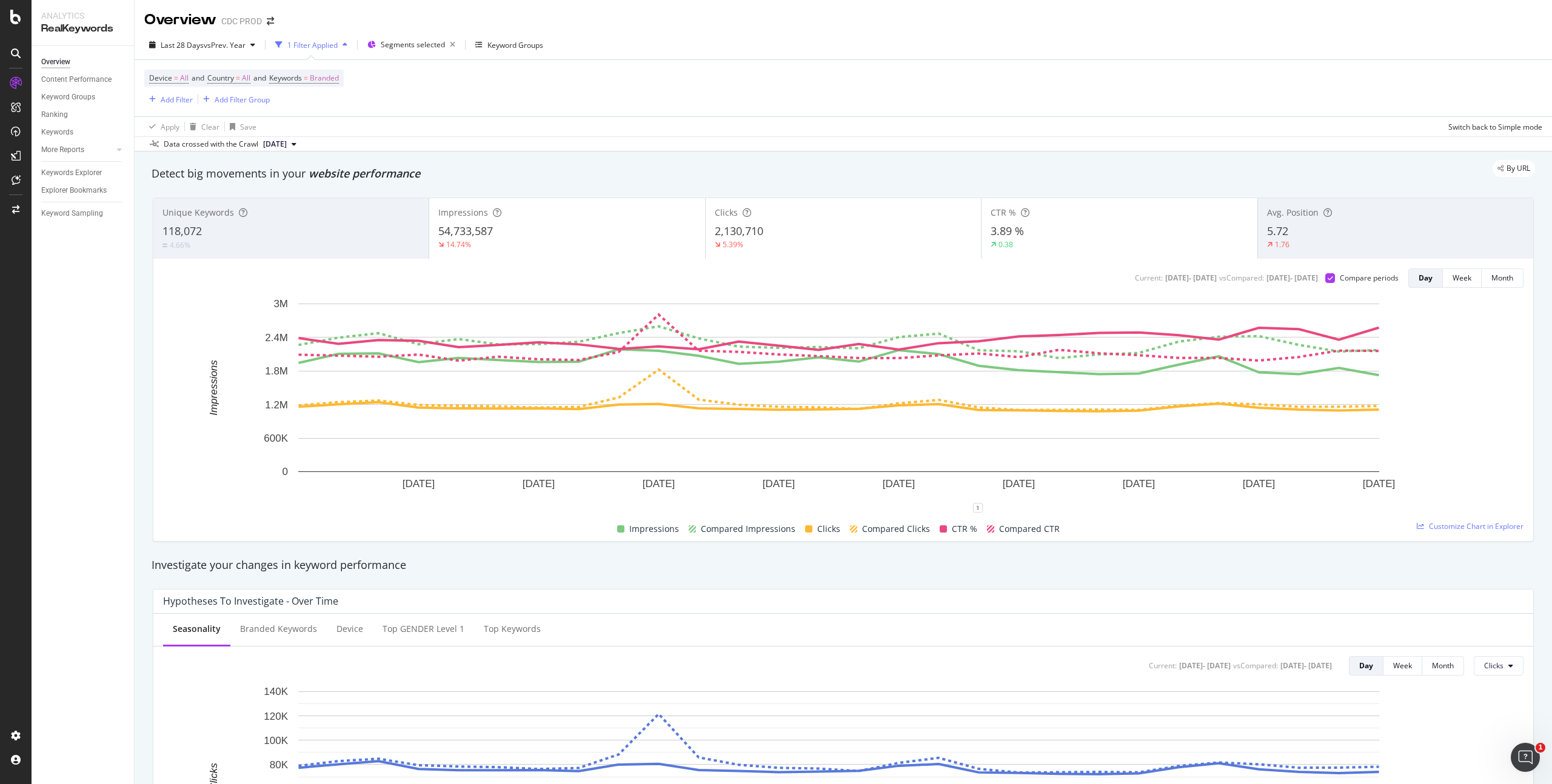
click at [660, 265] on div "Current: [DATE] - [DATE] vs Compared : [DATE] - [DATE] Compare periods Day Week…" at bounding box center [843, 399] width 1380 height 282
click at [638, 246] on div "14.74%" at bounding box center [567, 245] width 257 height 11
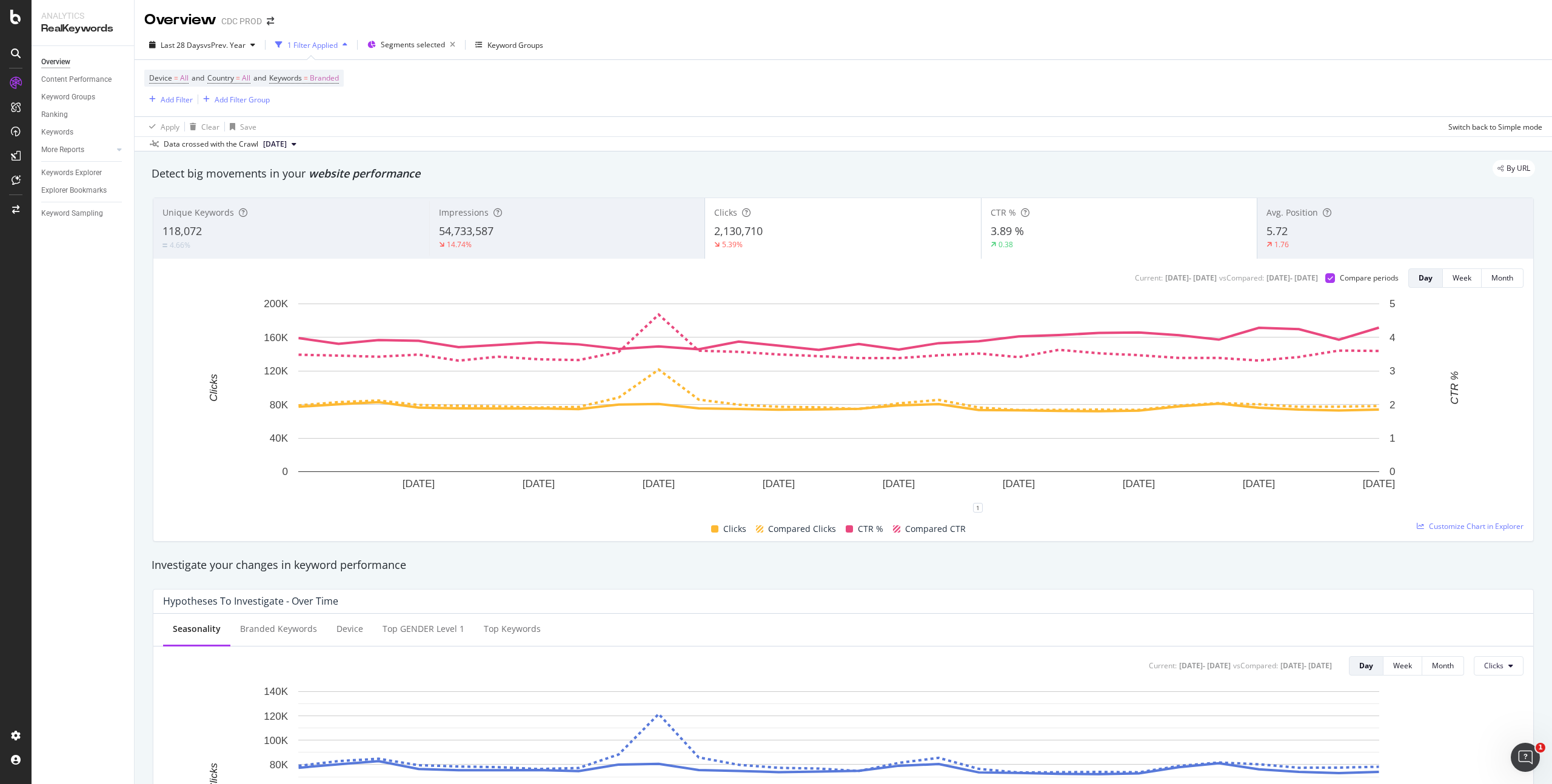
click at [1138, 250] on div "CTR % 3.89 % 0.38" at bounding box center [1119, 228] width 276 height 55
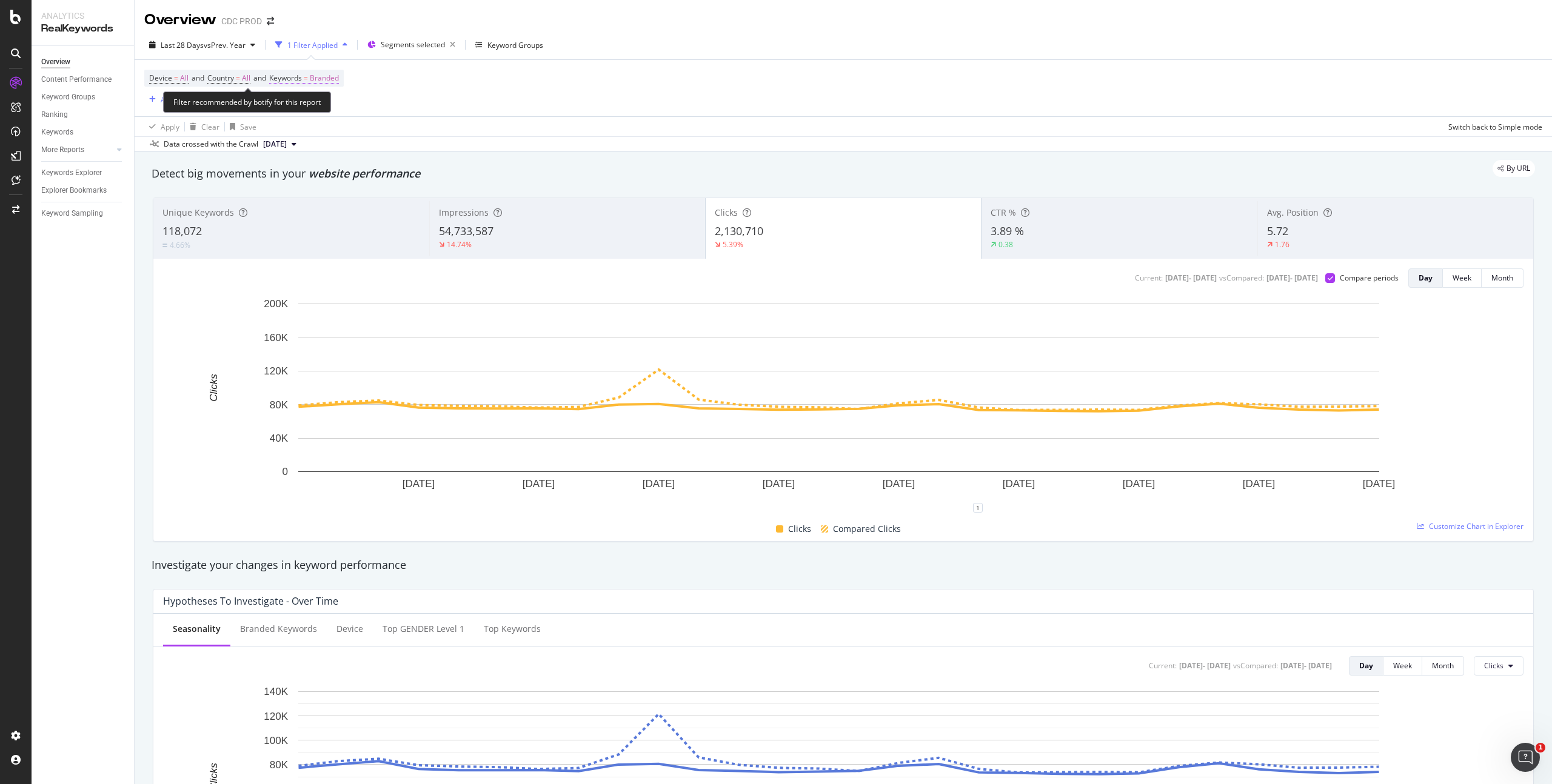
click at [334, 76] on span "Branded" at bounding box center [324, 78] width 29 height 17
click at [320, 106] on div "button" at bounding box center [327, 106] width 14 height 7
click at [331, 133] on span "Non-Branded" at bounding box center [359, 131] width 124 height 11
click at [407, 127] on div "Apply" at bounding box center [411, 132] width 19 height 10
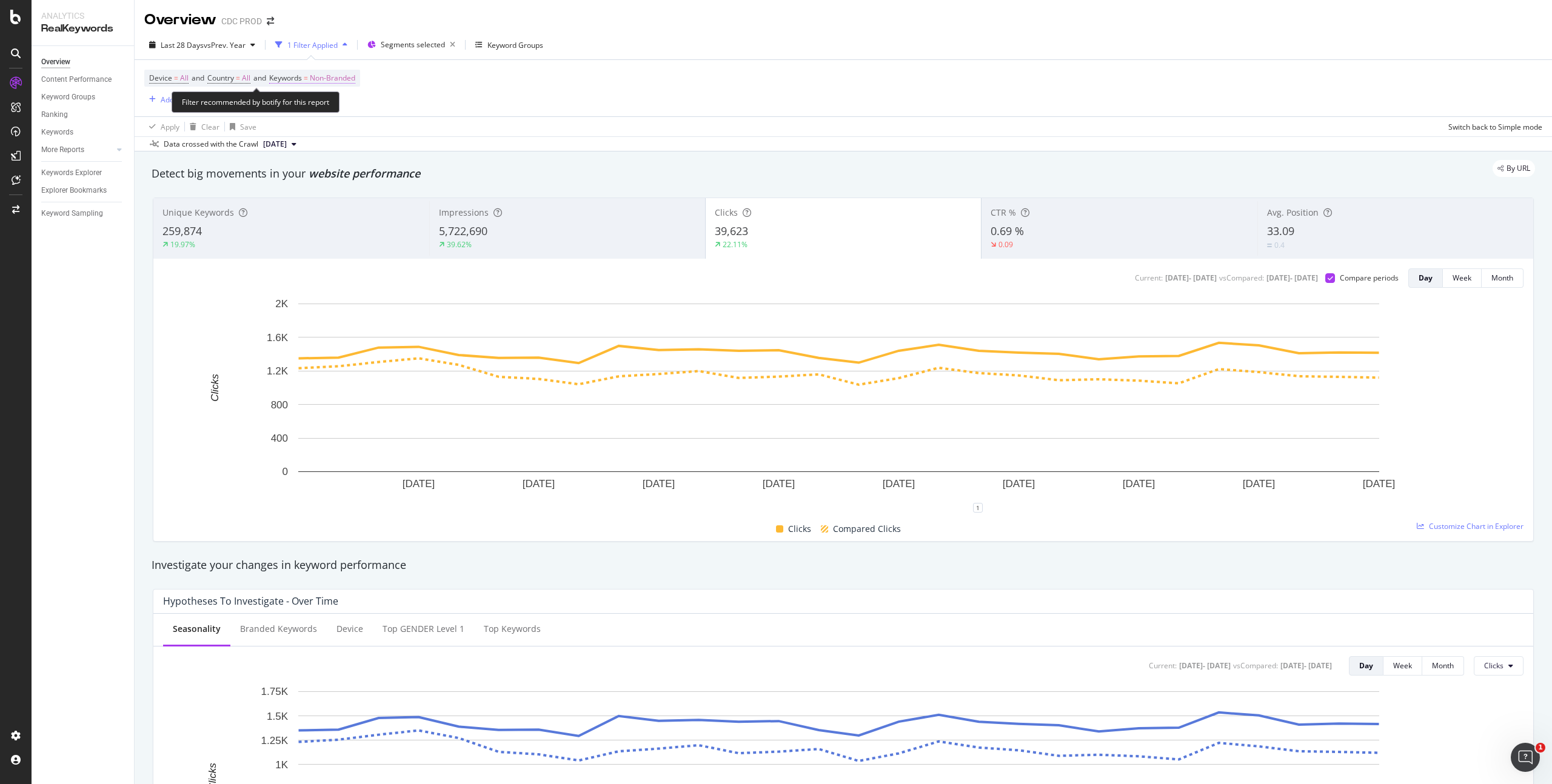
click at [345, 76] on span "Non-Branded" at bounding box center [332, 78] width 45 height 17
click at [339, 102] on div "Non-Branded" at bounding box center [319, 106] width 65 height 18
click at [320, 197] on span "All" at bounding box center [359, 201] width 124 height 11
click at [413, 135] on div "Apply" at bounding box center [411, 132] width 19 height 10
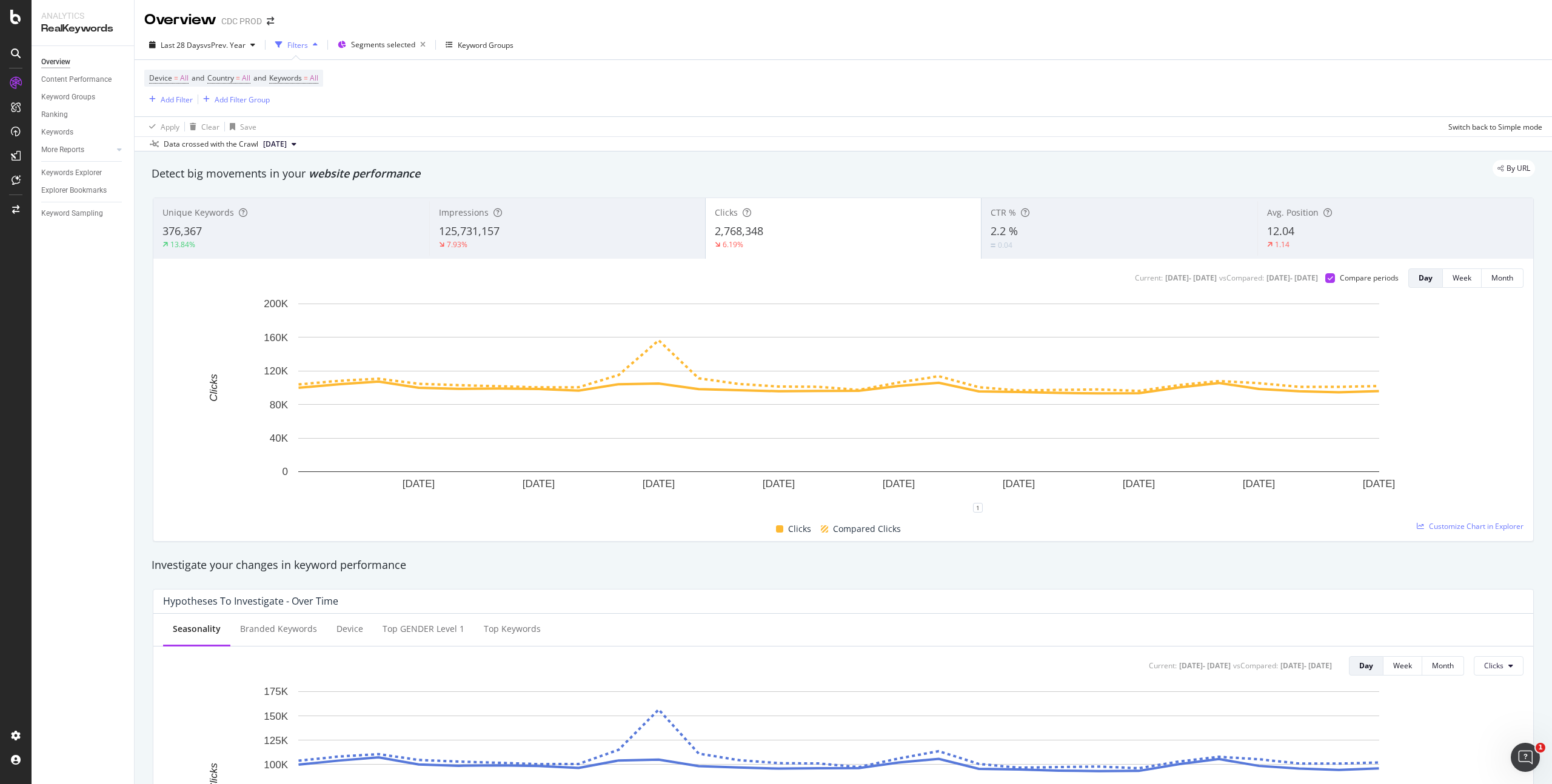
click at [595, 242] on div "7.93%" at bounding box center [568, 245] width 257 height 11
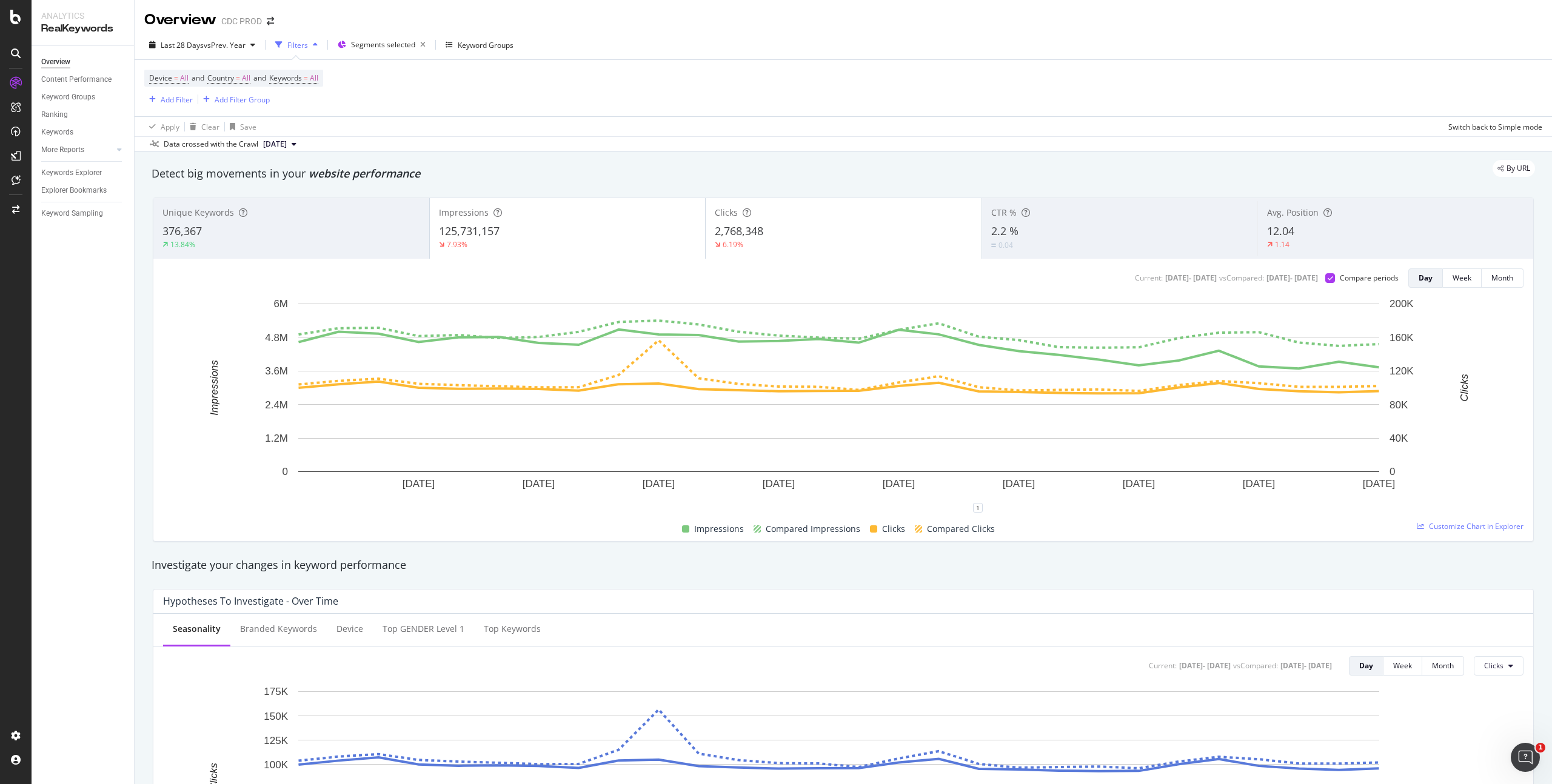
click at [796, 234] on div "2,768,348" at bounding box center [843, 231] width 257 height 16
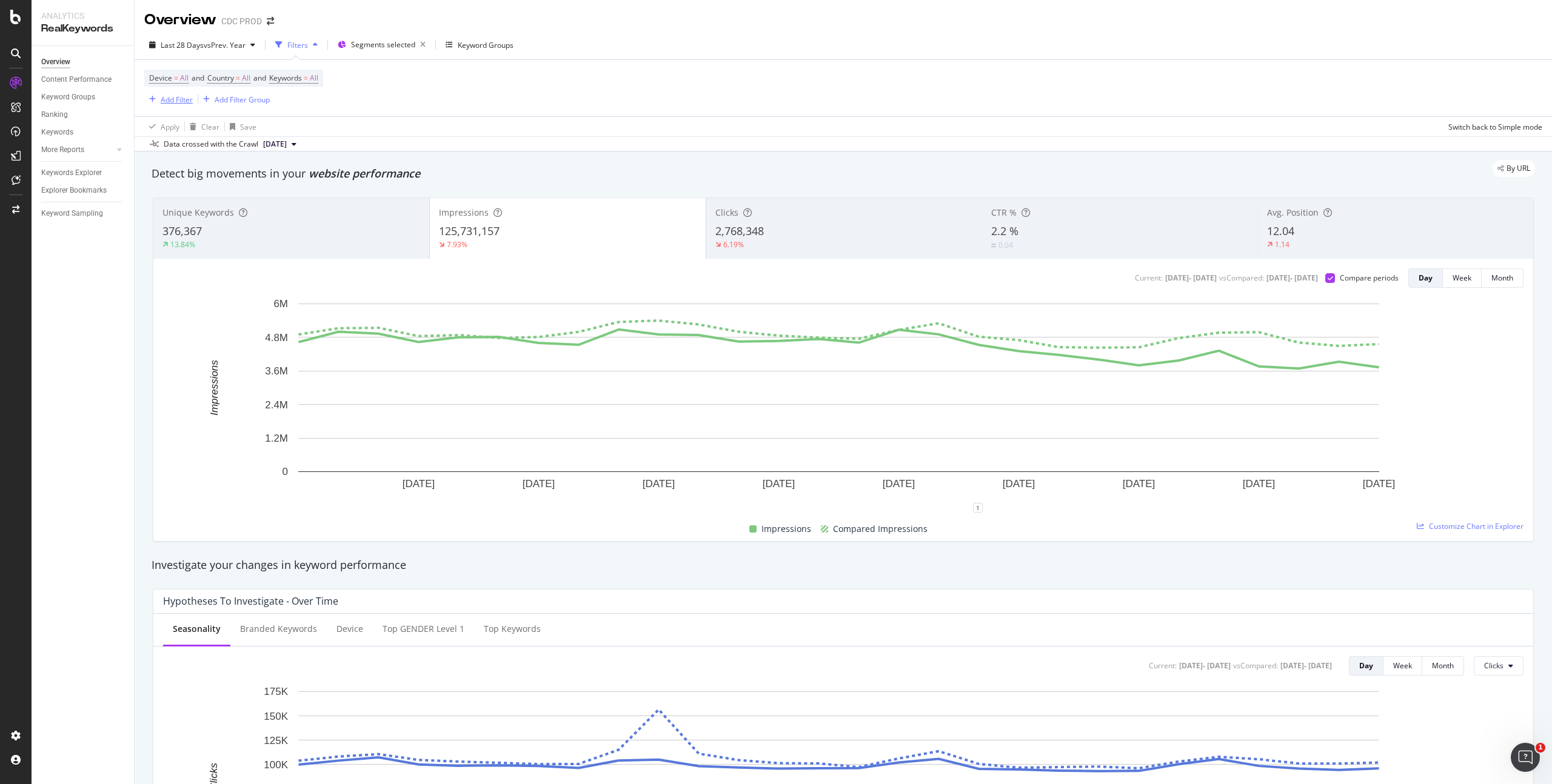
click at [175, 100] on div "Add Filter" at bounding box center [176, 100] width 32 height 10
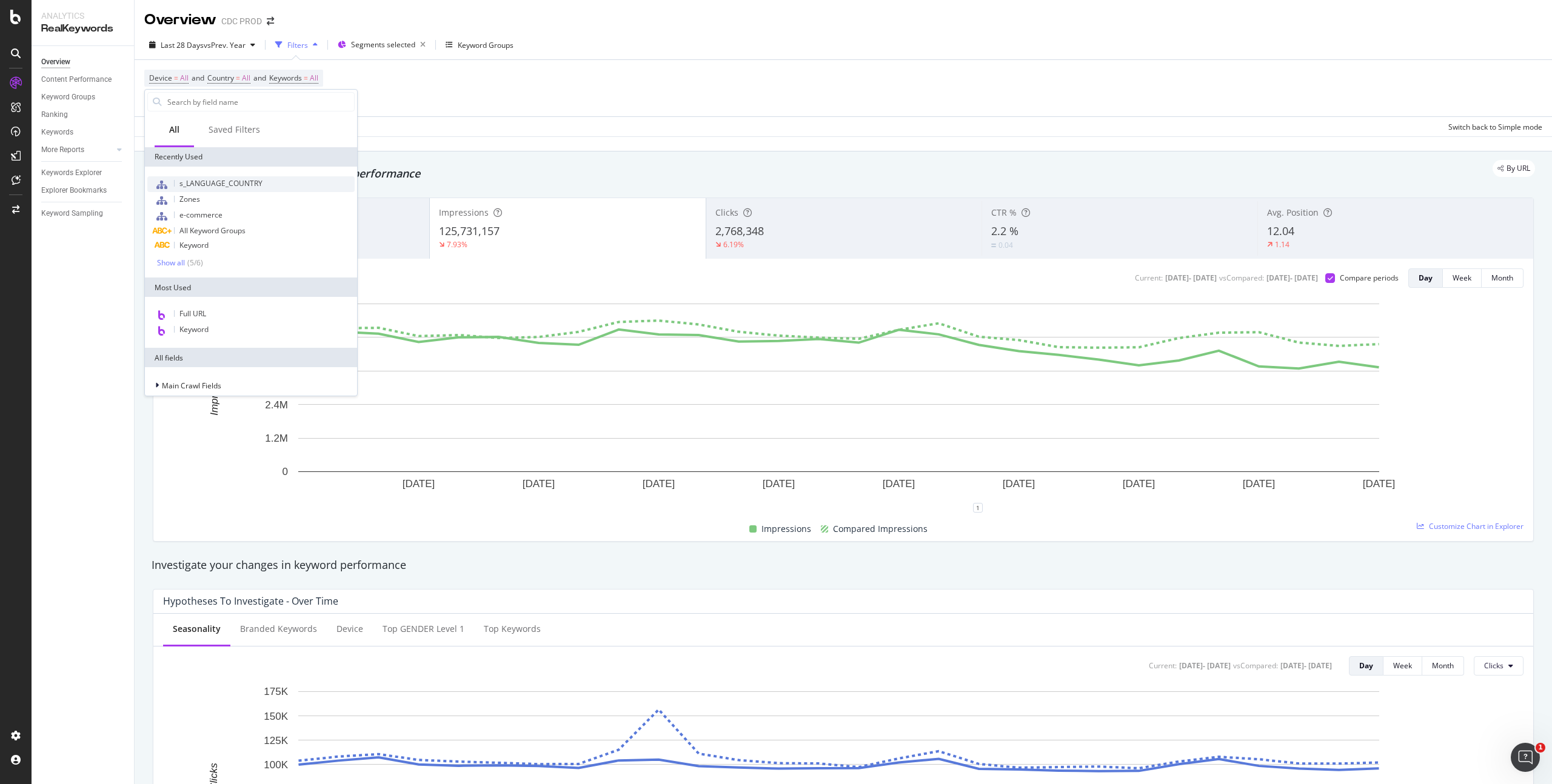
click at [223, 181] on span "s_LANGUAGE_COUNTRY" at bounding box center [221, 183] width 83 height 10
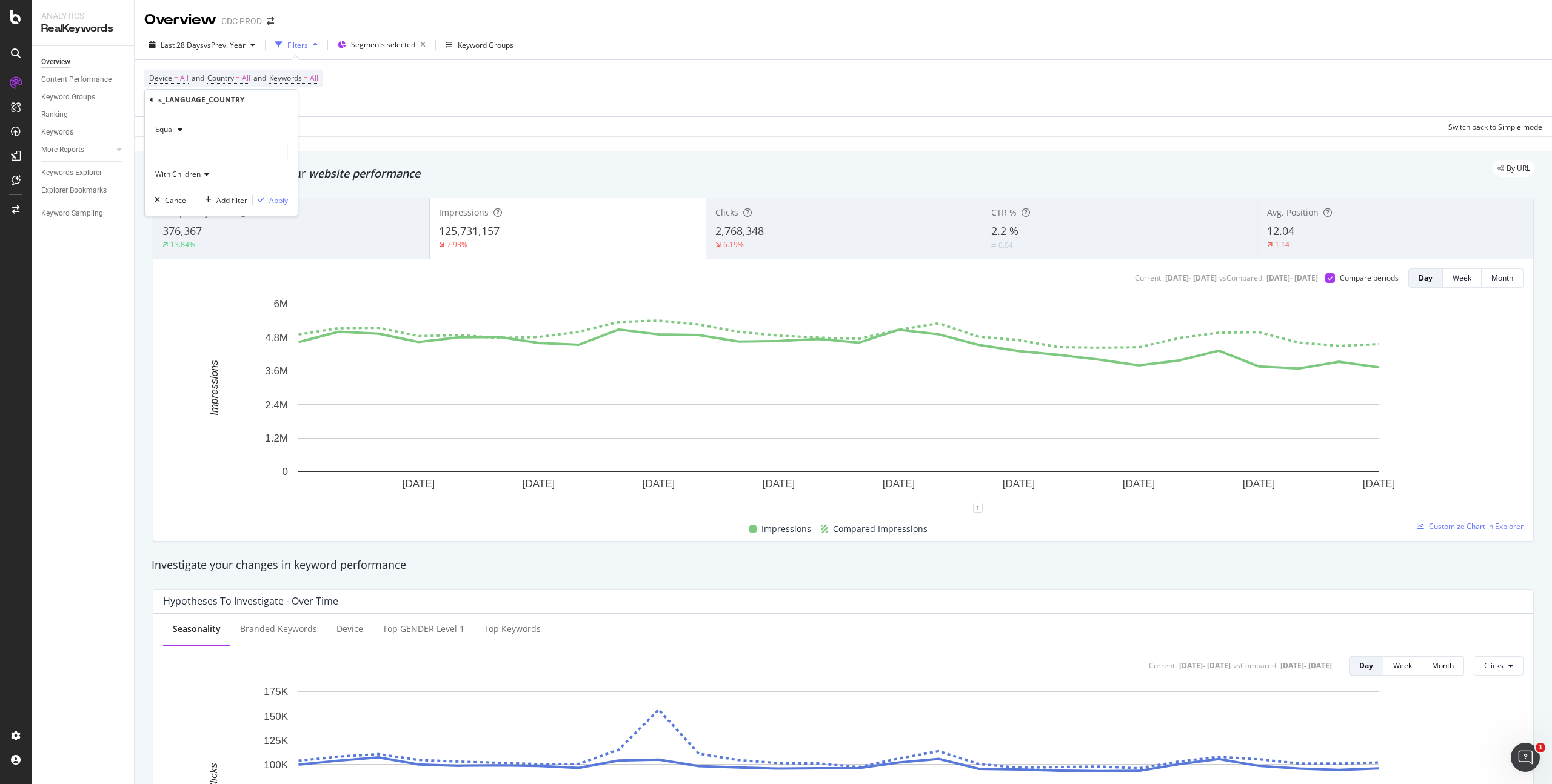
click at [184, 150] on div at bounding box center [221, 152] width 132 height 20
click at [195, 237] on span "10,768 URLS" at bounding box center [211, 240] width 45 height 10
click at [274, 197] on div "Apply" at bounding box center [278, 200] width 19 height 10
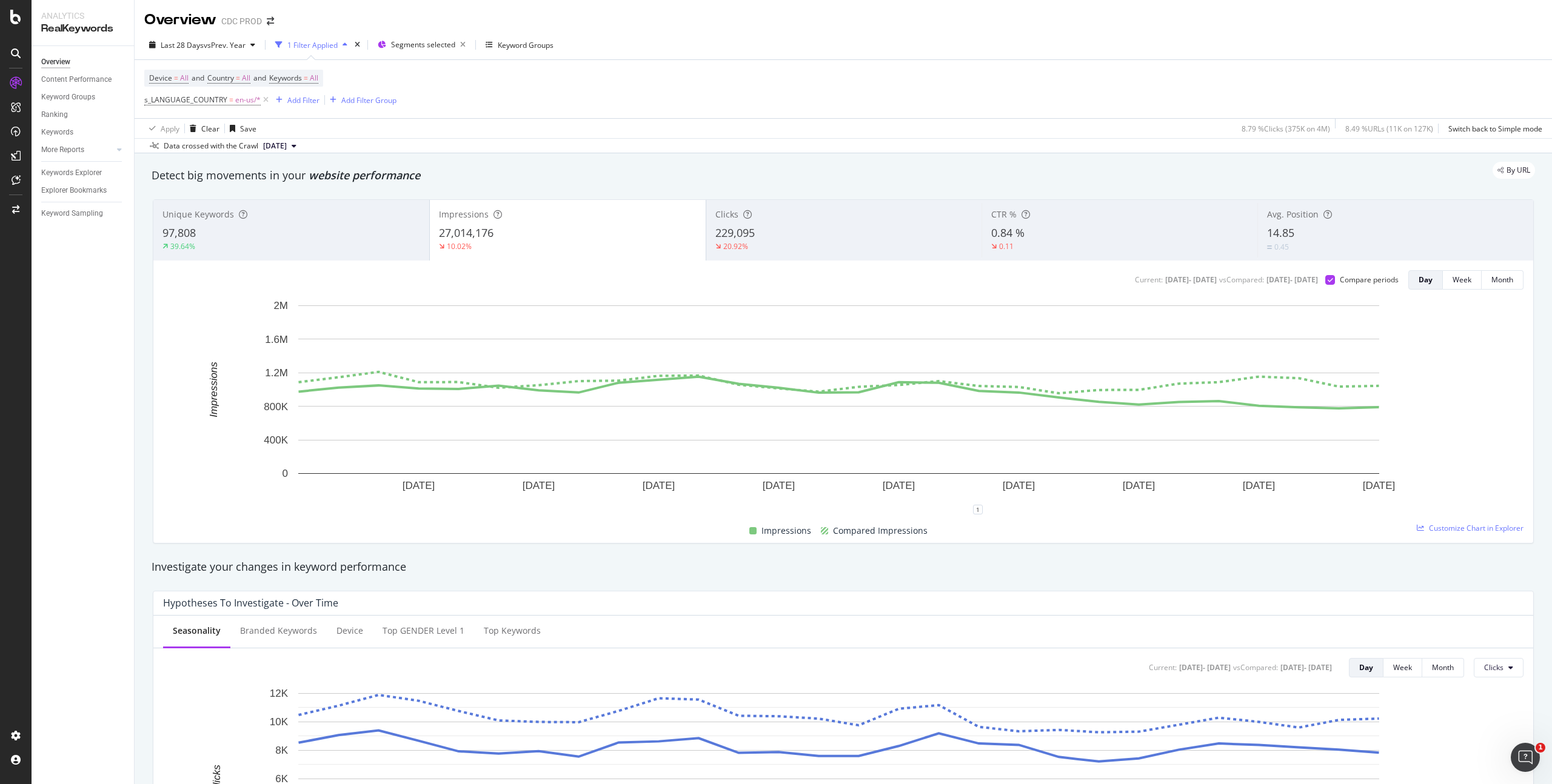
click at [778, 231] on div "229,095" at bounding box center [844, 233] width 257 height 16
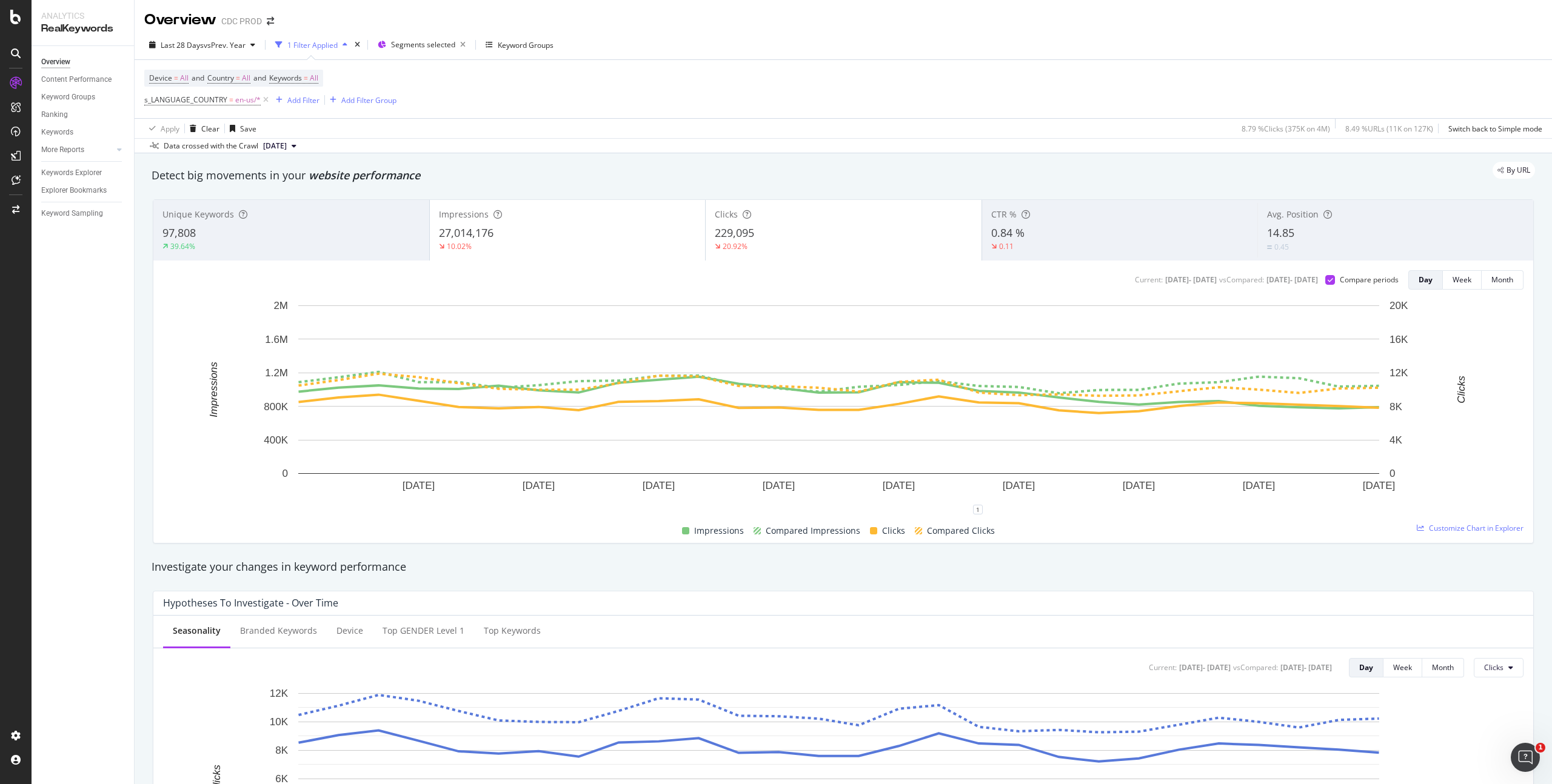
click at [566, 222] on div "Impressions 27,014,176 10.02%" at bounding box center [568, 230] width 276 height 55
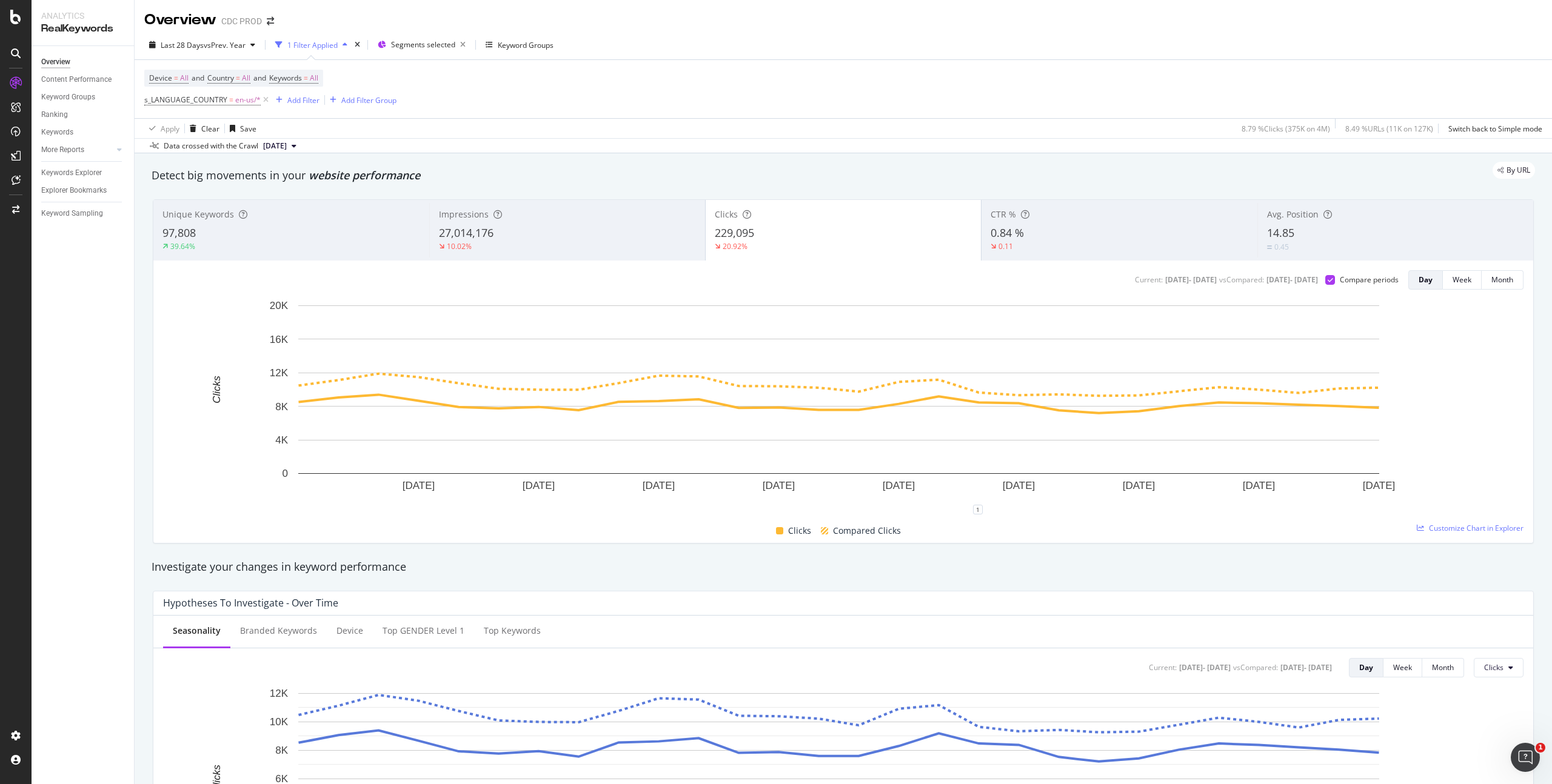
click at [1041, 221] on div "CTR % 0.84 % 0.11" at bounding box center [1119, 230] width 276 height 55
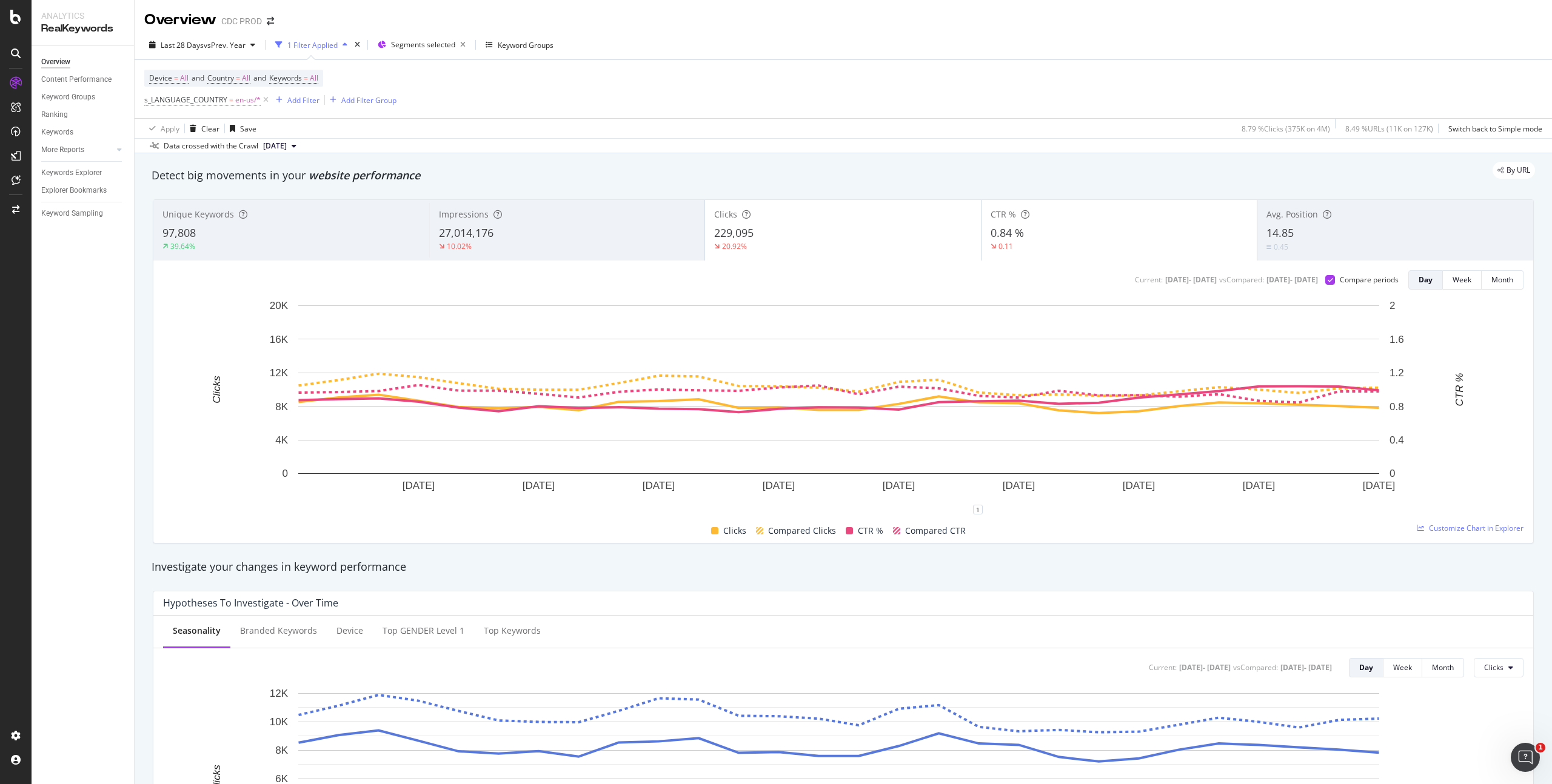
click at [767, 232] on div "229,095" at bounding box center [843, 233] width 257 height 16
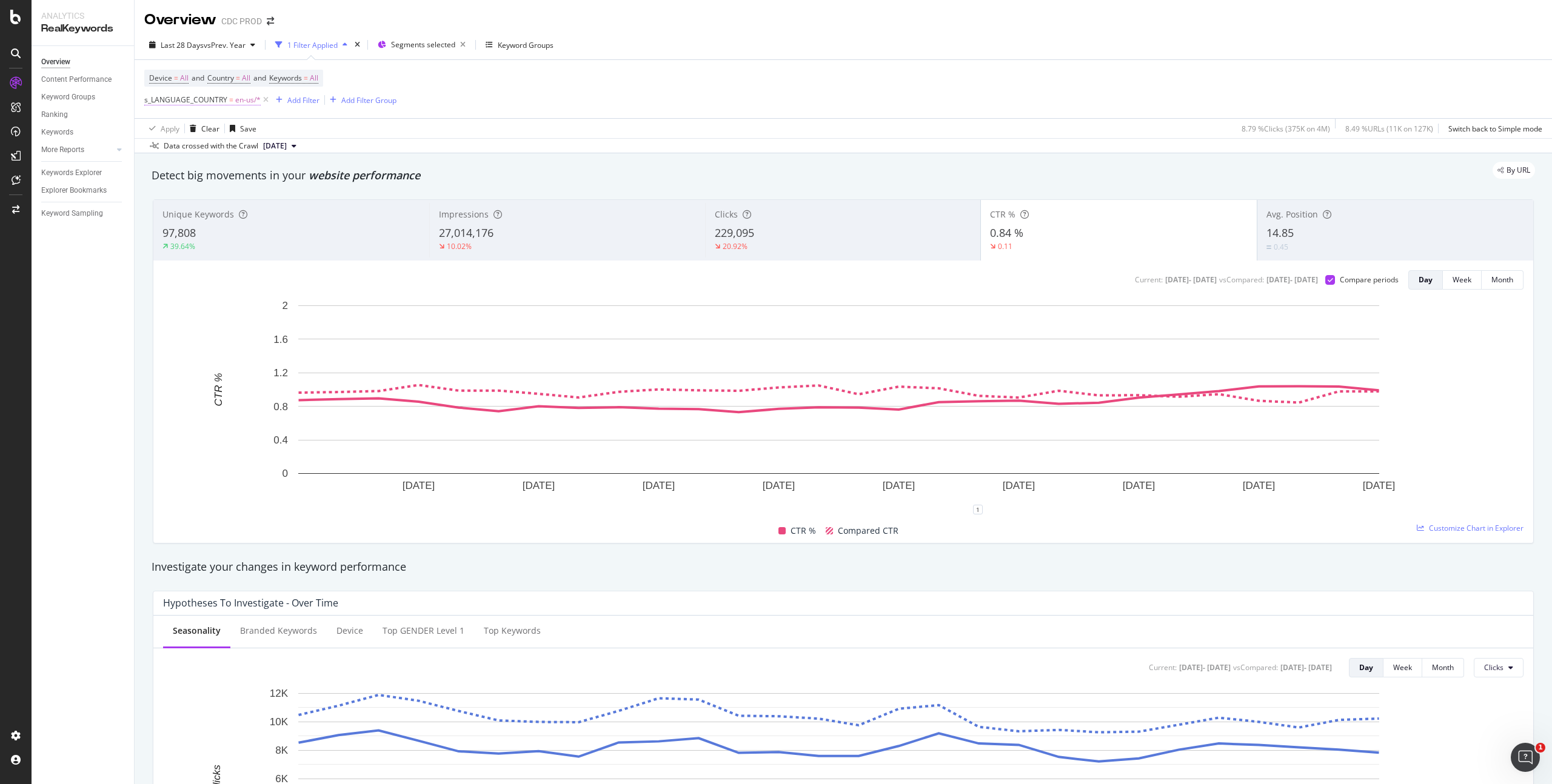
click at [242, 101] on span "en-us/*" at bounding box center [248, 100] width 26 height 17
click at [179, 151] on icon at bounding box center [179, 150] width 9 height 7
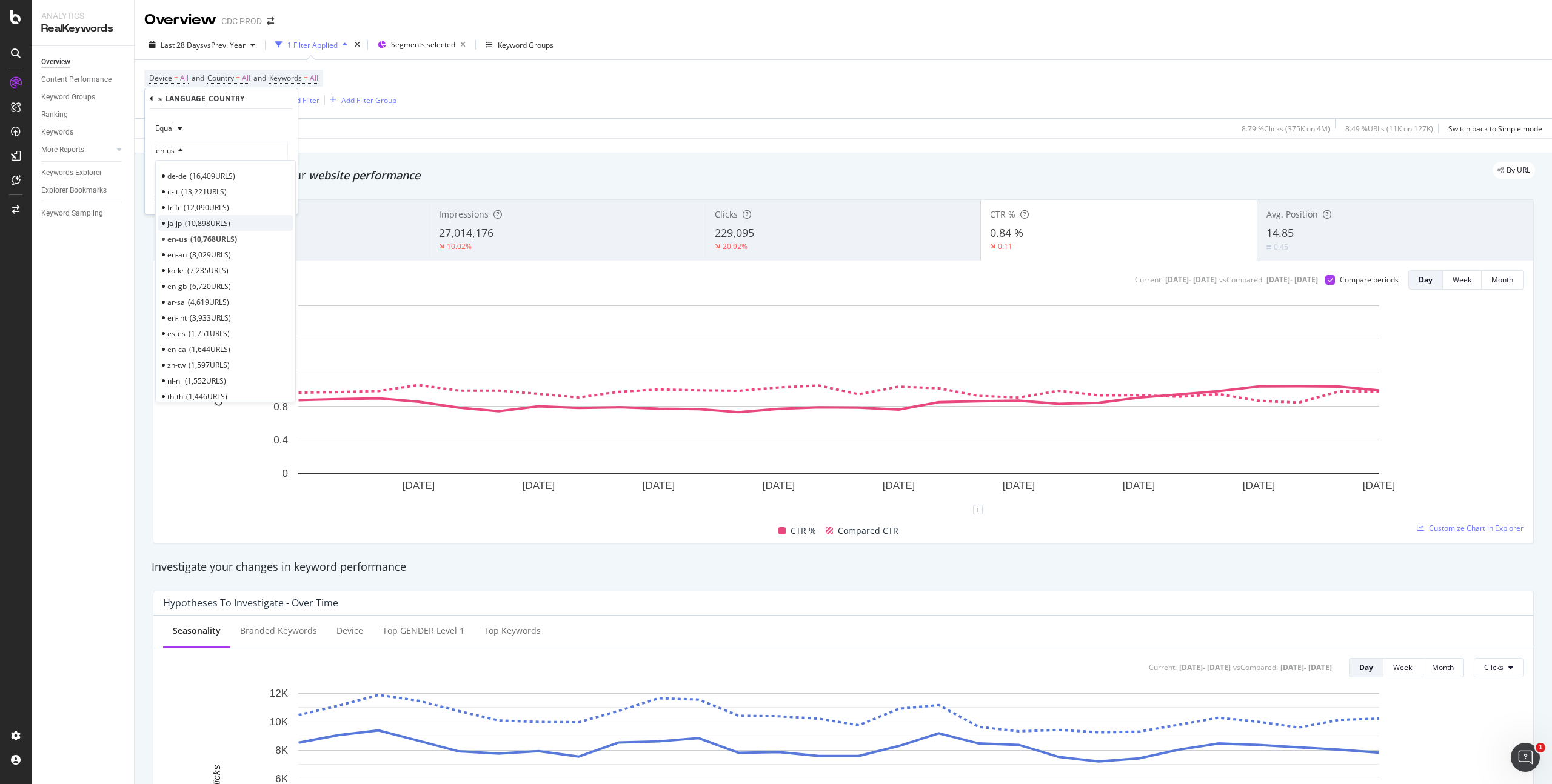
click at [201, 223] on span "10,898 URLS" at bounding box center [207, 223] width 45 height 10
drag, startPoint x: 276, startPoint y: 197, endPoint x: 327, endPoint y: 168, distance: 58.7
click at [275, 198] on div "Apply" at bounding box center [278, 198] width 19 height 10
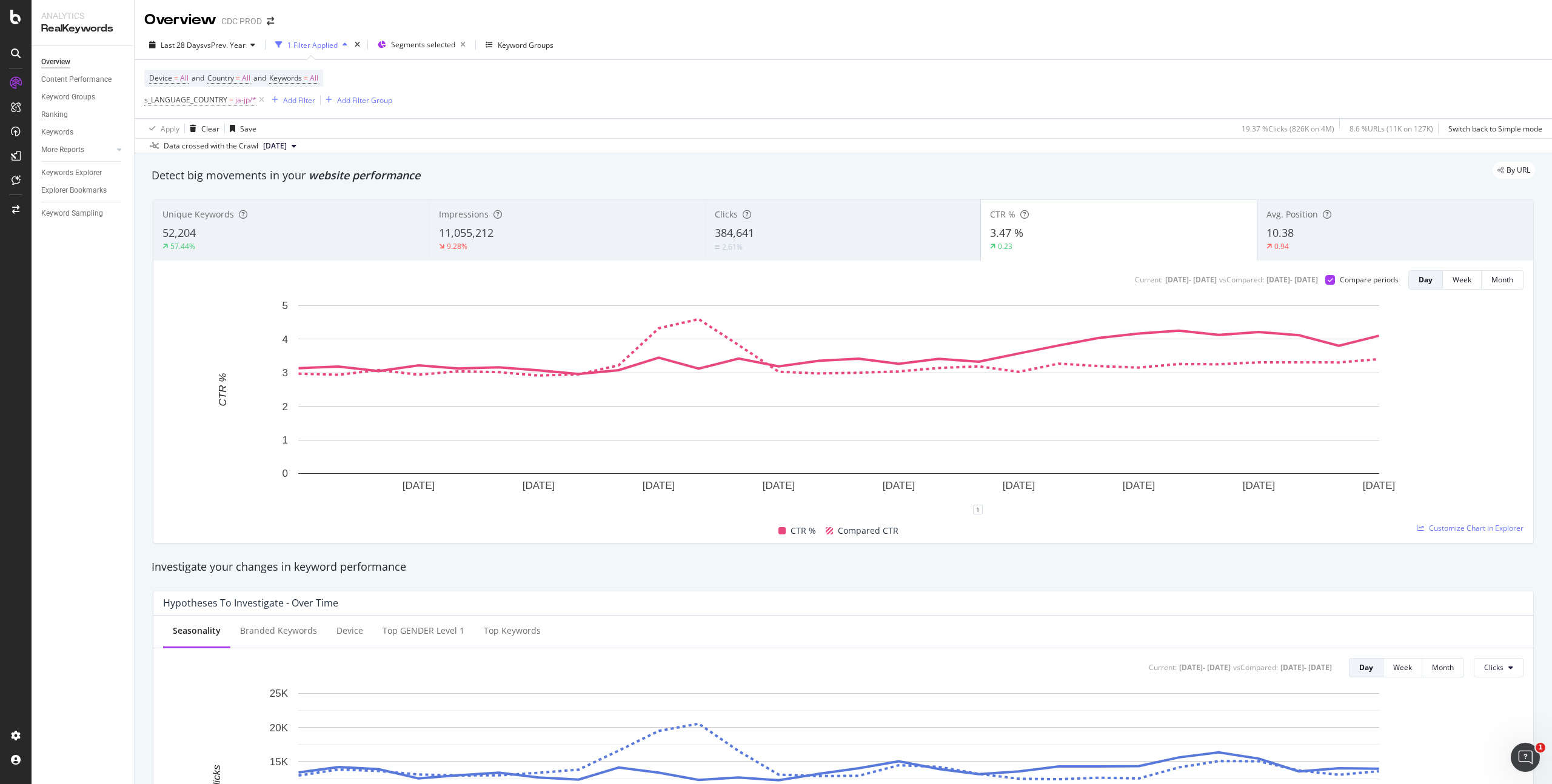
click at [554, 235] on div "11,055,212" at bounding box center [568, 233] width 257 height 16
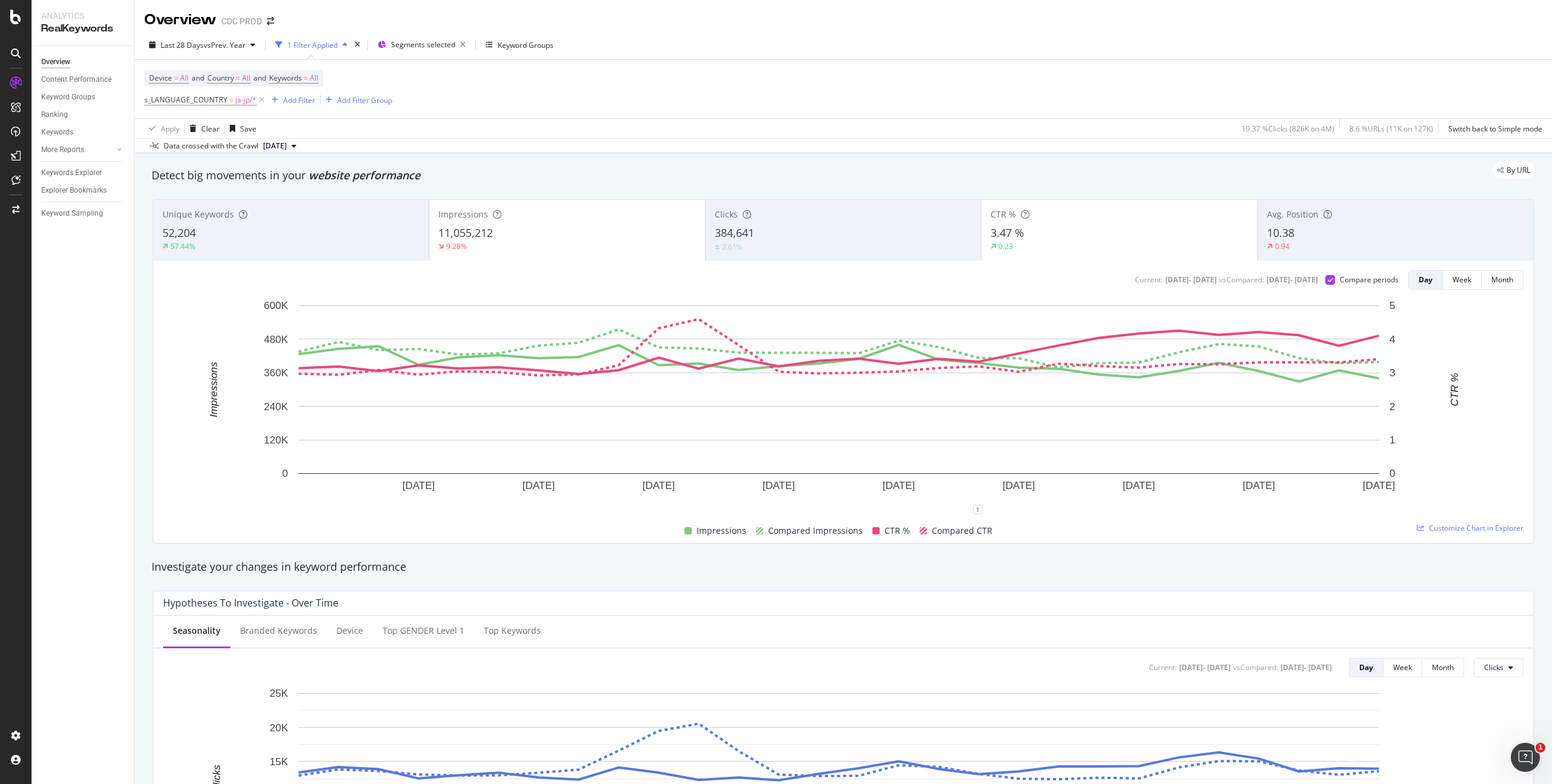
click at [1041, 237] on div "3.47 %" at bounding box center [1120, 233] width 257 height 16
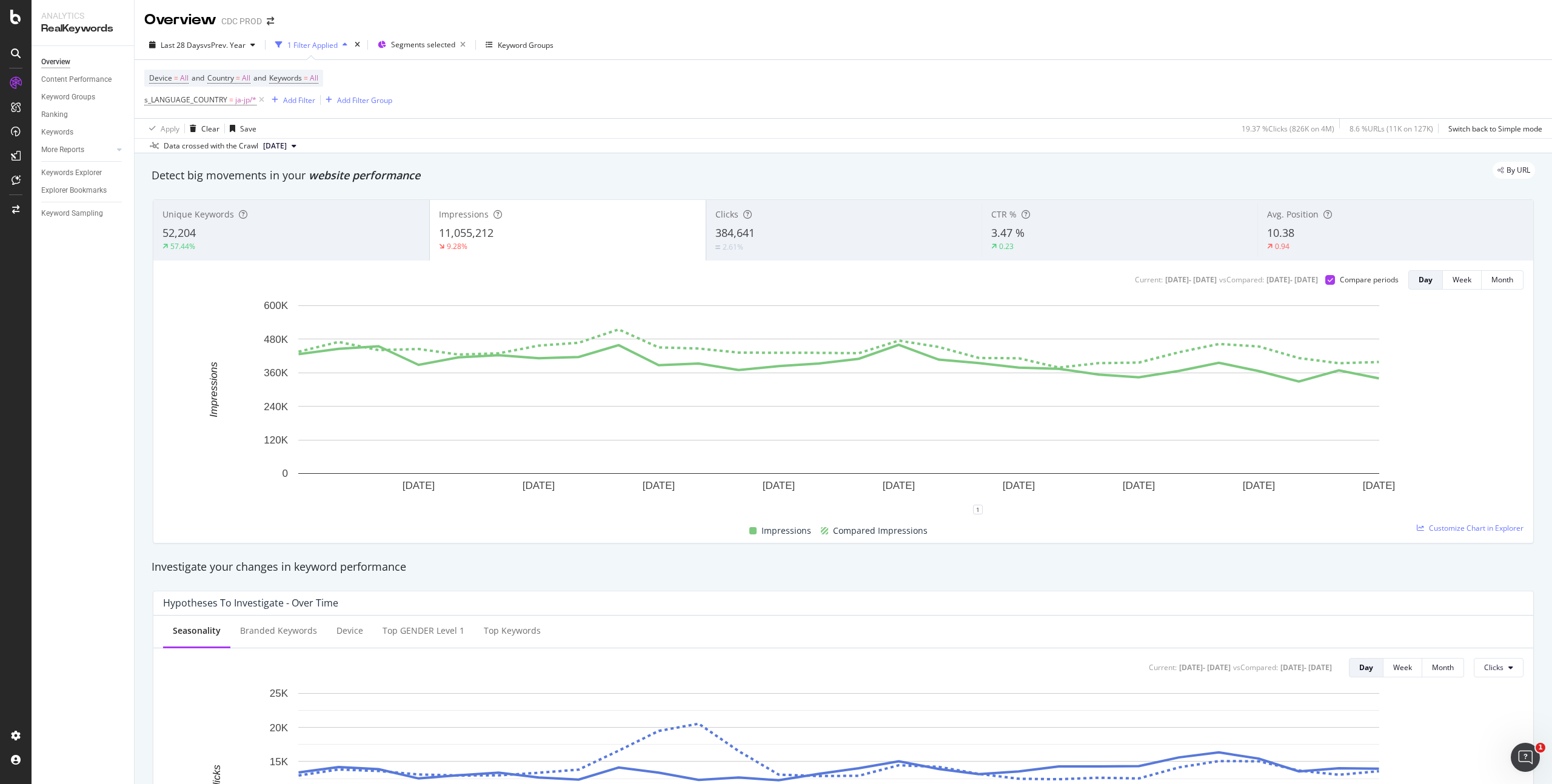
click at [754, 227] on div "384,641" at bounding box center [844, 233] width 257 height 16
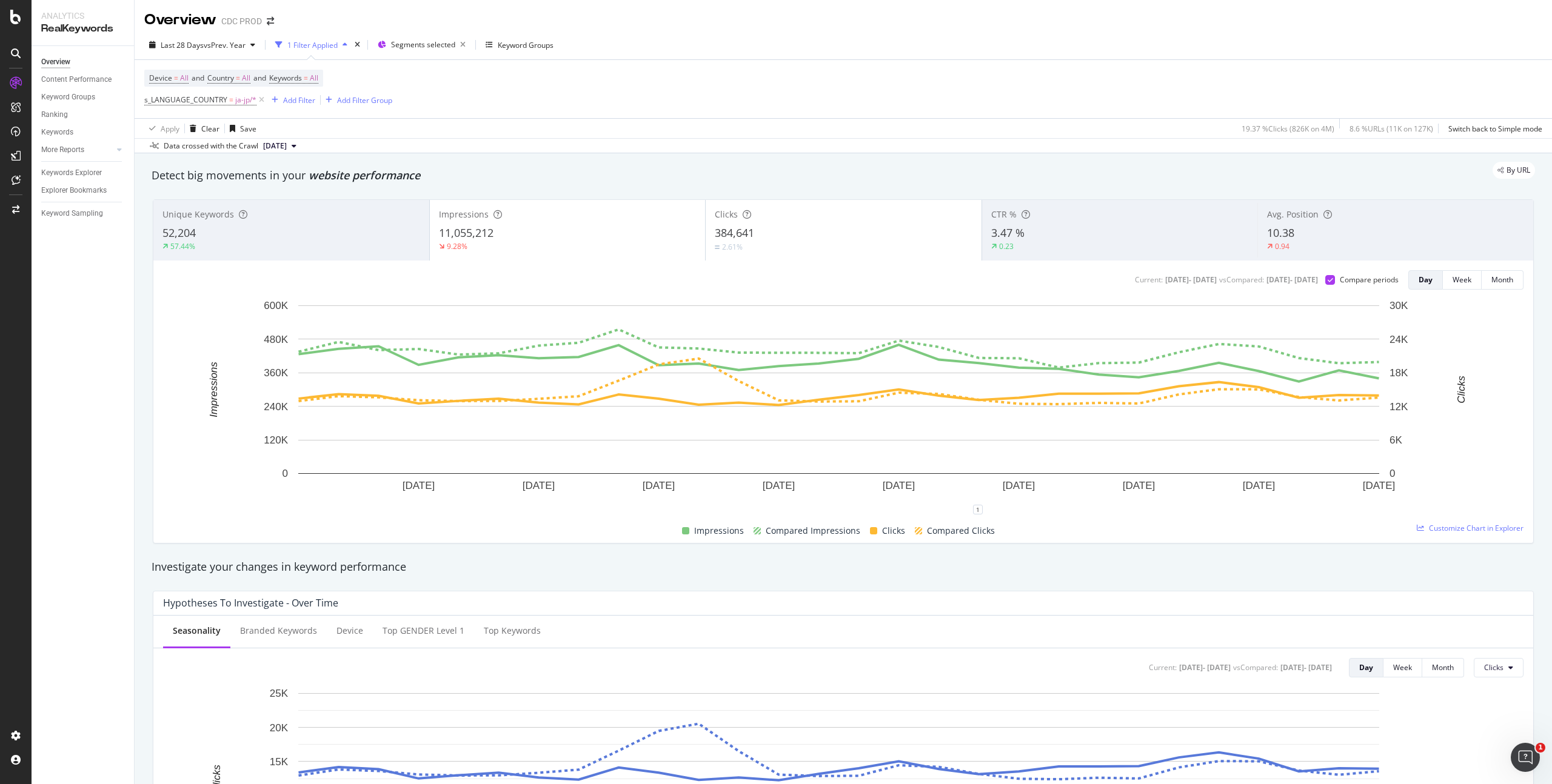
click at [592, 233] on div "11,055,212" at bounding box center [568, 233] width 257 height 16
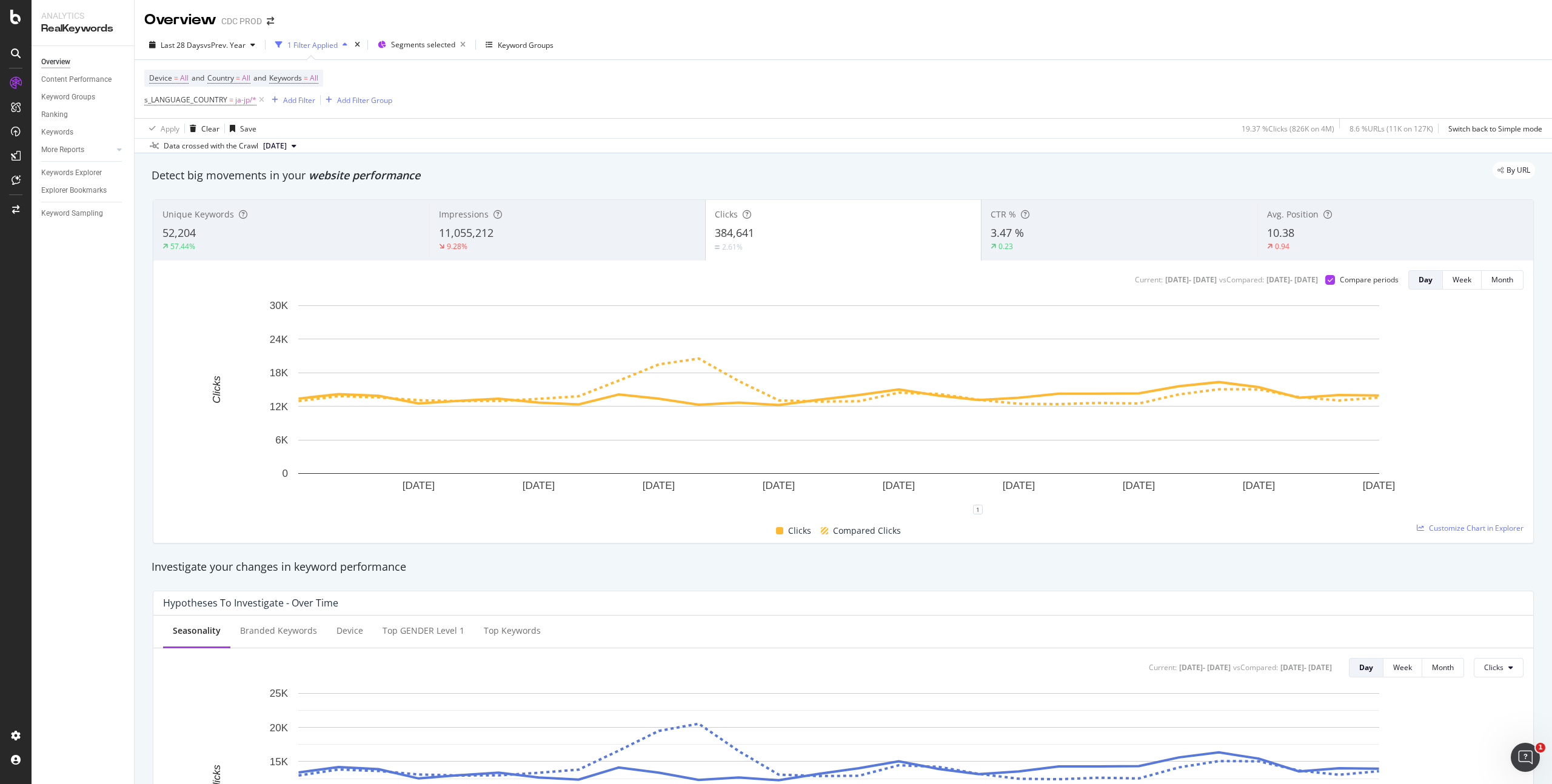
click at [1060, 236] on div "3.47 %" at bounding box center [1120, 233] width 257 height 16
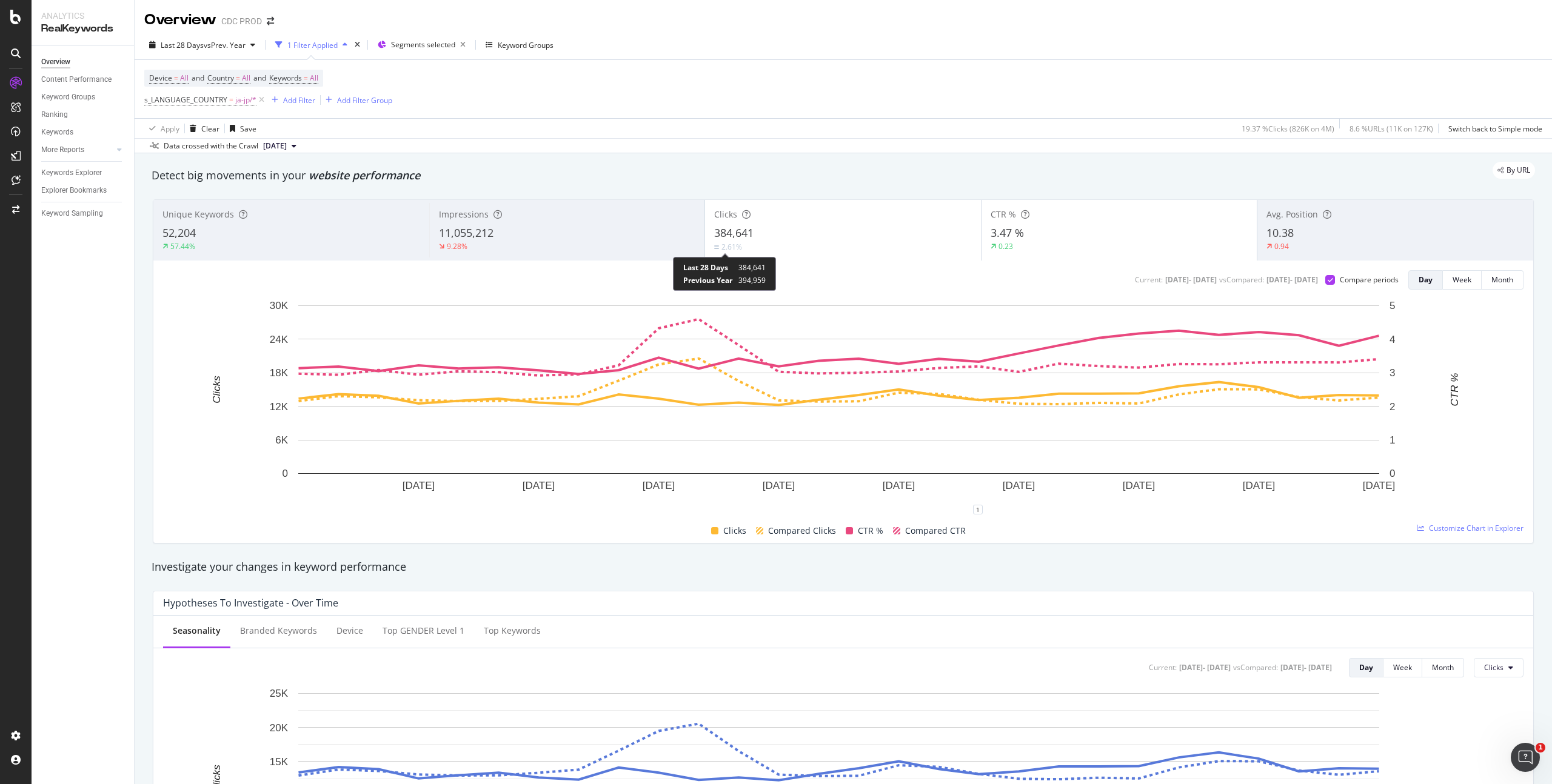
click at [745, 219] on div at bounding box center [747, 215] width 9 height 12
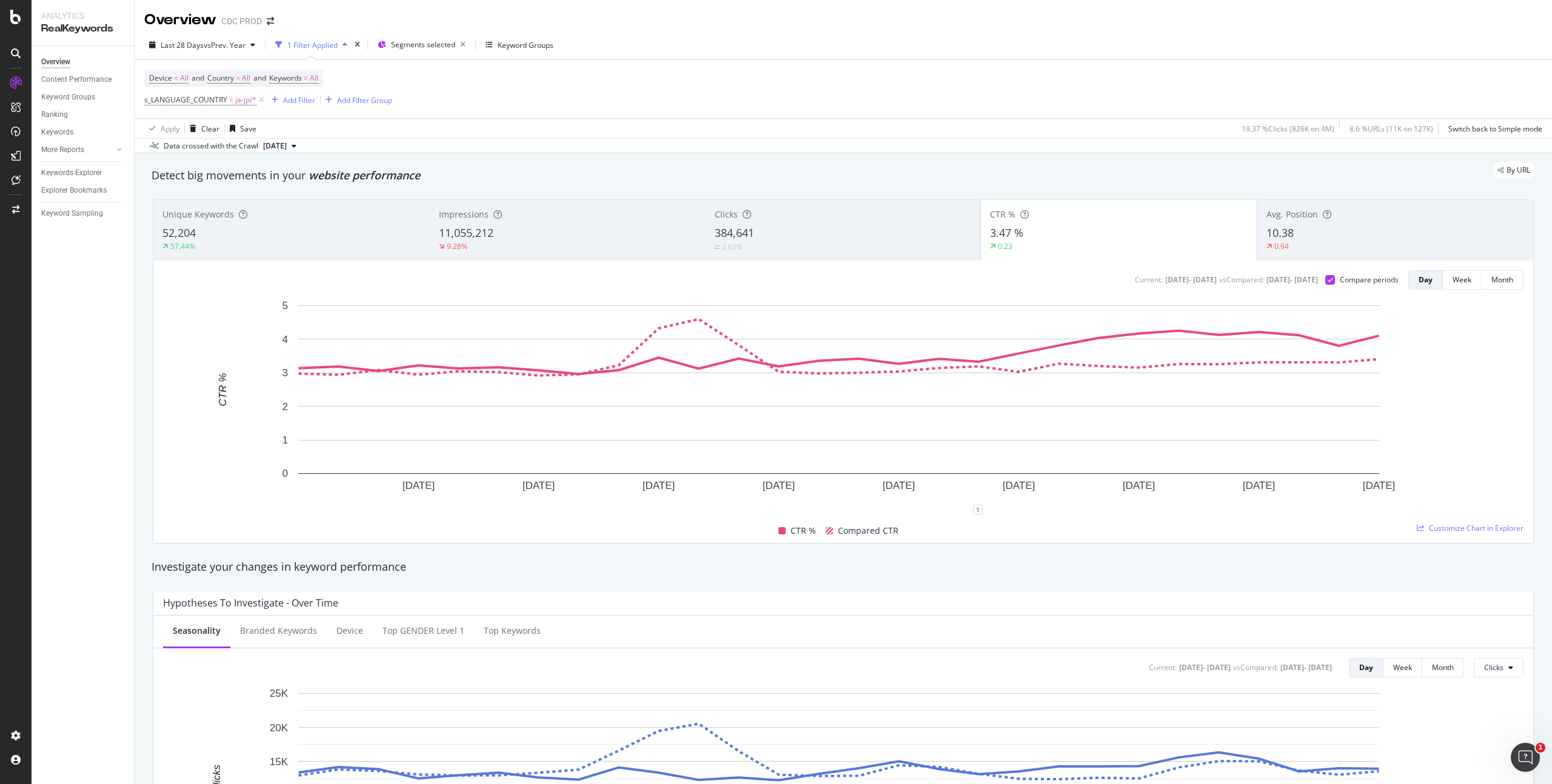
click at [513, 234] on div "11,055,212" at bounding box center [568, 233] width 257 height 16
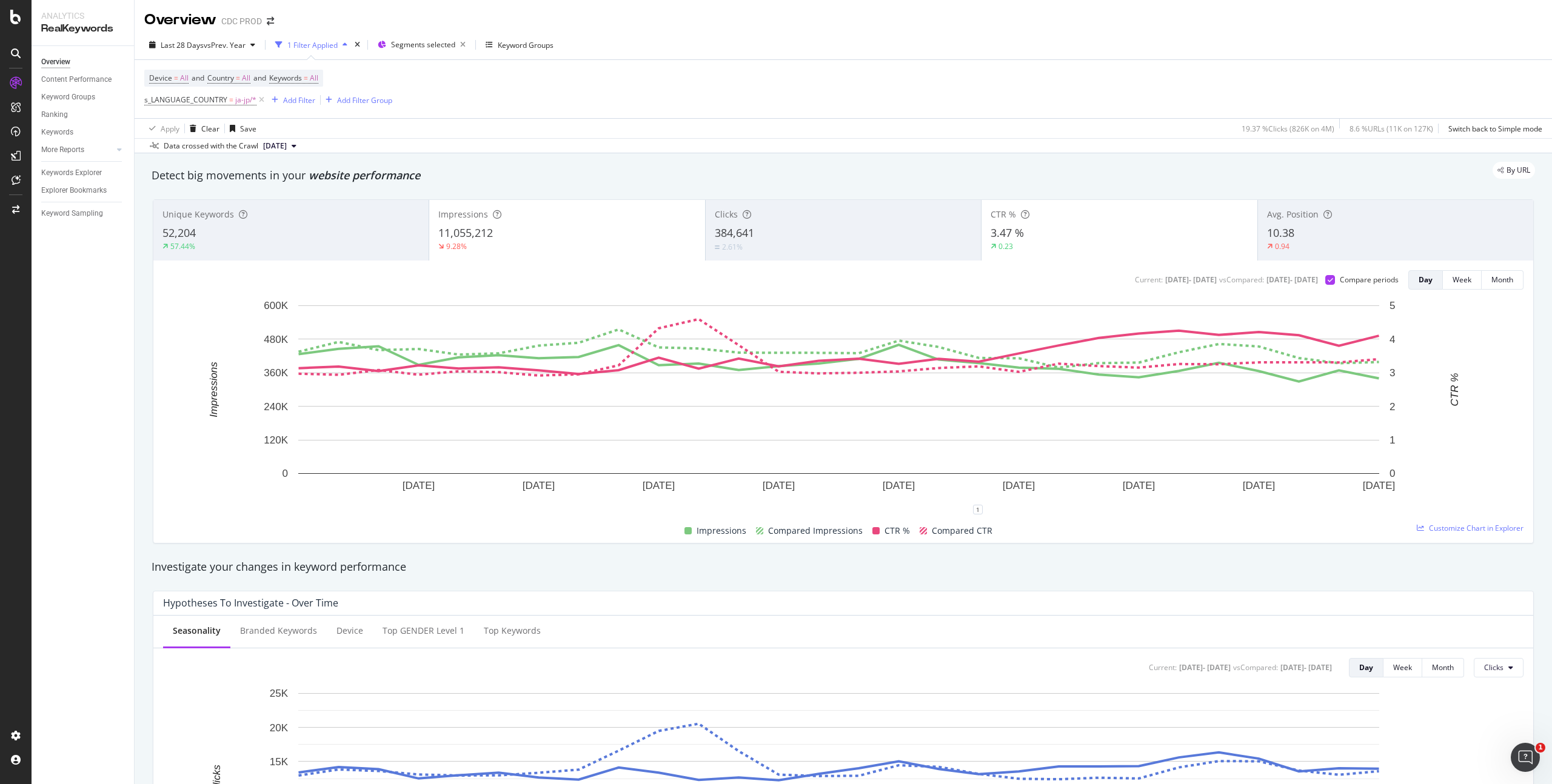
click at [806, 234] on div "384,641" at bounding box center [843, 233] width 257 height 16
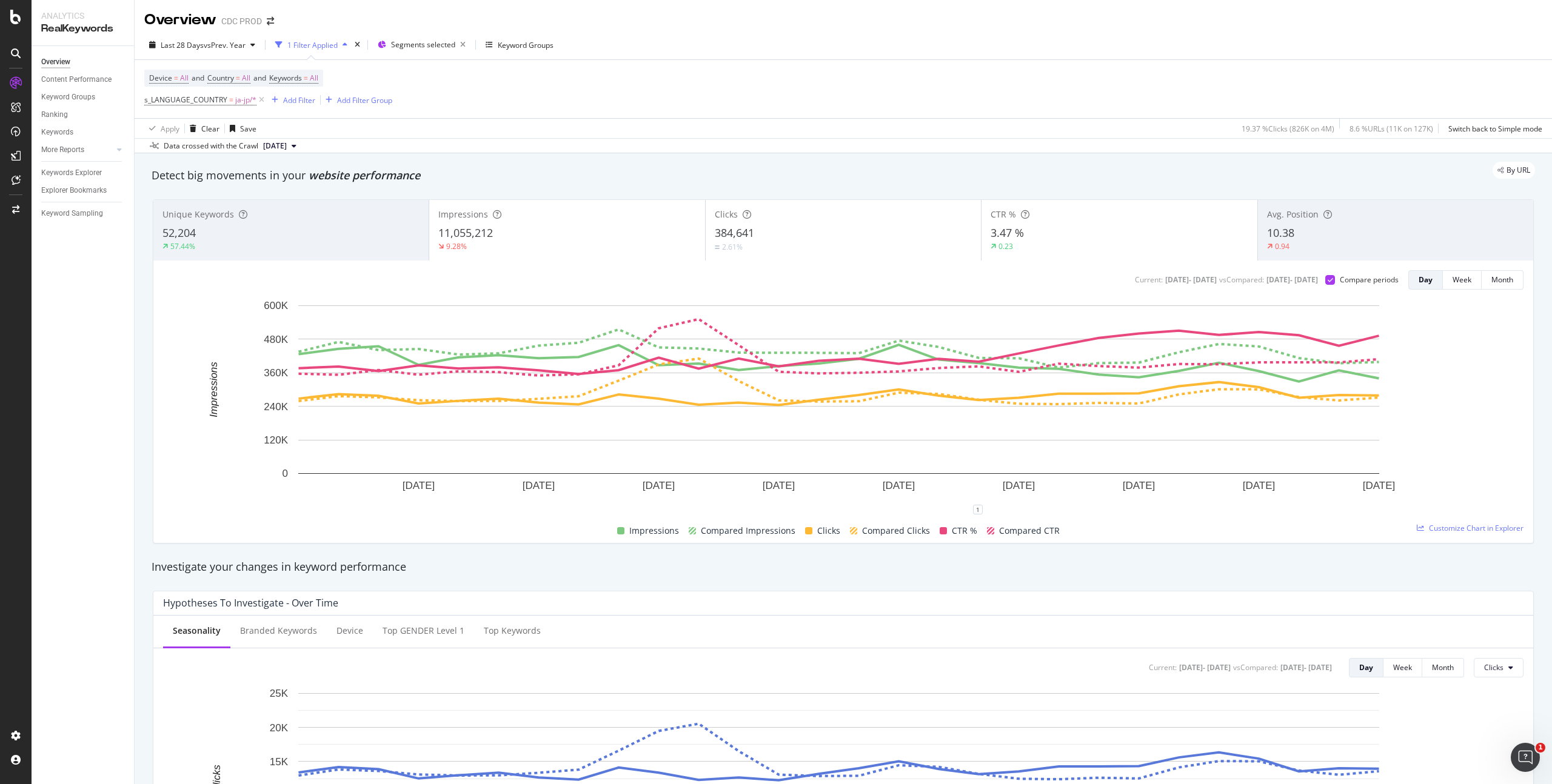
click at [1091, 244] on div "0.23" at bounding box center [1120, 246] width 257 height 11
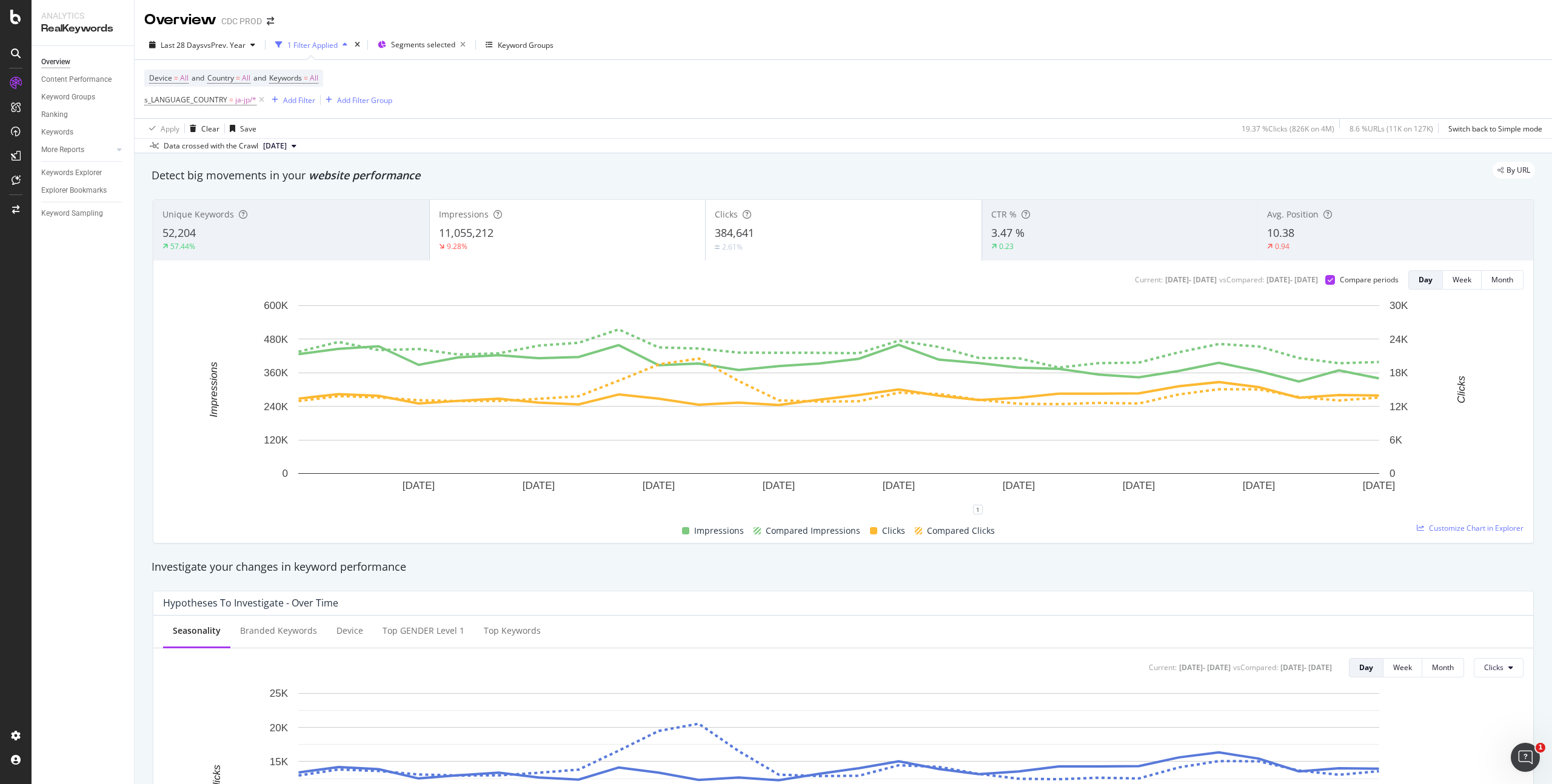
click at [812, 251] on div "2.61%" at bounding box center [843, 246] width 257 height 12
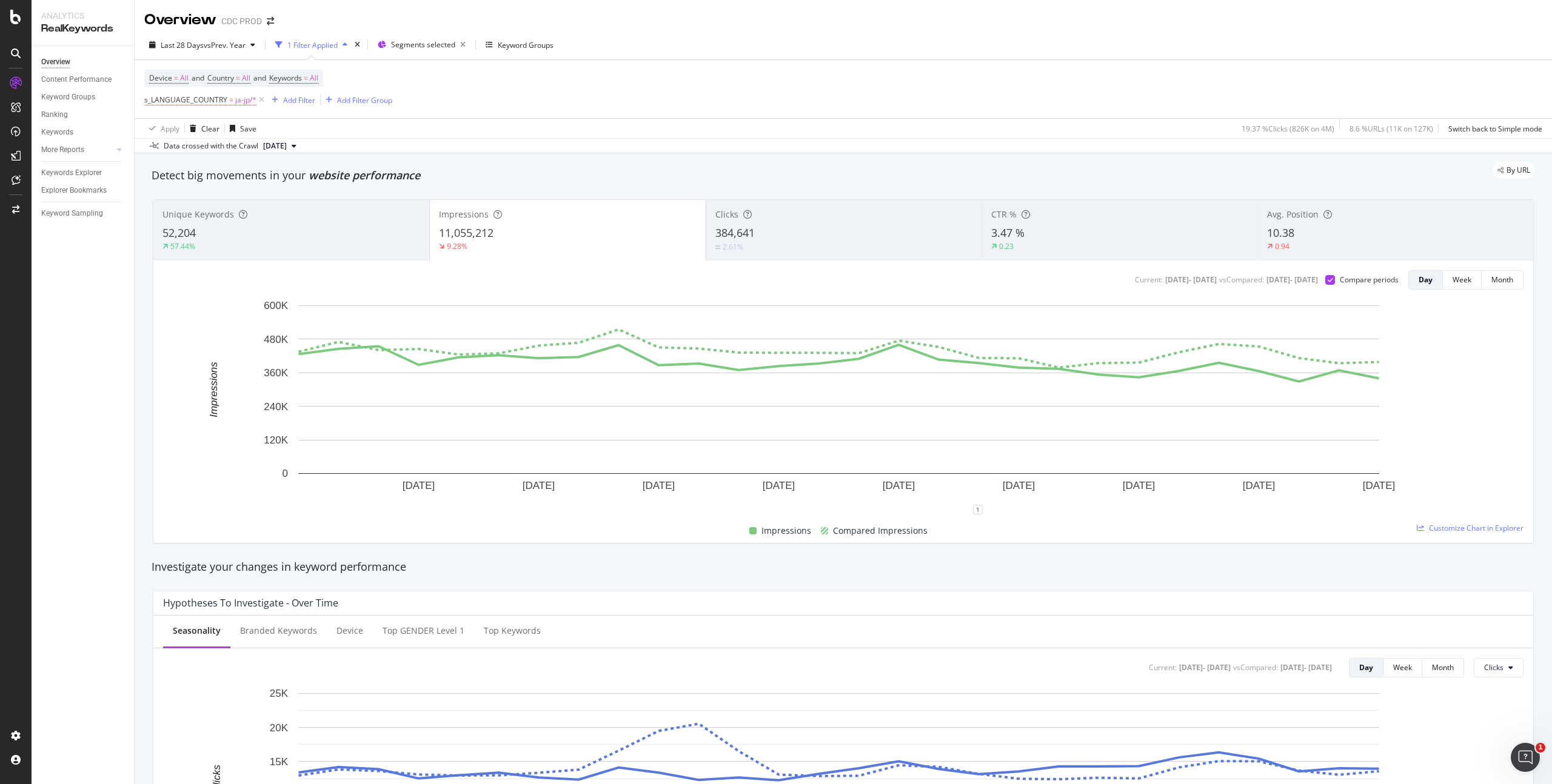
click at [248, 104] on span "ja-jp/*" at bounding box center [245, 100] width 21 height 17
click at [171, 157] on div "ja-jp" at bounding box center [221, 151] width 132 height 20
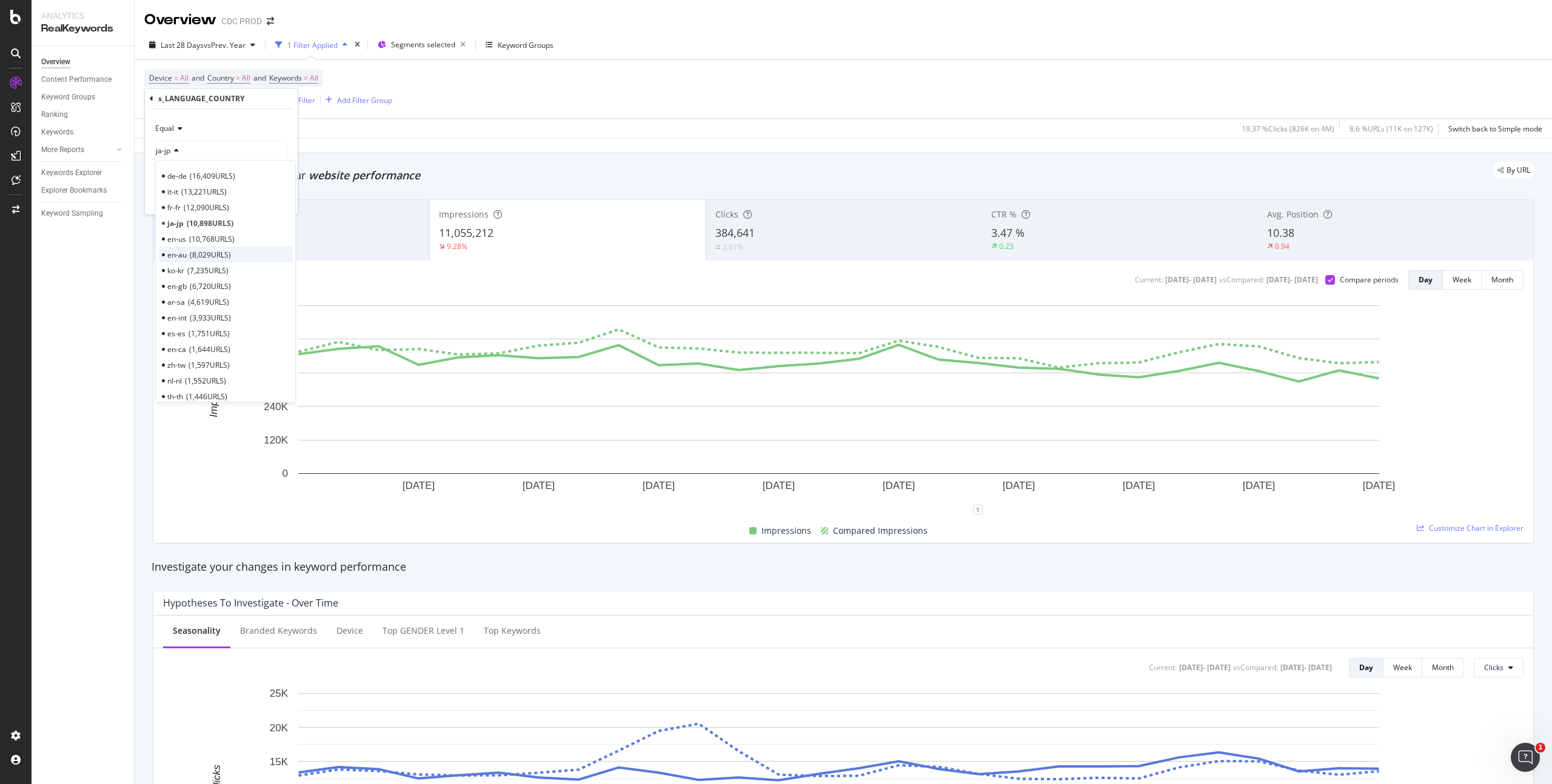
click at [198, 255] on span "8,029 URLS" at bounding box center [210, 255] width 41 height 10
click at [282, 200] on div "Apply" at bounding box center [278, 198] width 19 height 10
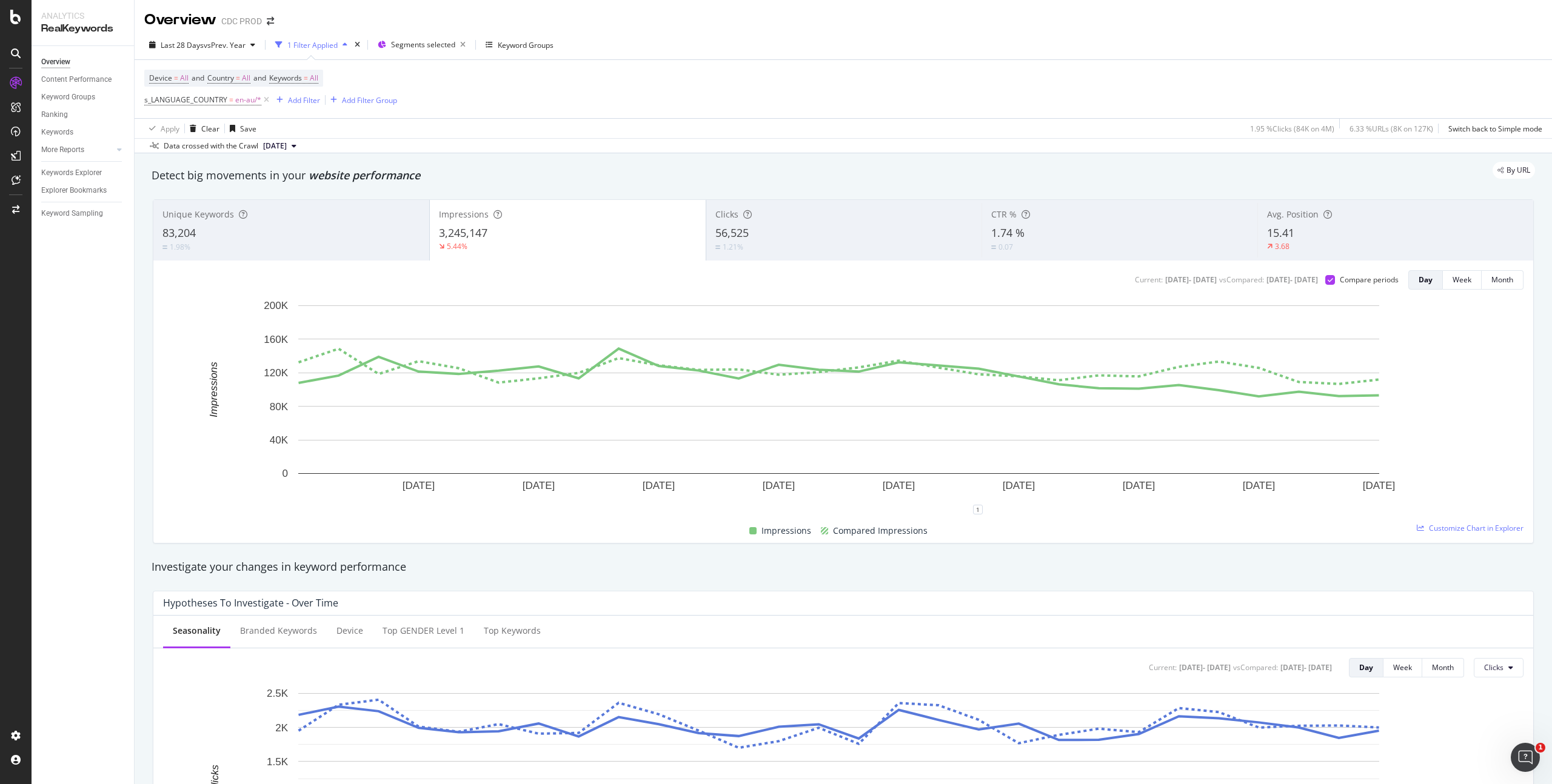
click at [777, 211] on div "Clicks" at bounding box center [844, 215] width 257 height 12
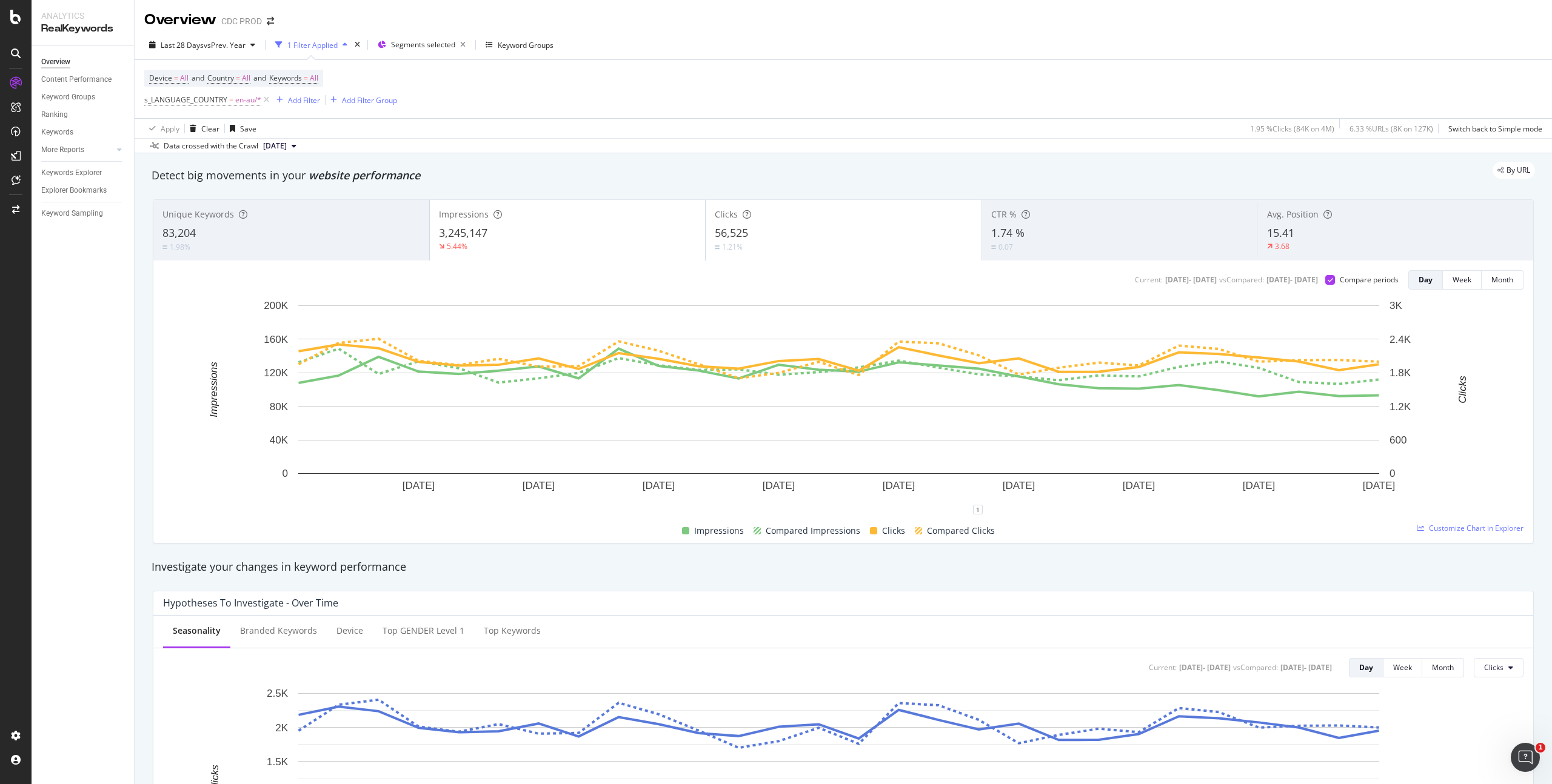
click at [608, 243] on div "5.44%" at bounding box center [568, 246] width 257 height 11
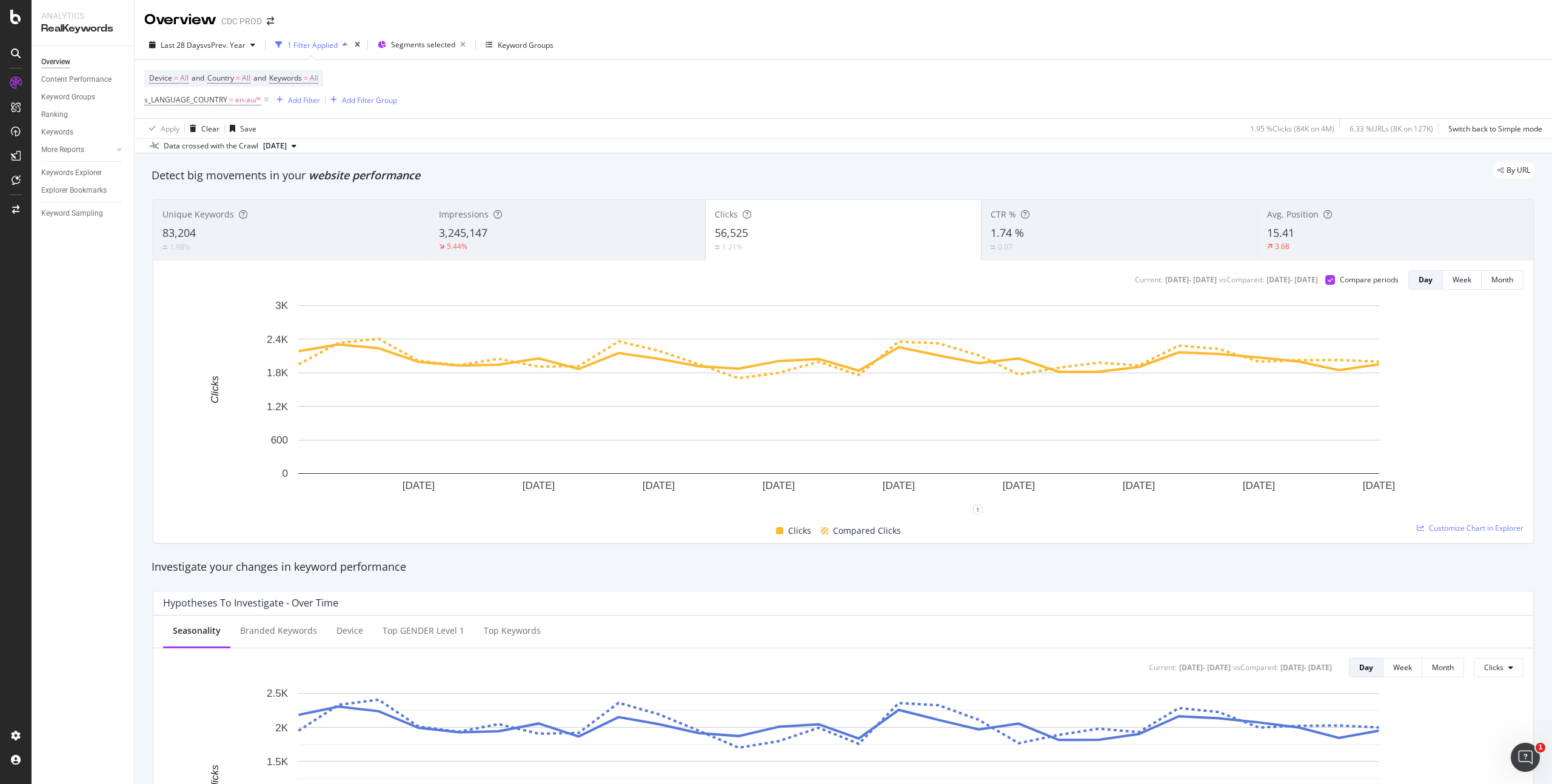
click at [1112, 255] on div "CTR % 1.74 % 0.07" at bounding box center [1119, 230] width 276 height 55
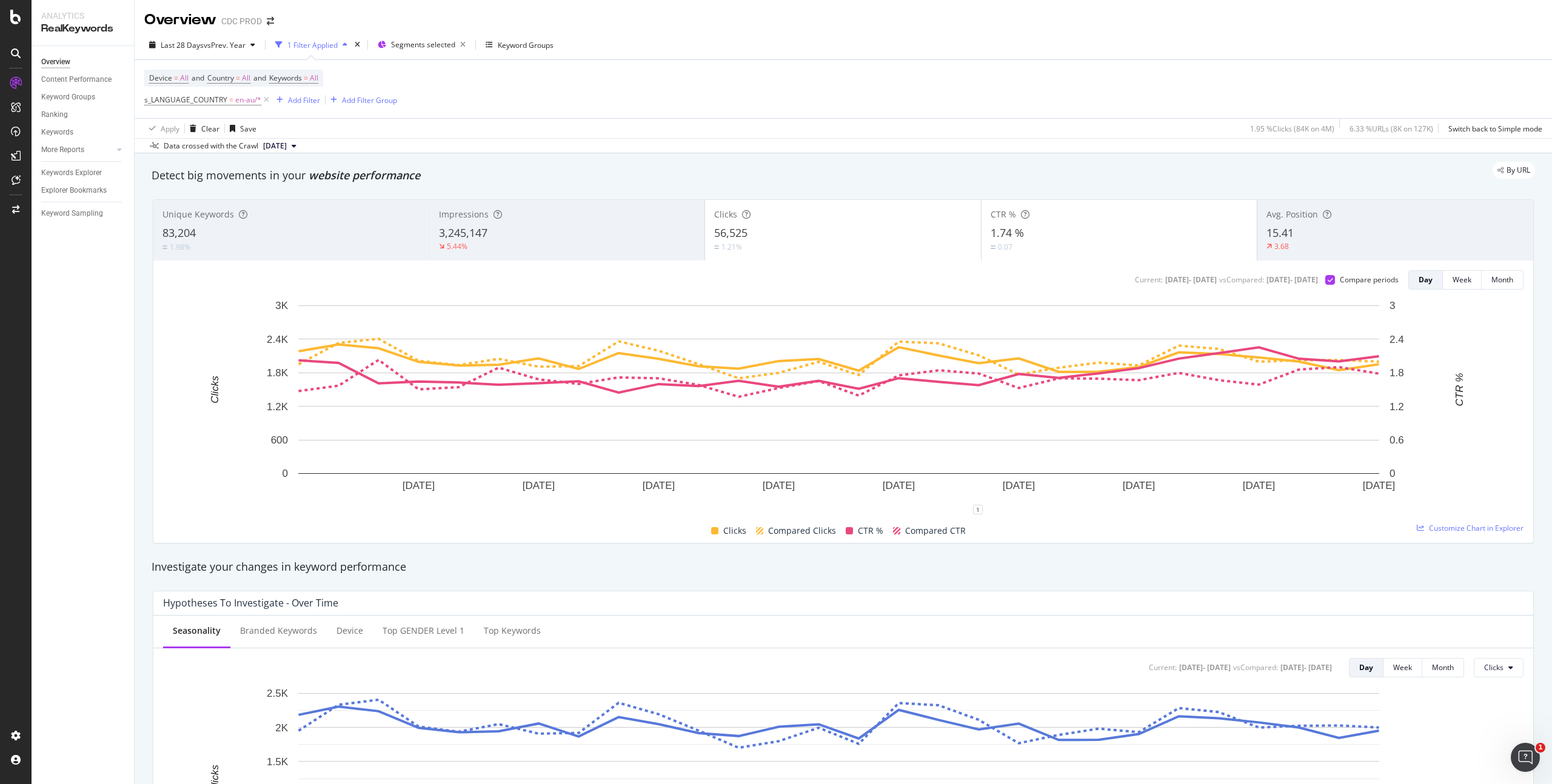
click at [798, 234] on div "56,525" at bounding box center [843, 233] width 257 height 16
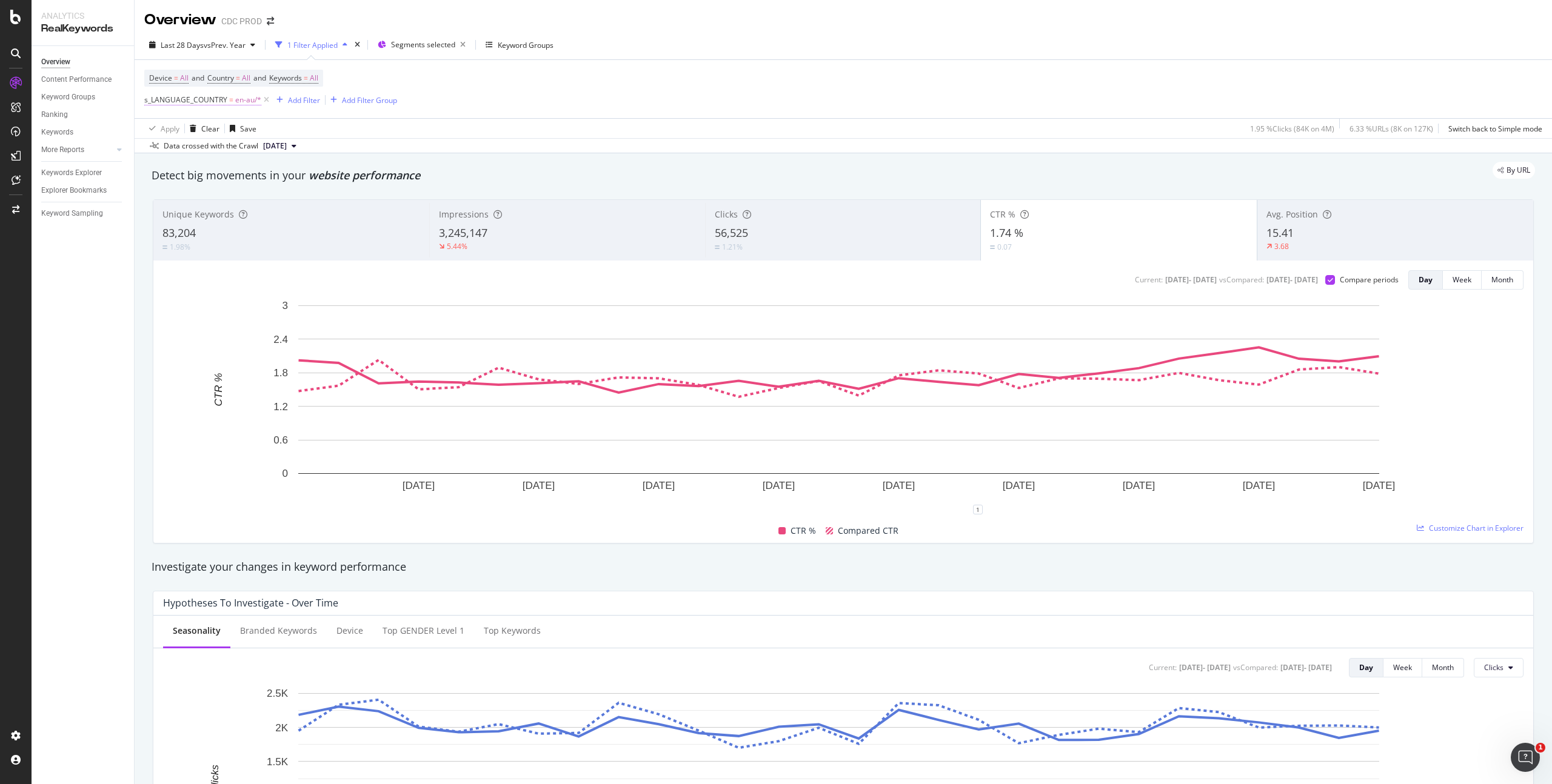
click at [240, 95] on span "en-au/*" at bounding box center [248, 100] width 26 height 17
click at [171, 144] on div "en-au" at bounding box center [221, 151] width 132 height 20
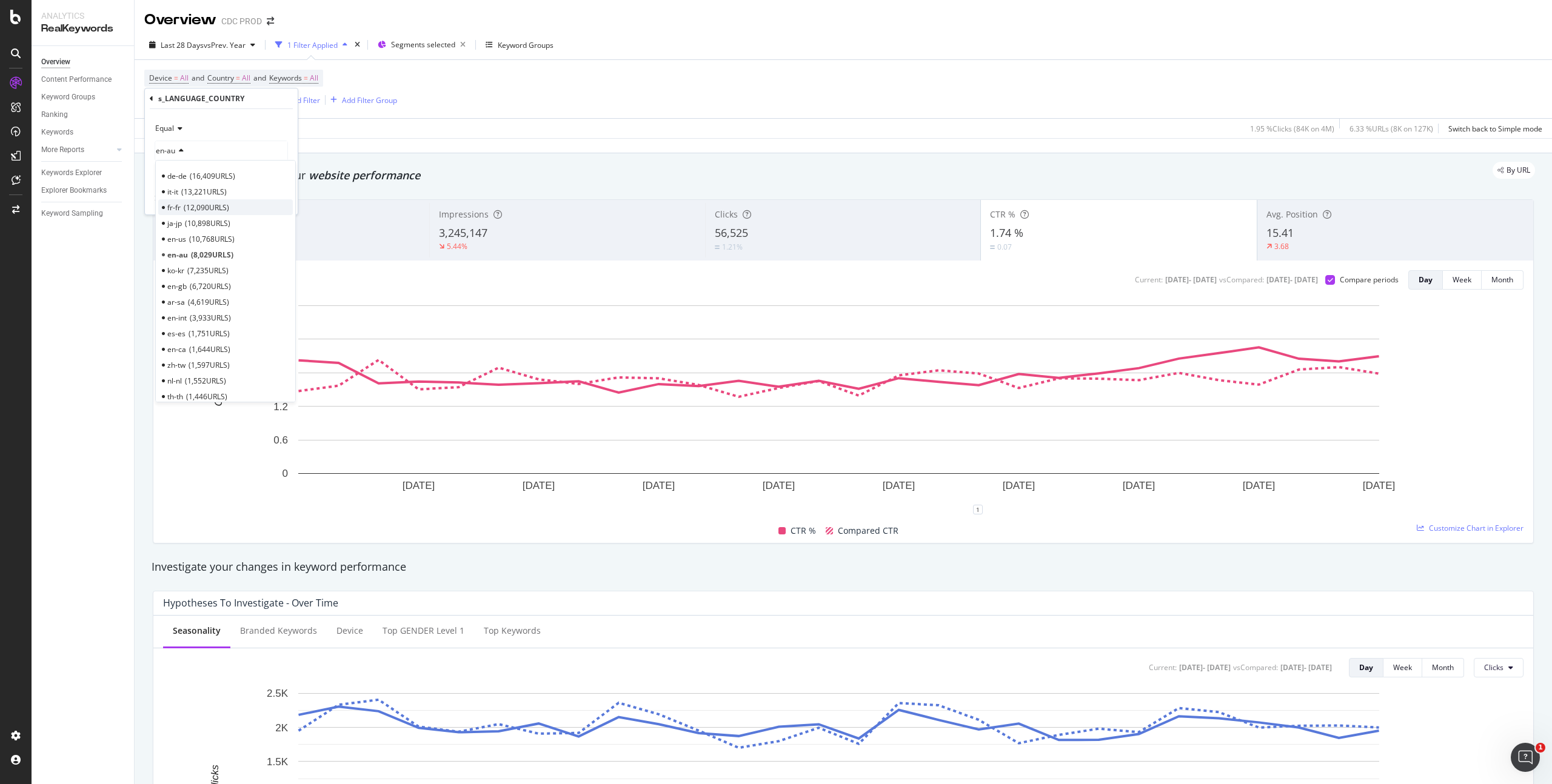
click at [217, 204] on span "12,090 URLS" at bounding box center [206, 207] width 45 height 10
click at [269, 194] on div "Apply" at bounding box center [278, 198] width 19 height 10
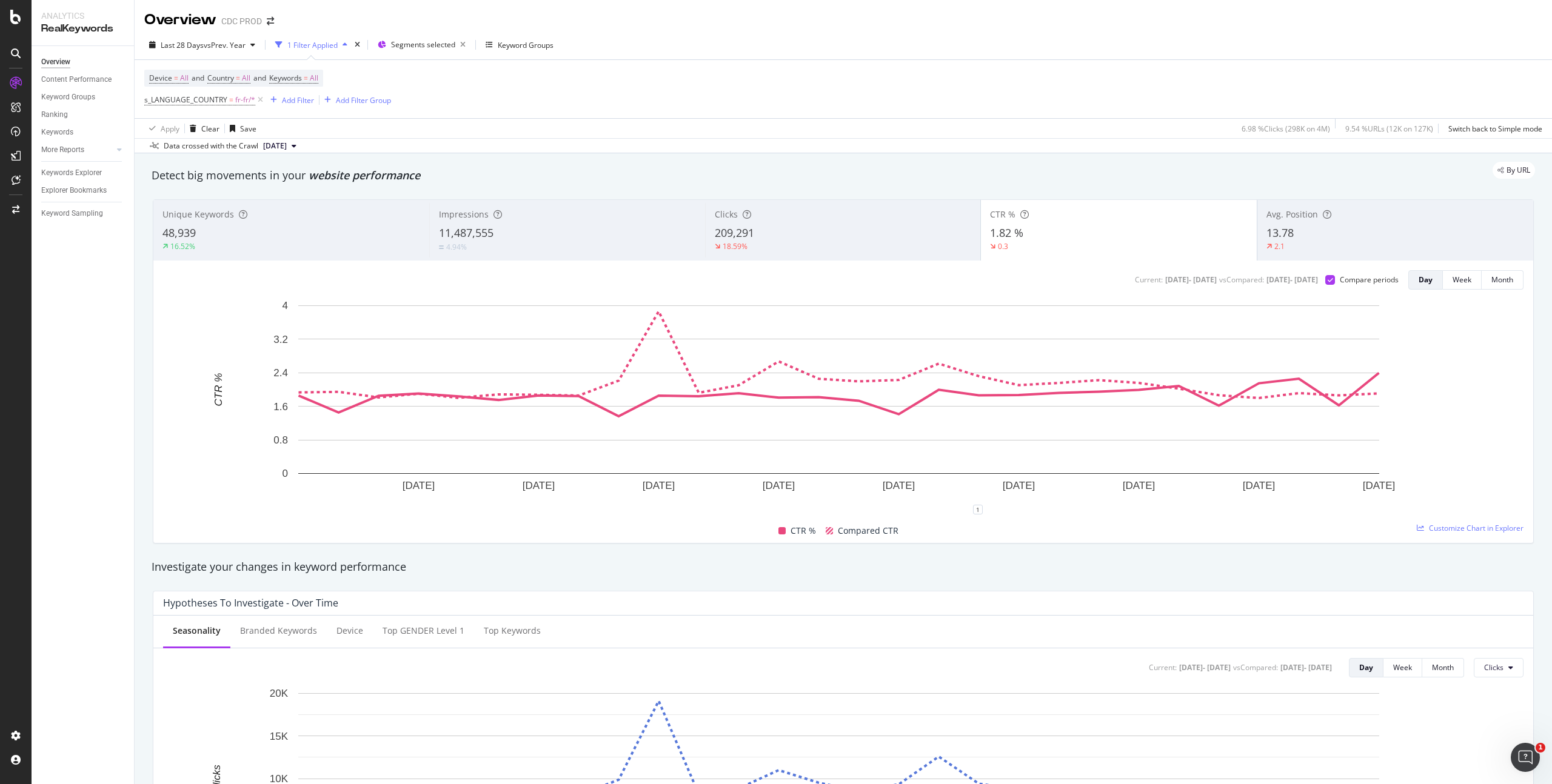
click at [810, 237] on div "209,291" at bounding box center [843, 233] width 257 height 16
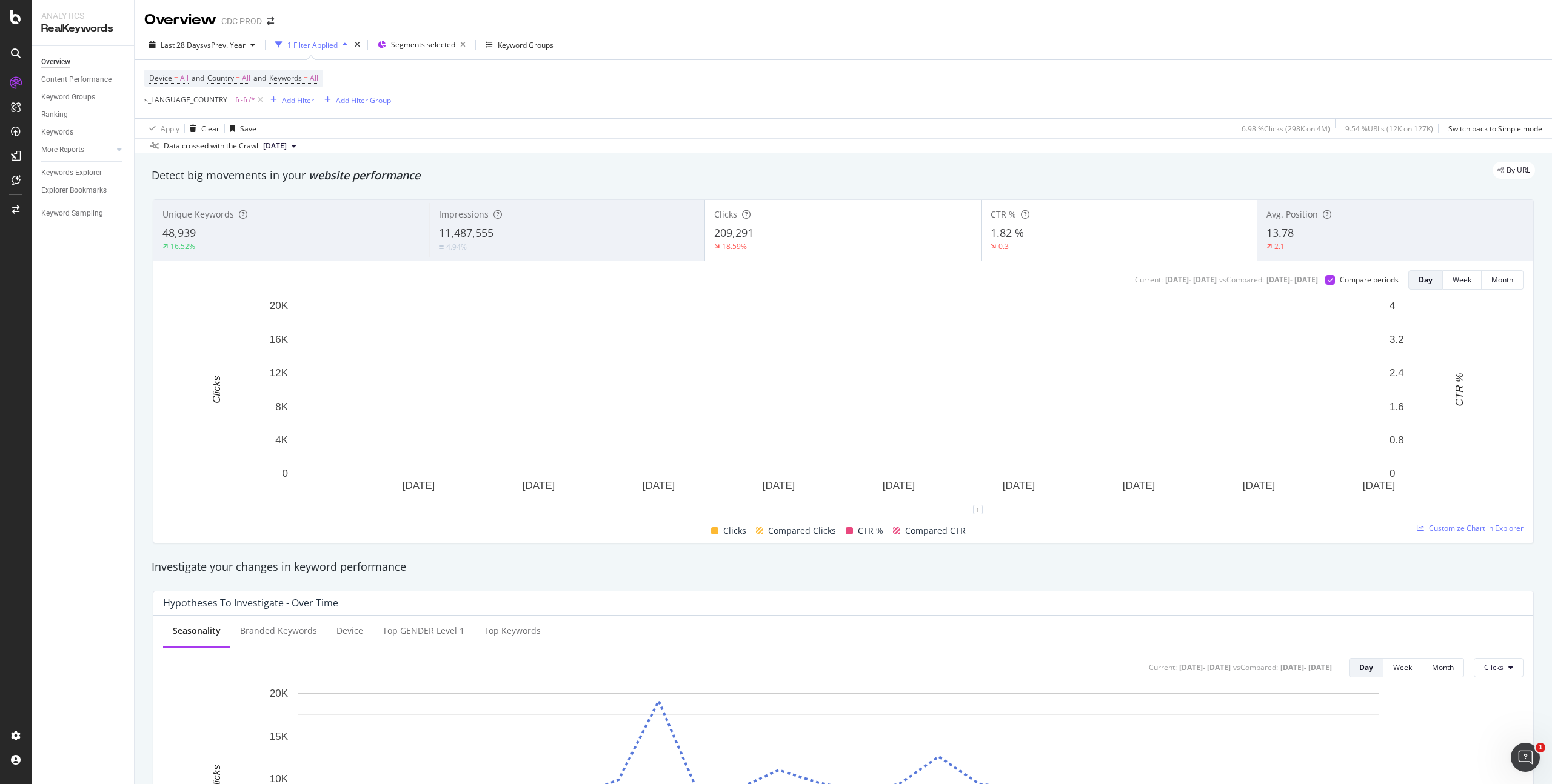
click at [1055, 240] on div "1.82 %" at bounding box center [1120, 233] width 257 height 16
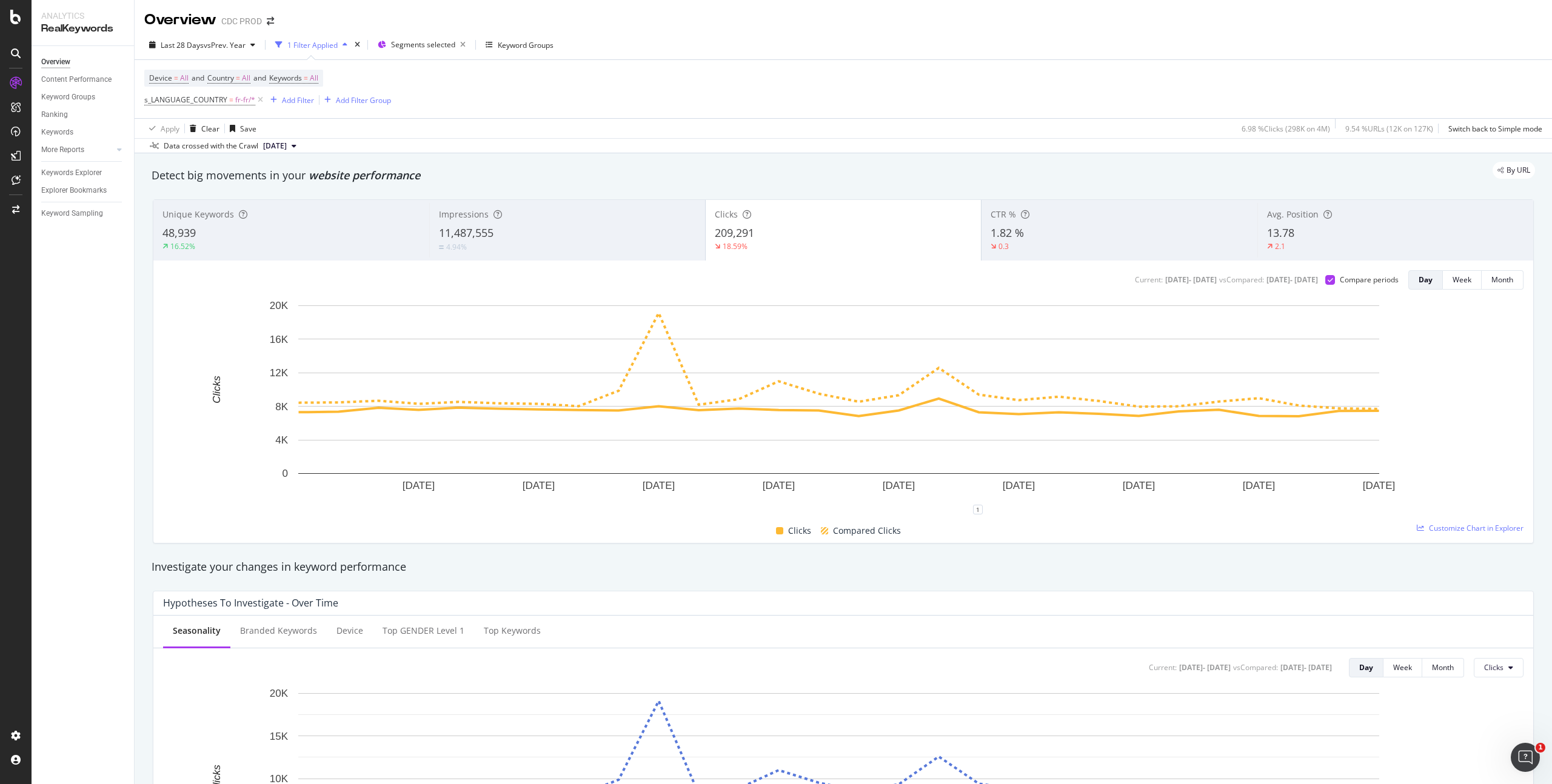
click at [562, 188] on div "Detect big movements in your website performance" at bounding box center [843, 175] width 1396 height 28
click at [574, 211] on div "Impressions" at bounding box center [568, 215] width 257 height 12
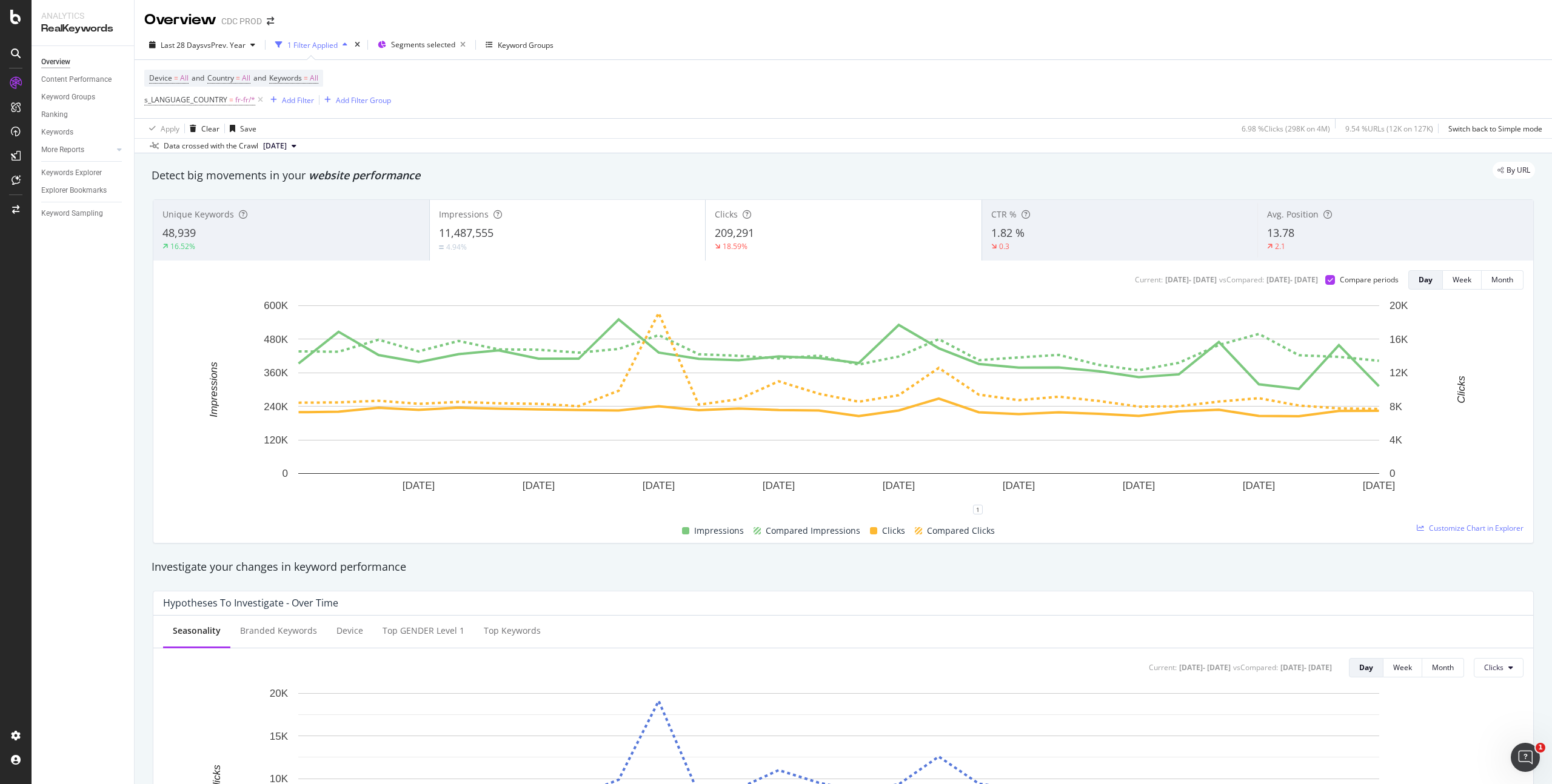
click at [815, 246] on div "18.59%" at bounding box center [843, 246] width 257 height 11
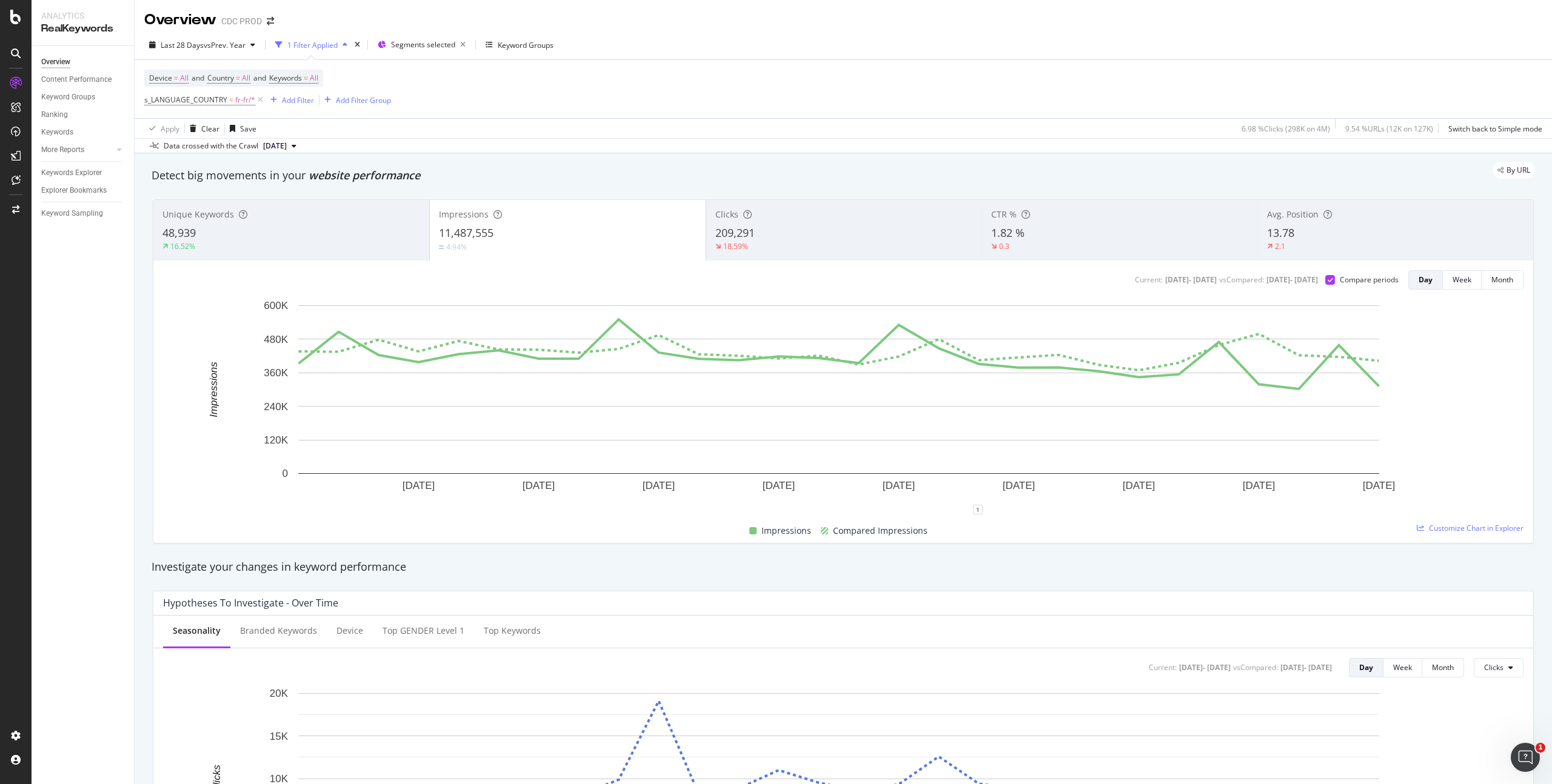
click at [817, 237] on div "209,291" at bounding box center [844, 233] width 257 height 16
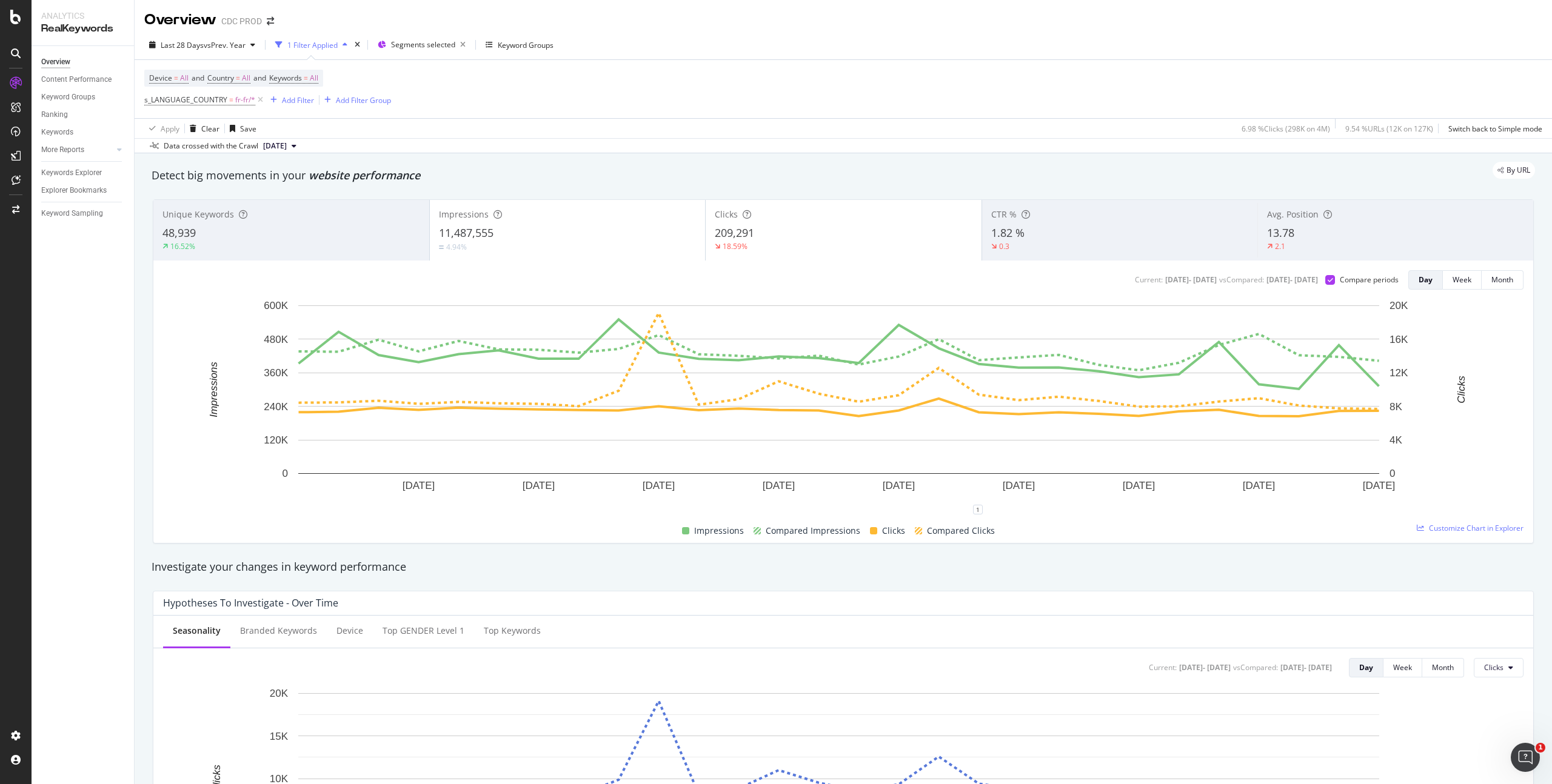
click at [562, 249] on div "4.94%" at bounding box center [568, 246] width 257 height 12
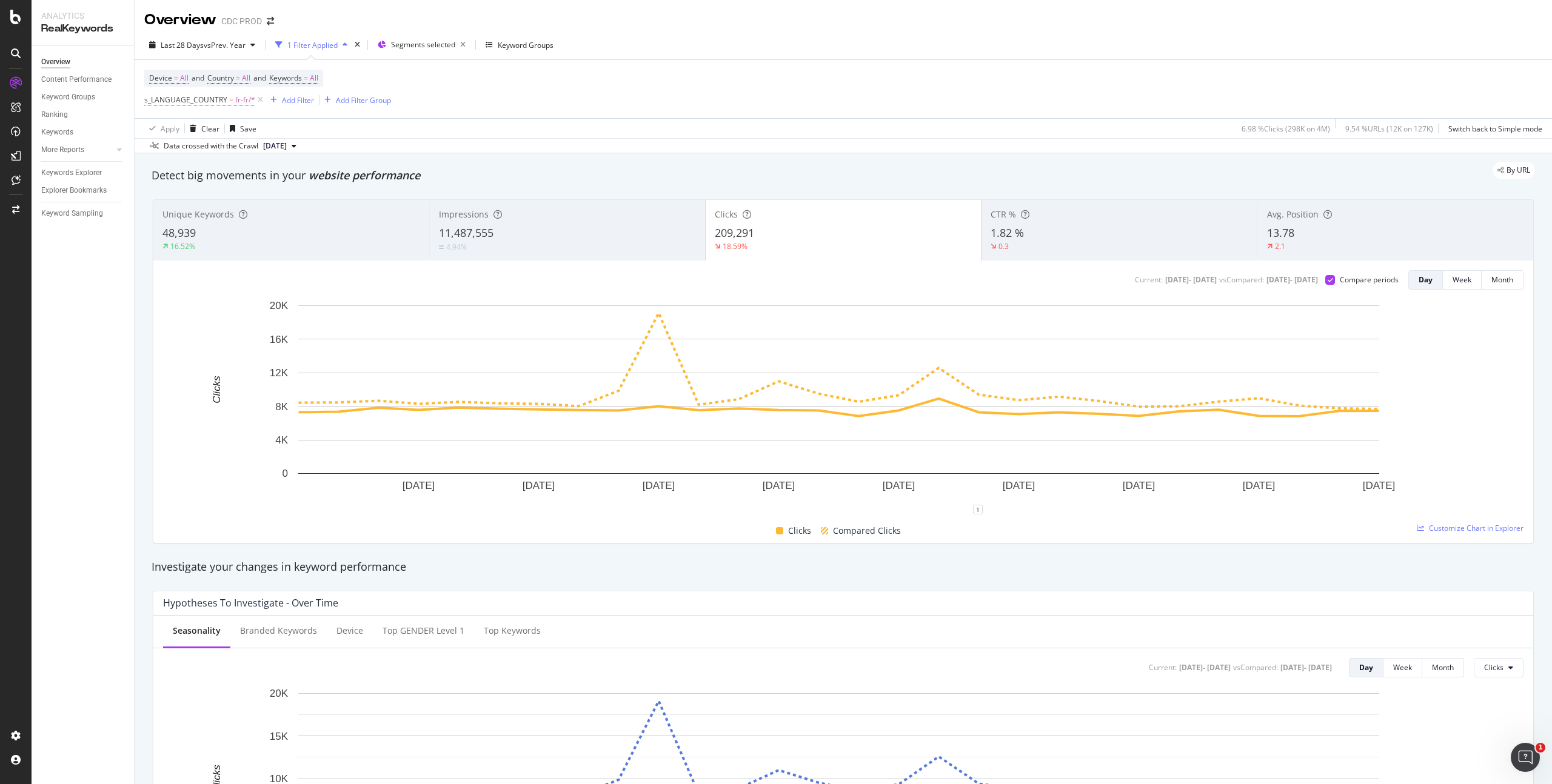
click at [1036, 236] on div "1.82 %" at bounding box center [1120, 233] width 257 height 16
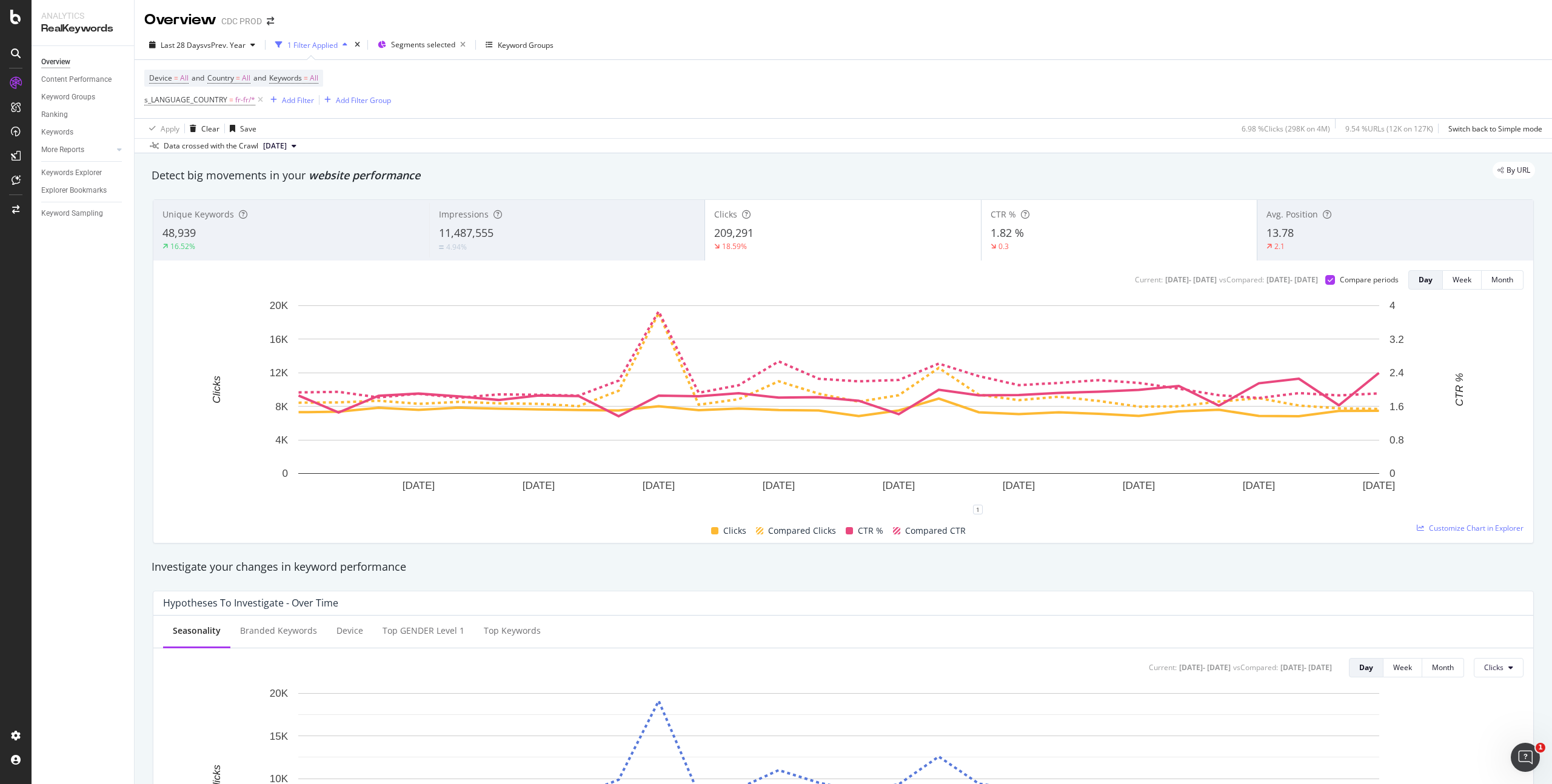
click at [845, 240] on div "209,291" at bounding box center [843, 233] width 257 height 16
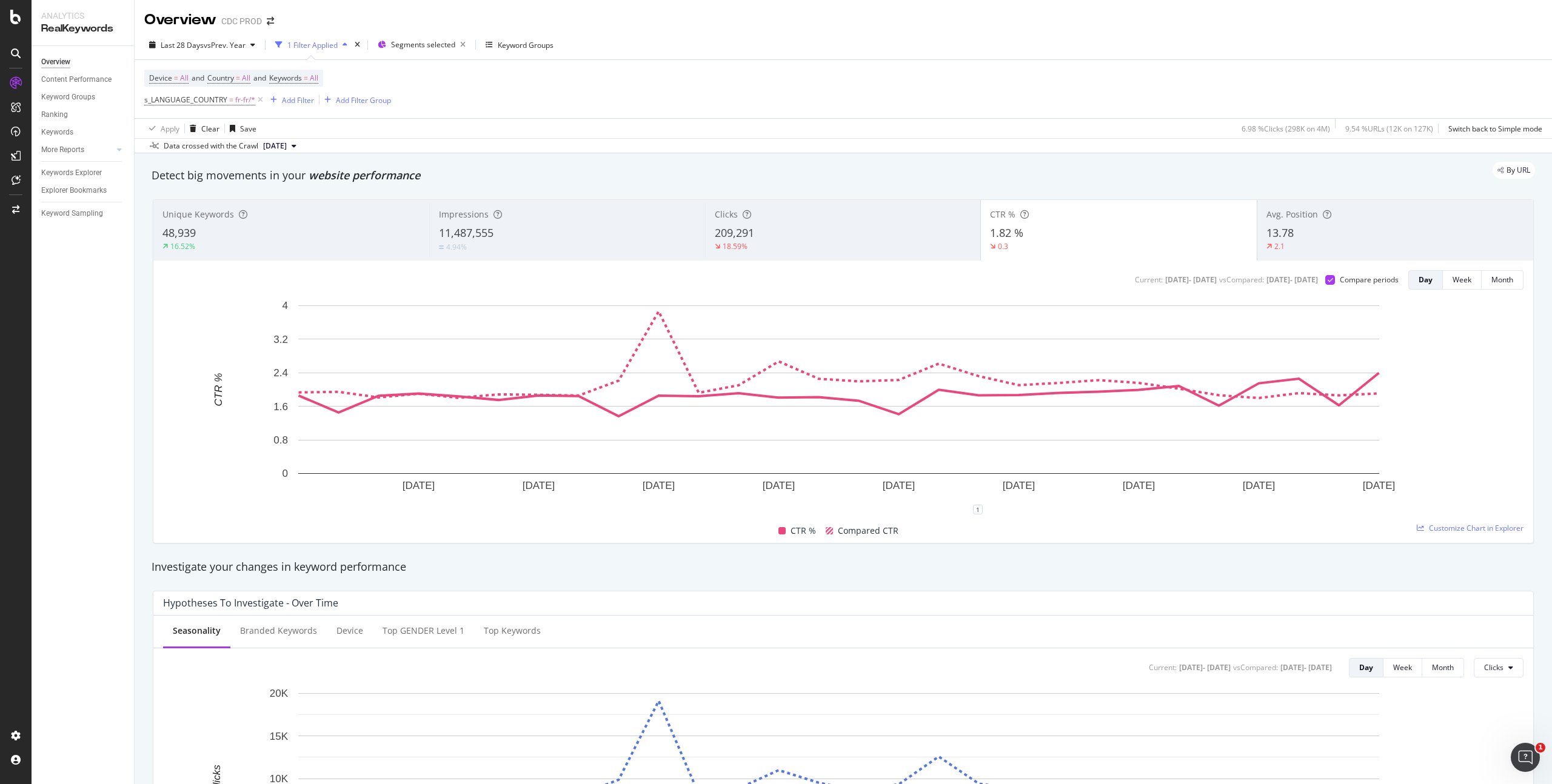
click at [796, 237] on div "209,291" at bounding box center [843, 233] width 257 height 16
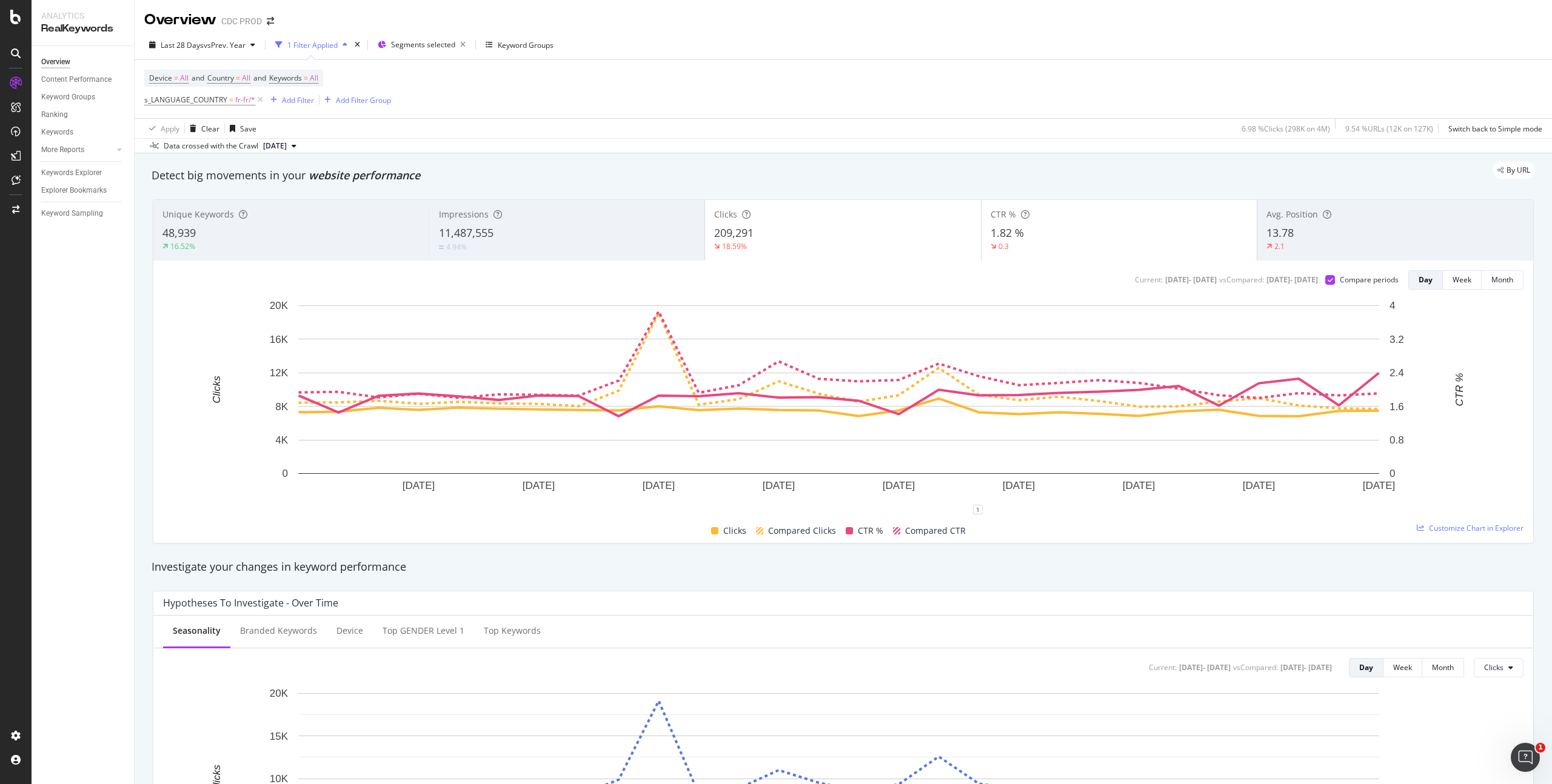
click at [565, 228] on div "11,487,555" at bounding box center [568, 233] width 257 height 16
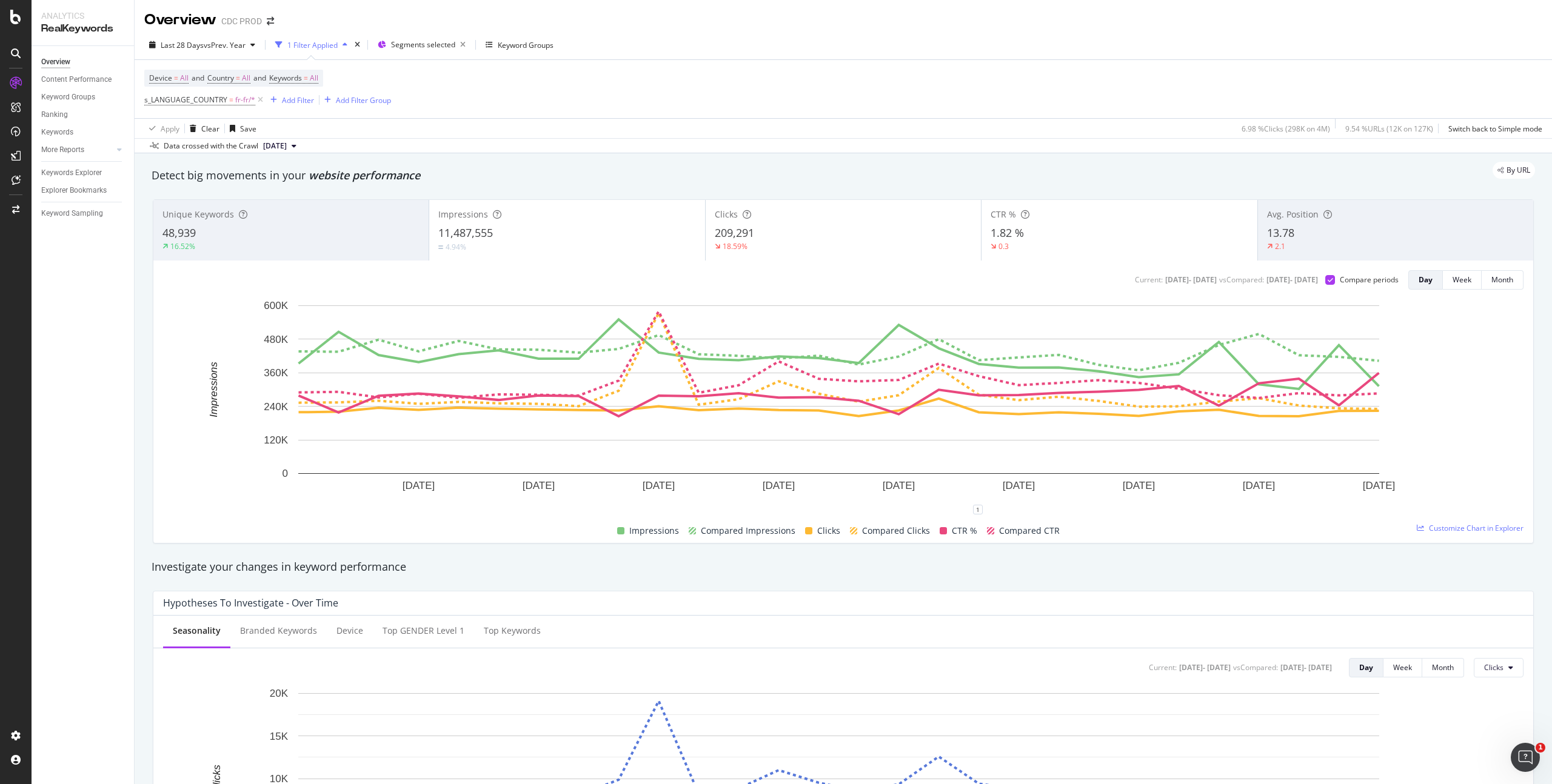
click at [1059, 244] on div "0.3" at bounding box center [1120, 246] width 257 height 11
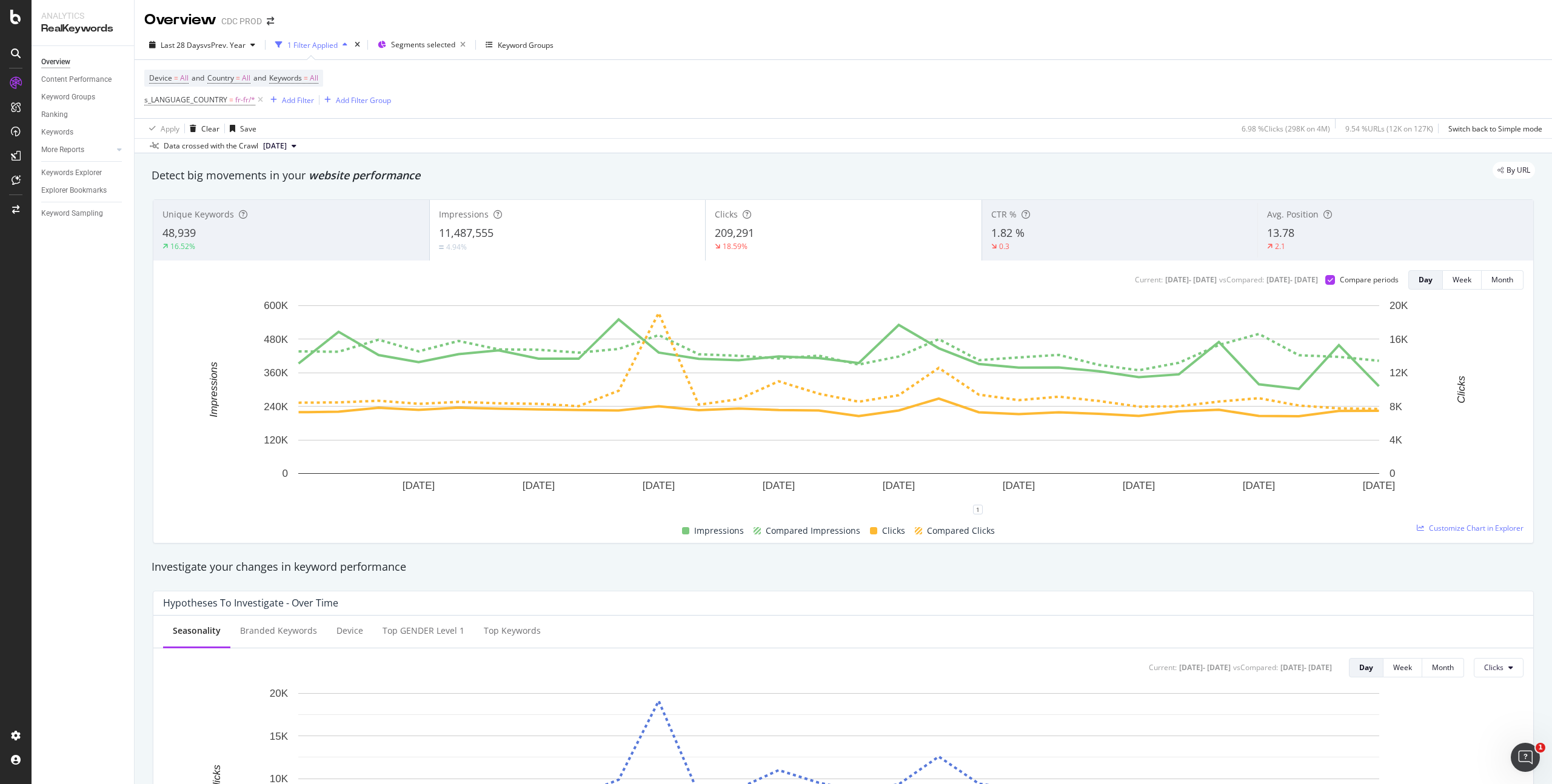
click at [855, 234] on div "209,291" at bounding box center [843, 233] width 257 height 16
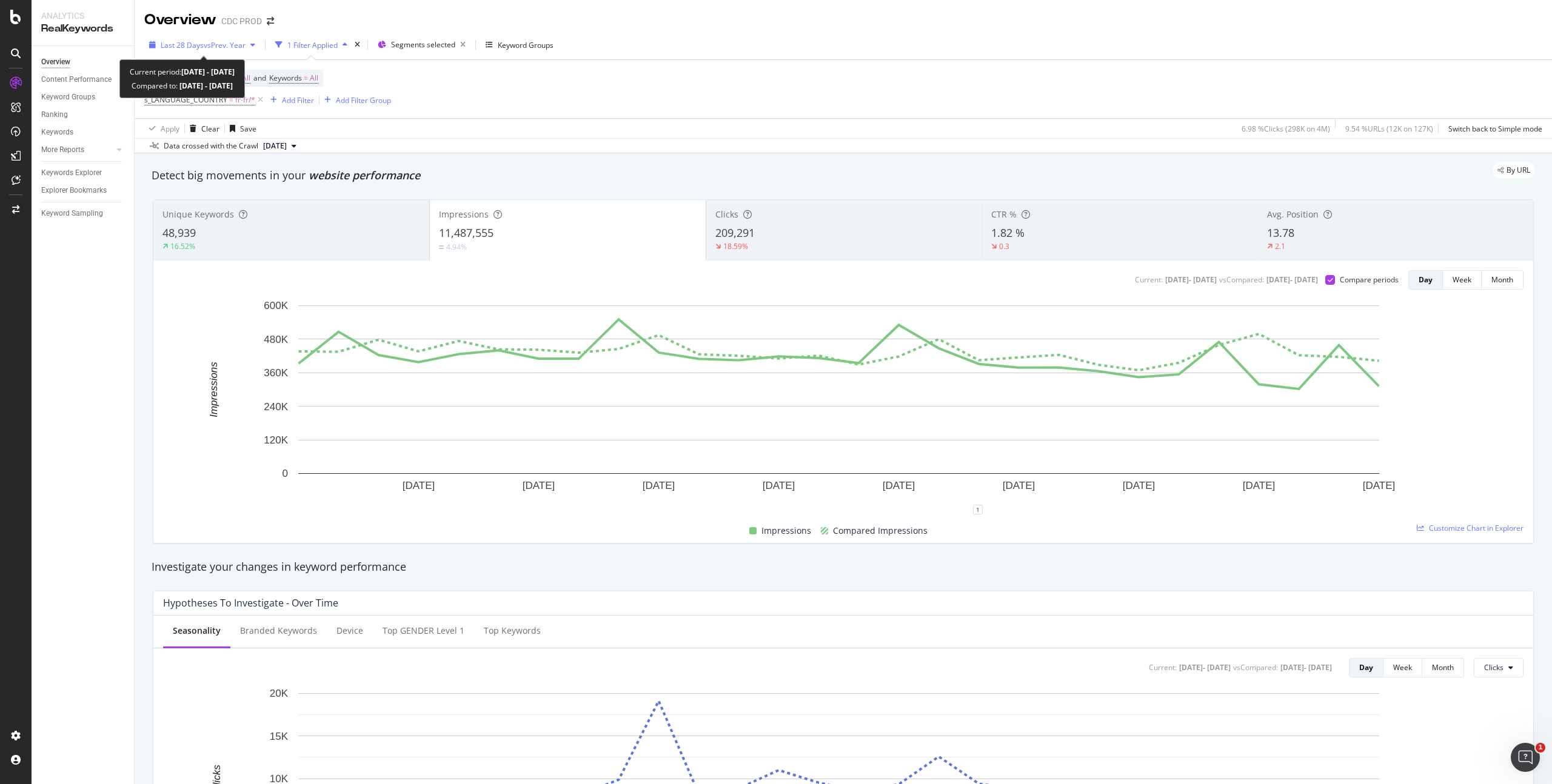
click at [234, 45] on span "vs Prev. Year" at bounding box center [225, 45] width 42 height 10
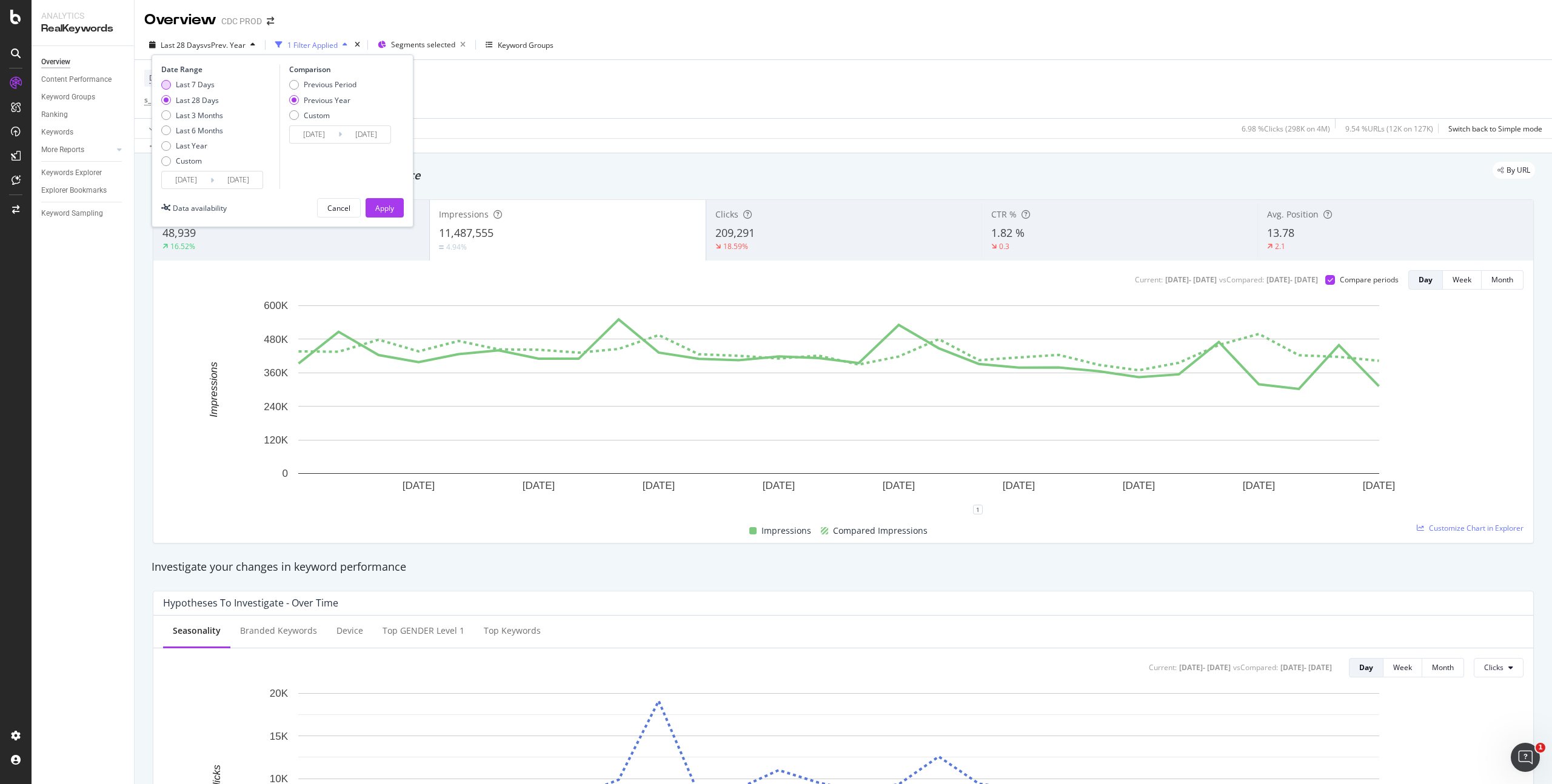
click at [205, 85] on div "Last 7 Days" at bounding box center [195, 84] width 39 height 10
type input "[DATE]"
click at [383, 210] on div "Apply" at bounding box center [385, 208] width 19 height 10
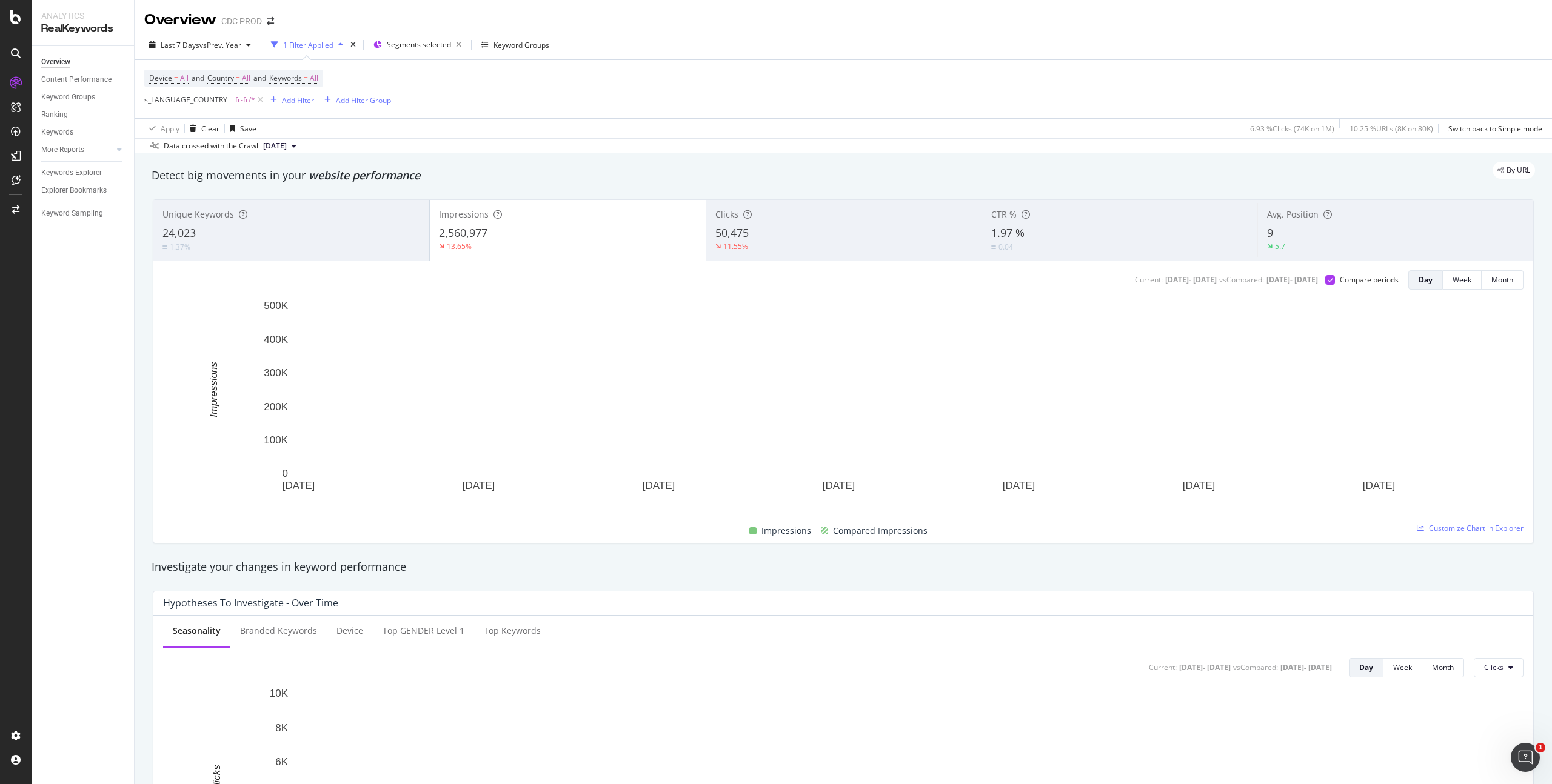
click at [793, 231] on div "50,475" at bounding box center [844, 233] width 257 height 16
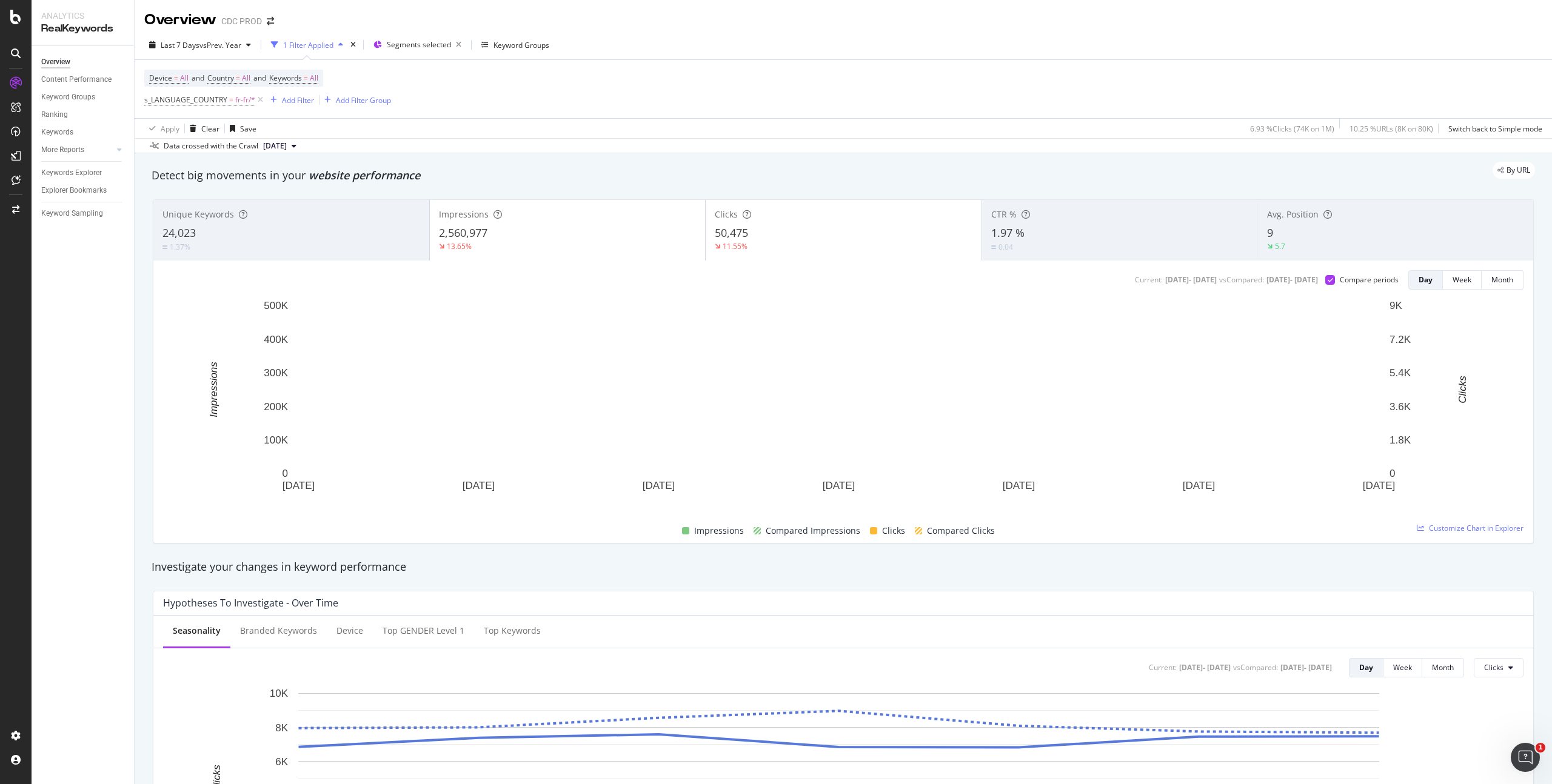
click at [585, 242] on div "13.65%" at bounding box center [568, 246] width 257 height 11
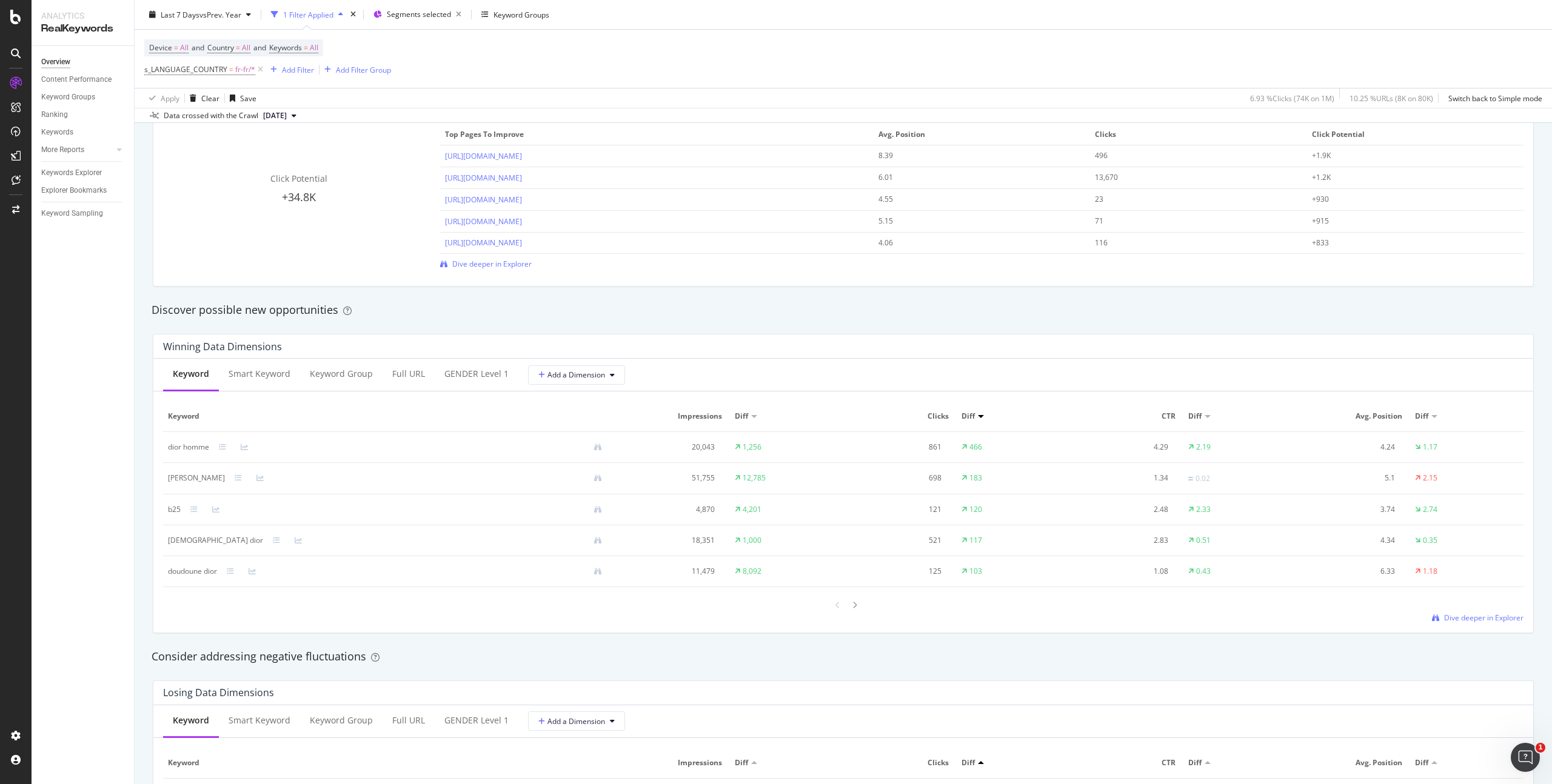
scroll to position [1097, 0]
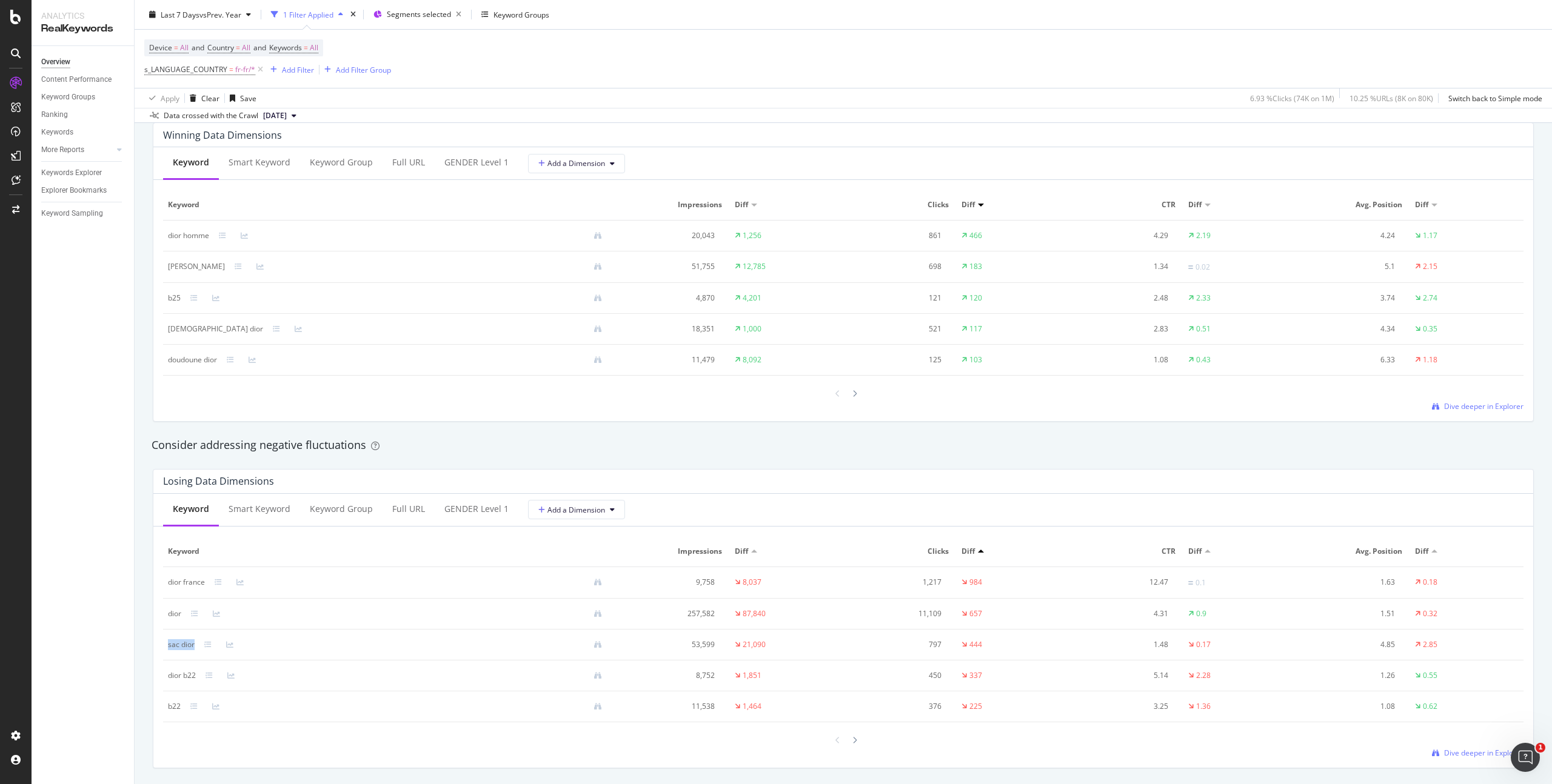
drag, startPoint x: 198, startPoint y: 646, endPoint x: 167, endPoint y: 645, distance: 31.0
click at [168, 645] on div "sac dior" at bounding box center [390, 645] width 444 height 11
copy div "sac dior"
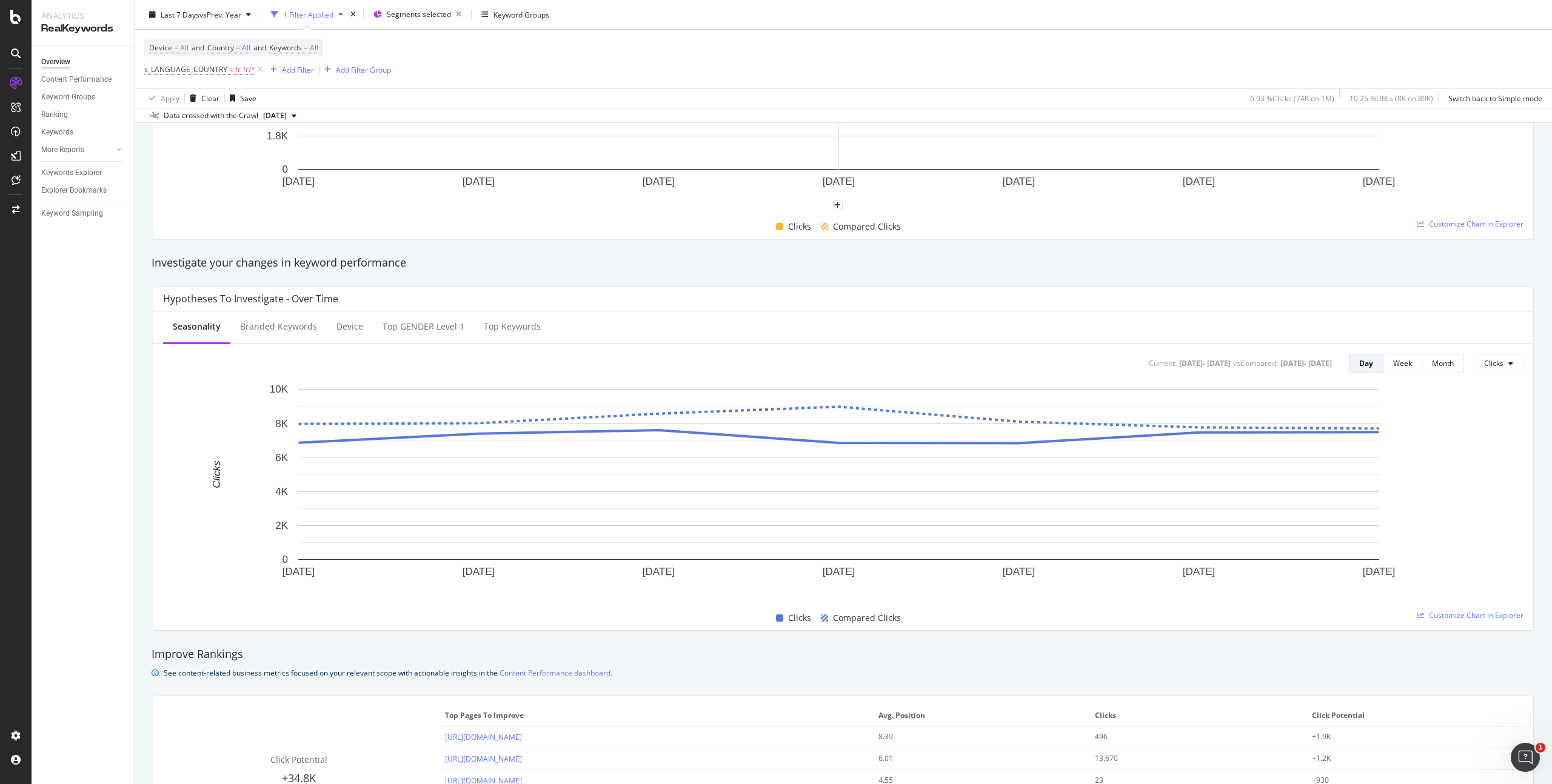
scroll to position [0, 0]
